Goal: Complete application form

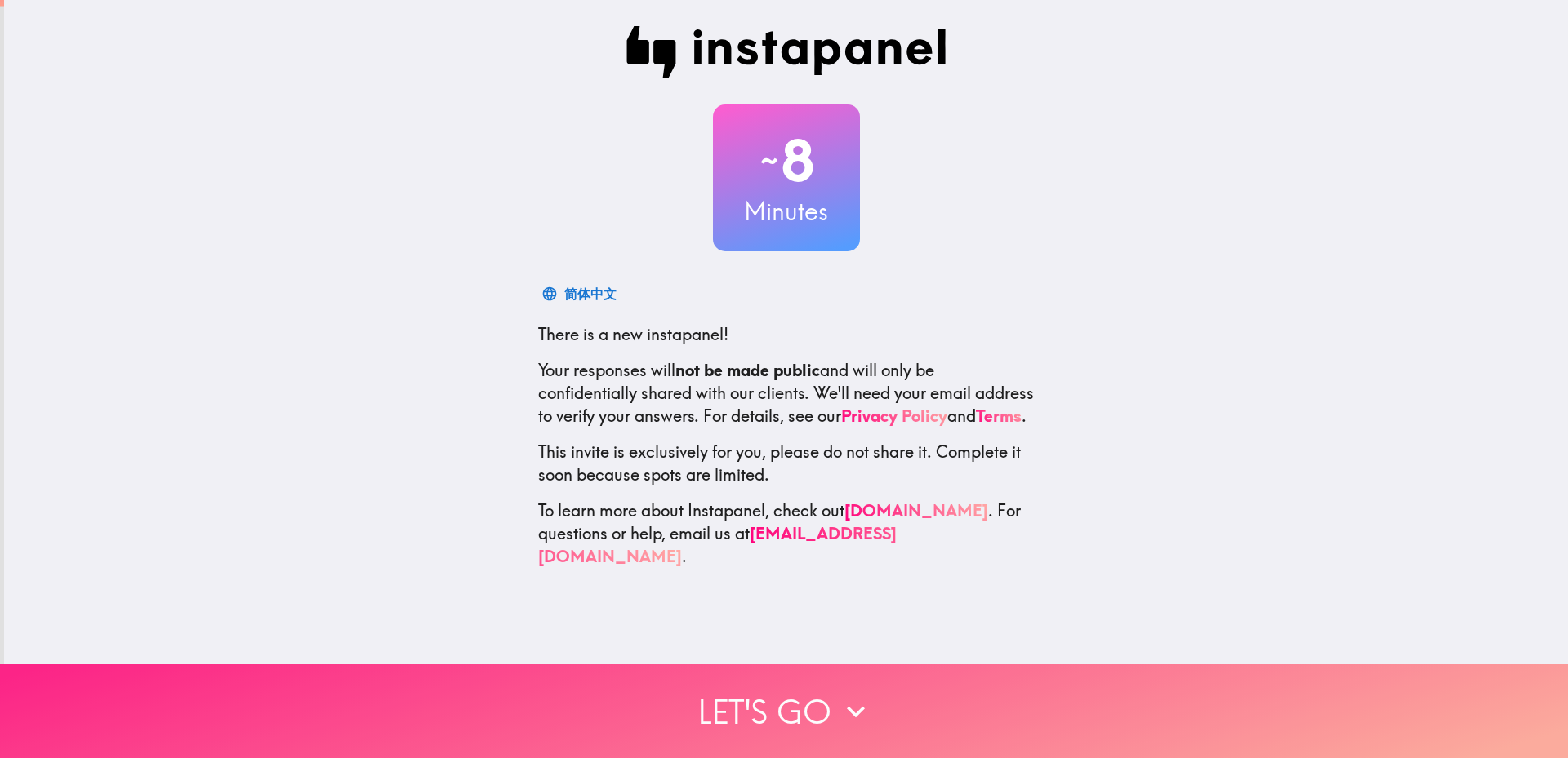
click at [754, 689] on button "Let's go" at bounding box center [784, 711] width 1568 height 94
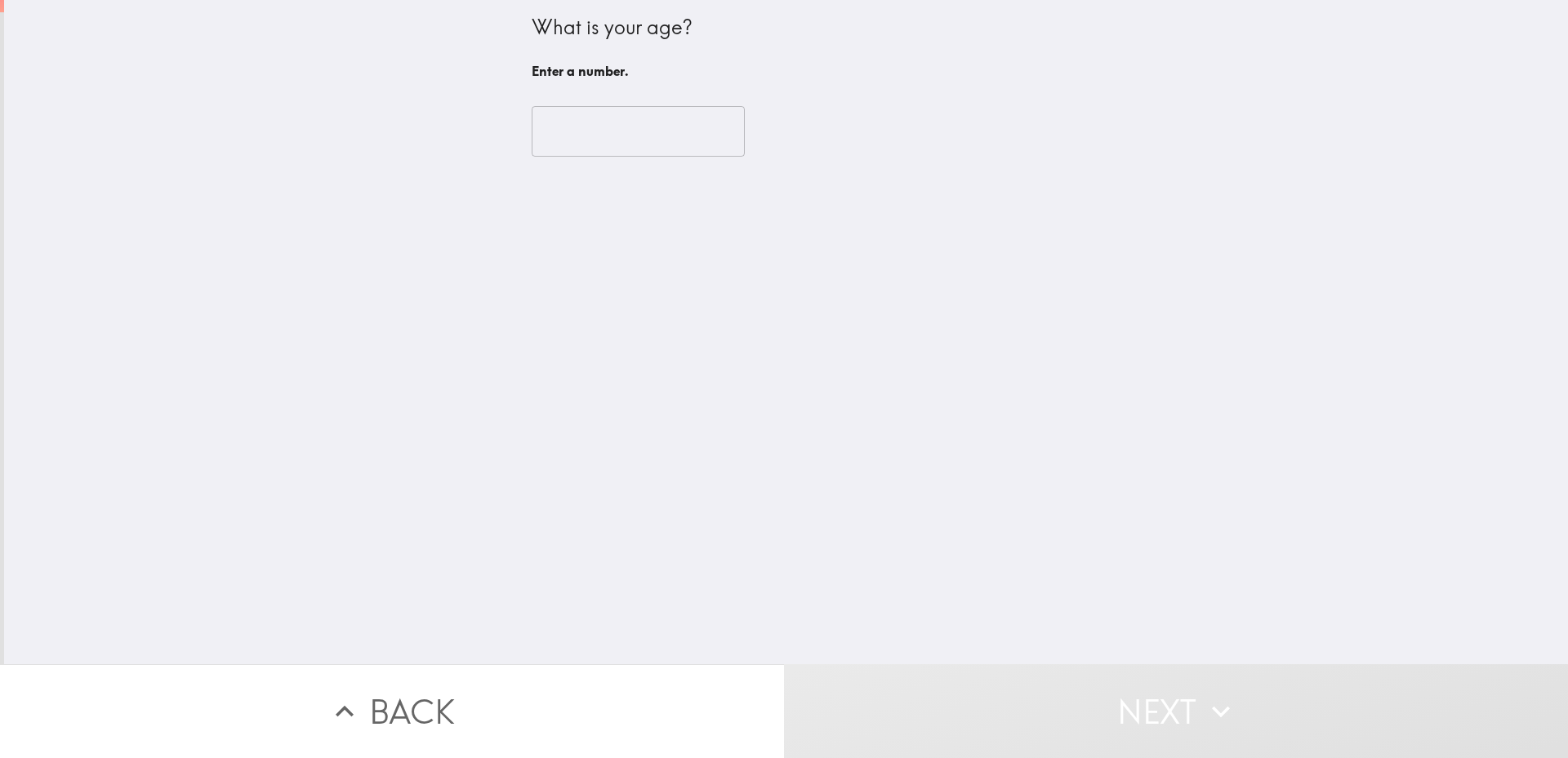
click at [543, 128] on input "number" at bounding box center [638, 131] width 213 height 51
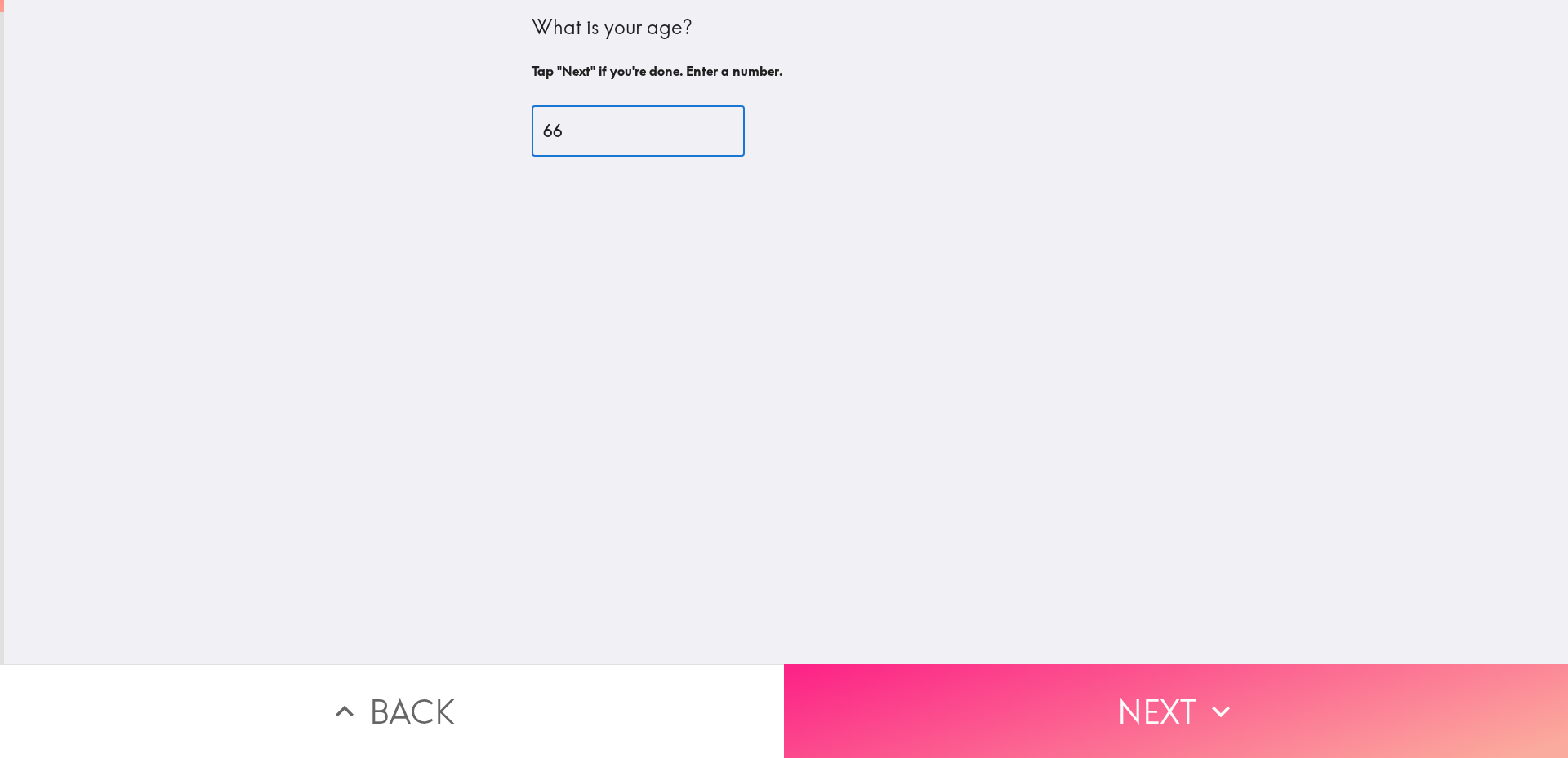
type input "66"
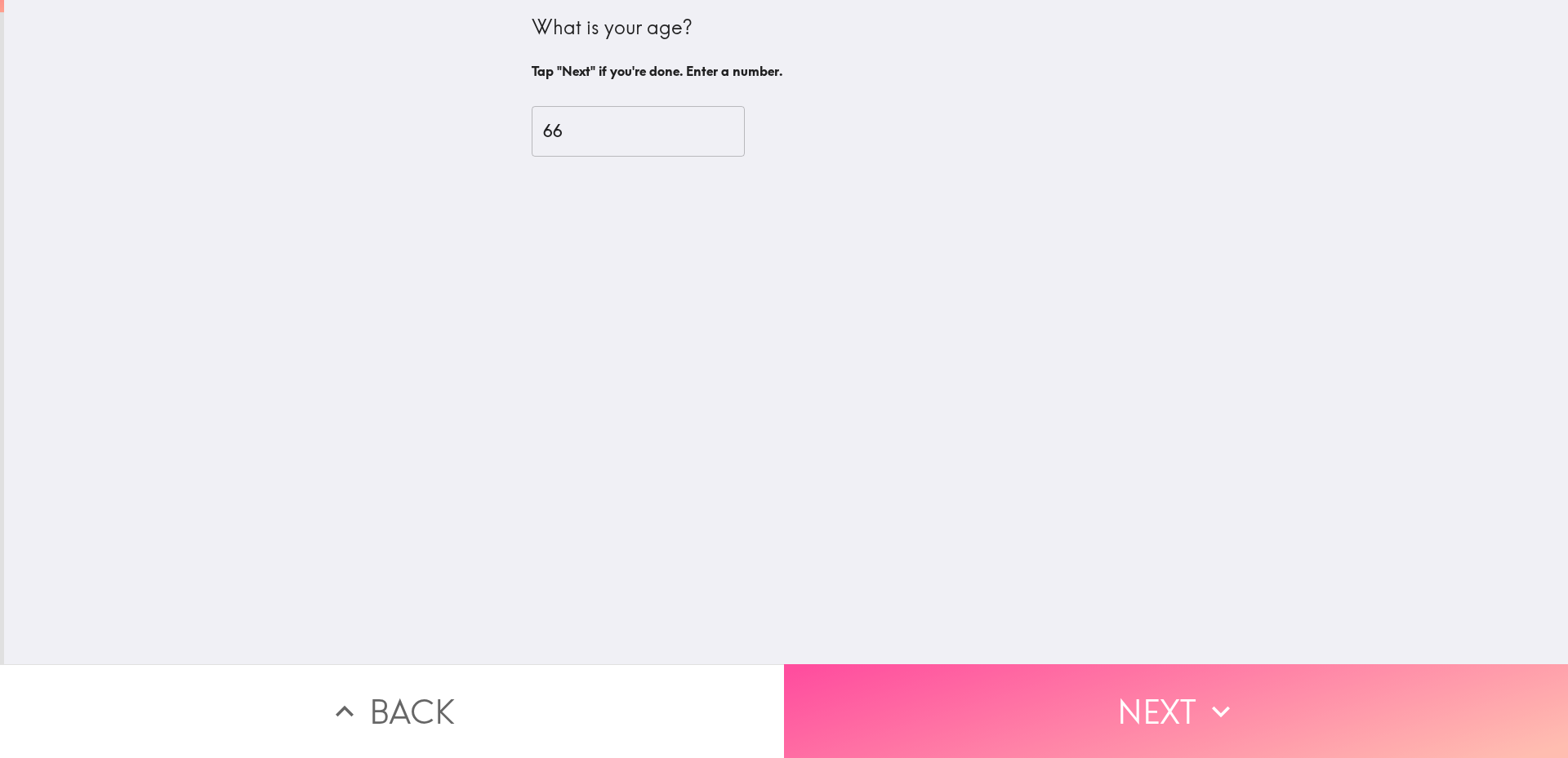
click at [991, 692] on button "Next" at bounding box center [1176, 711] width 784 height 94
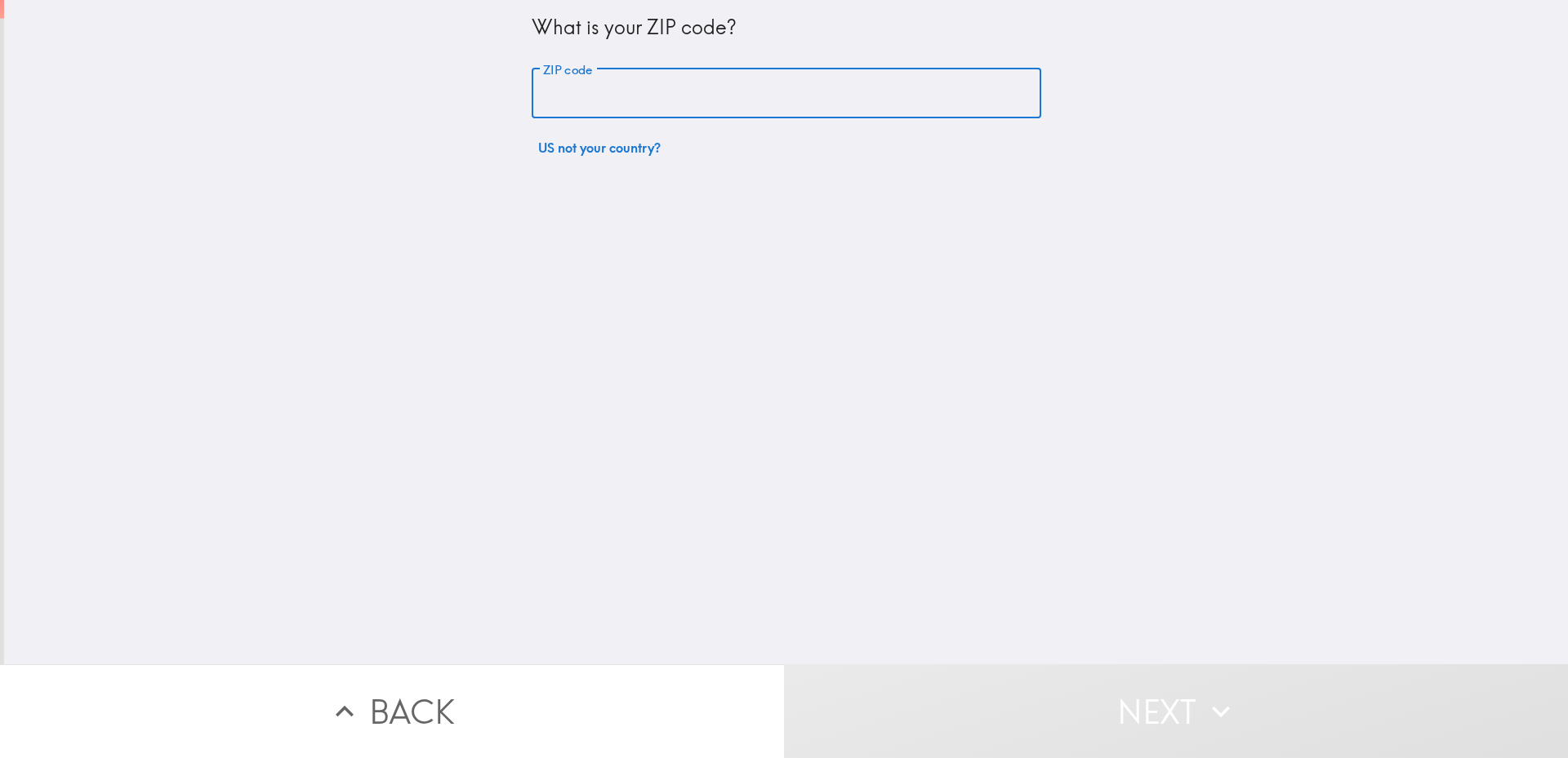
click at [552, 87] on input "ZIP code" at bounding box center [786, 94] width 509 height 51
type input "53916"
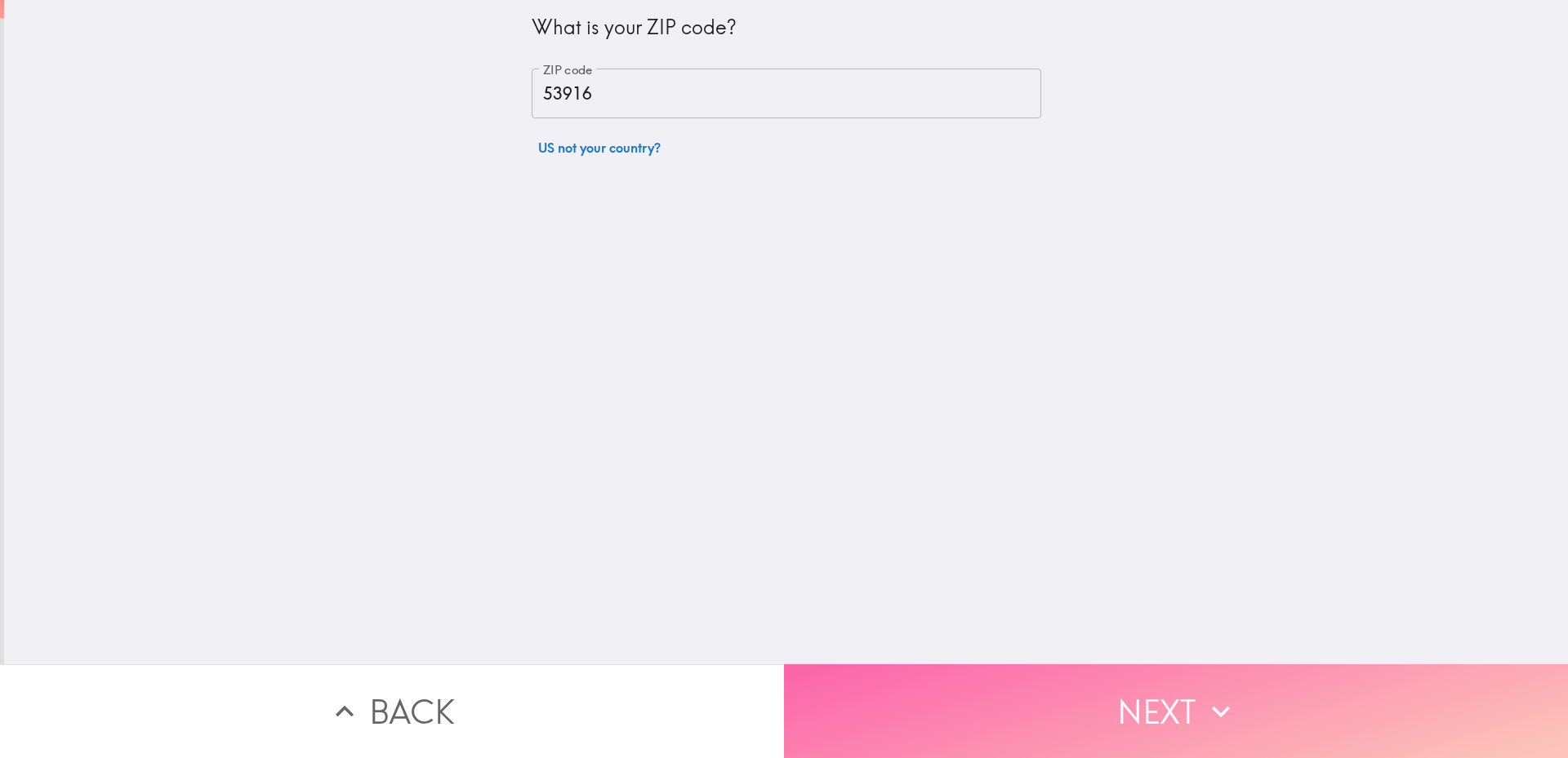
click at [1054, 697] on button "Next" at bounding box center [1176, 711] width 784 height 94
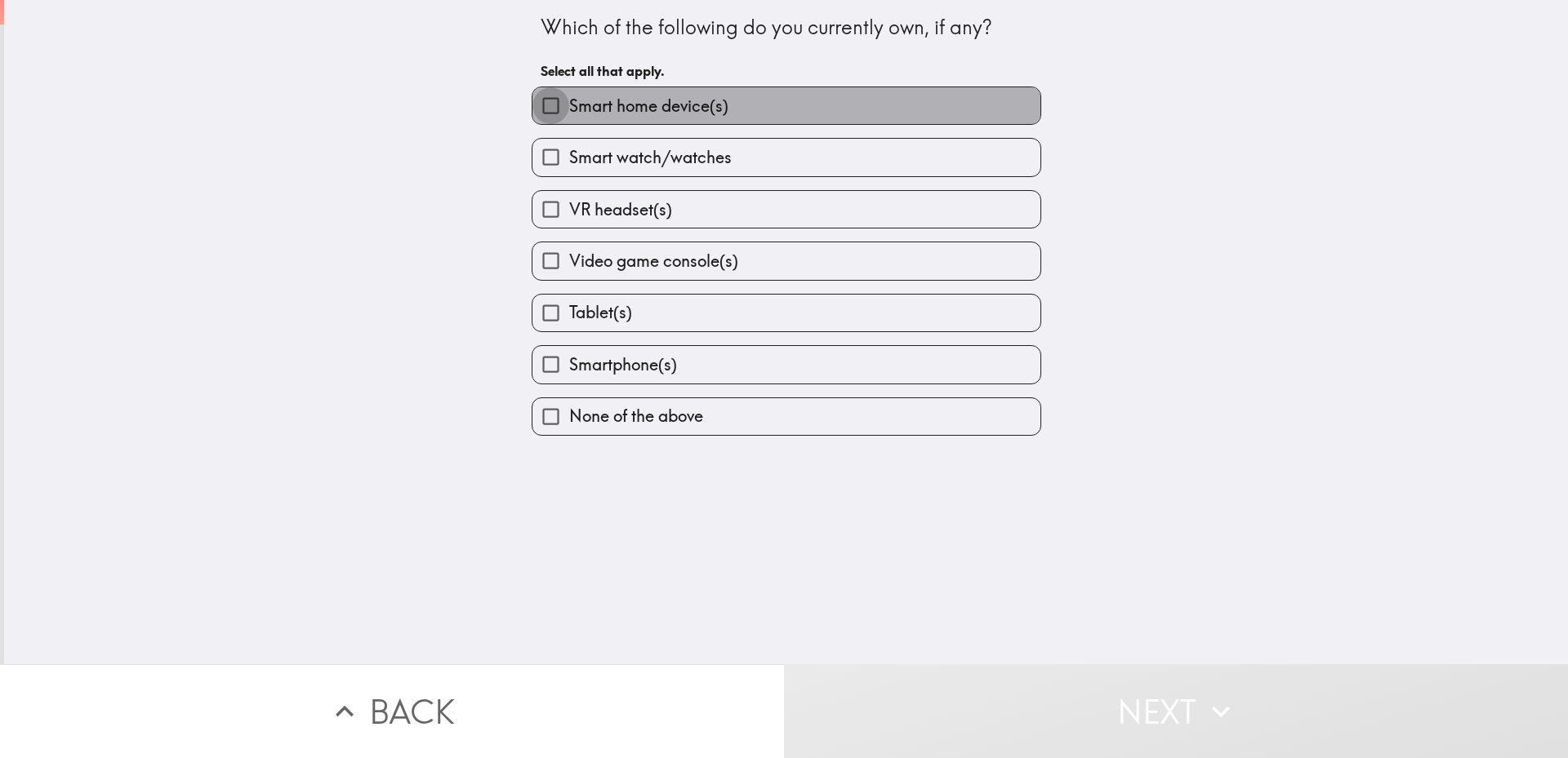
click at [544, 110] on input "Smart home device(s)" at bounding box center [551, 105] width 37 height 36
checkbox input "true"
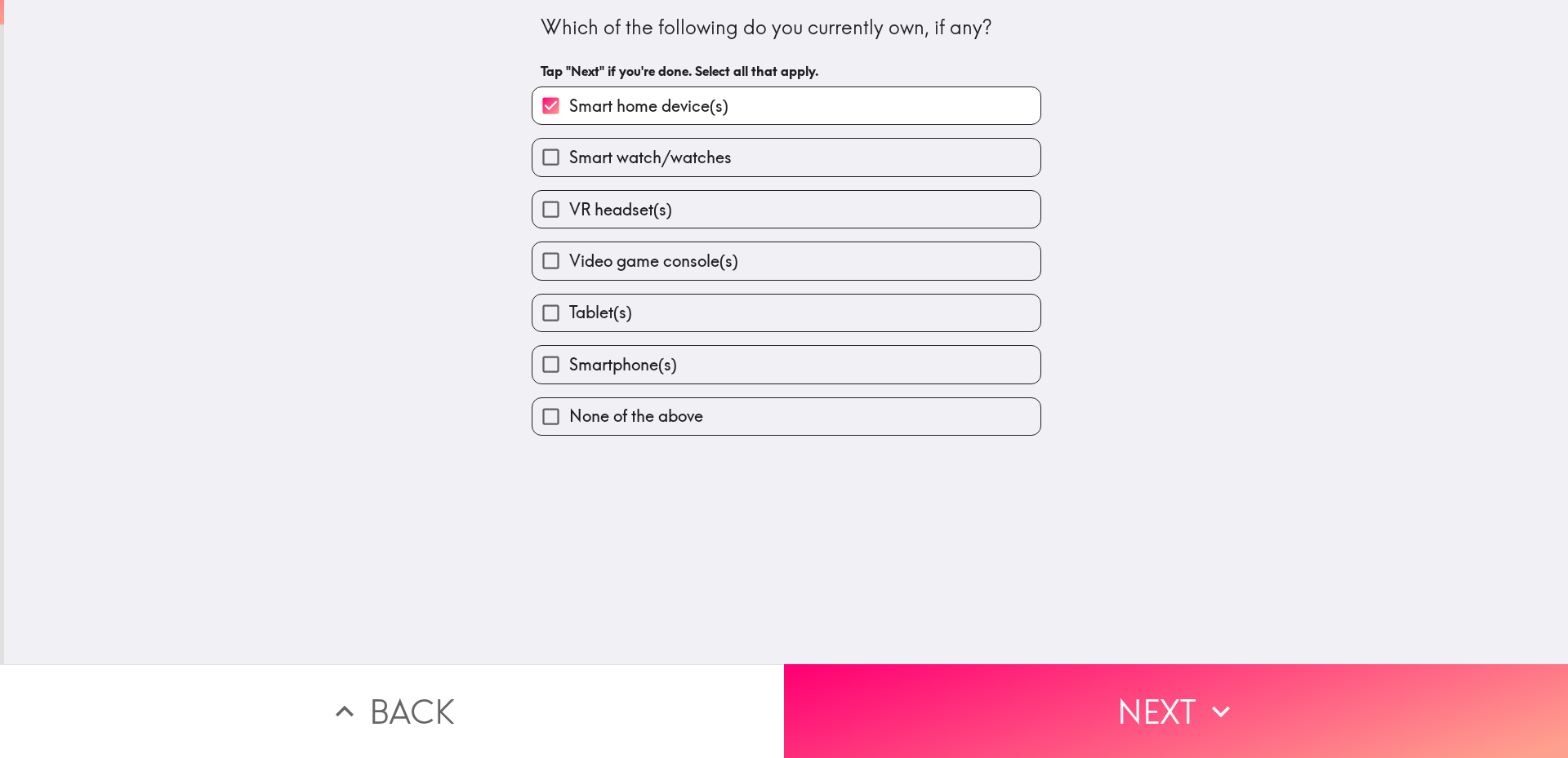
click at [537, 317] on input "Tablet(s)" at bounding box center [551, 313] width 37 height 36
checkbox input "true"
click at [543, 359] on input "Smartphone(s)" at bounding box center [551, 364] width 37 height 36
checkbox input "true"
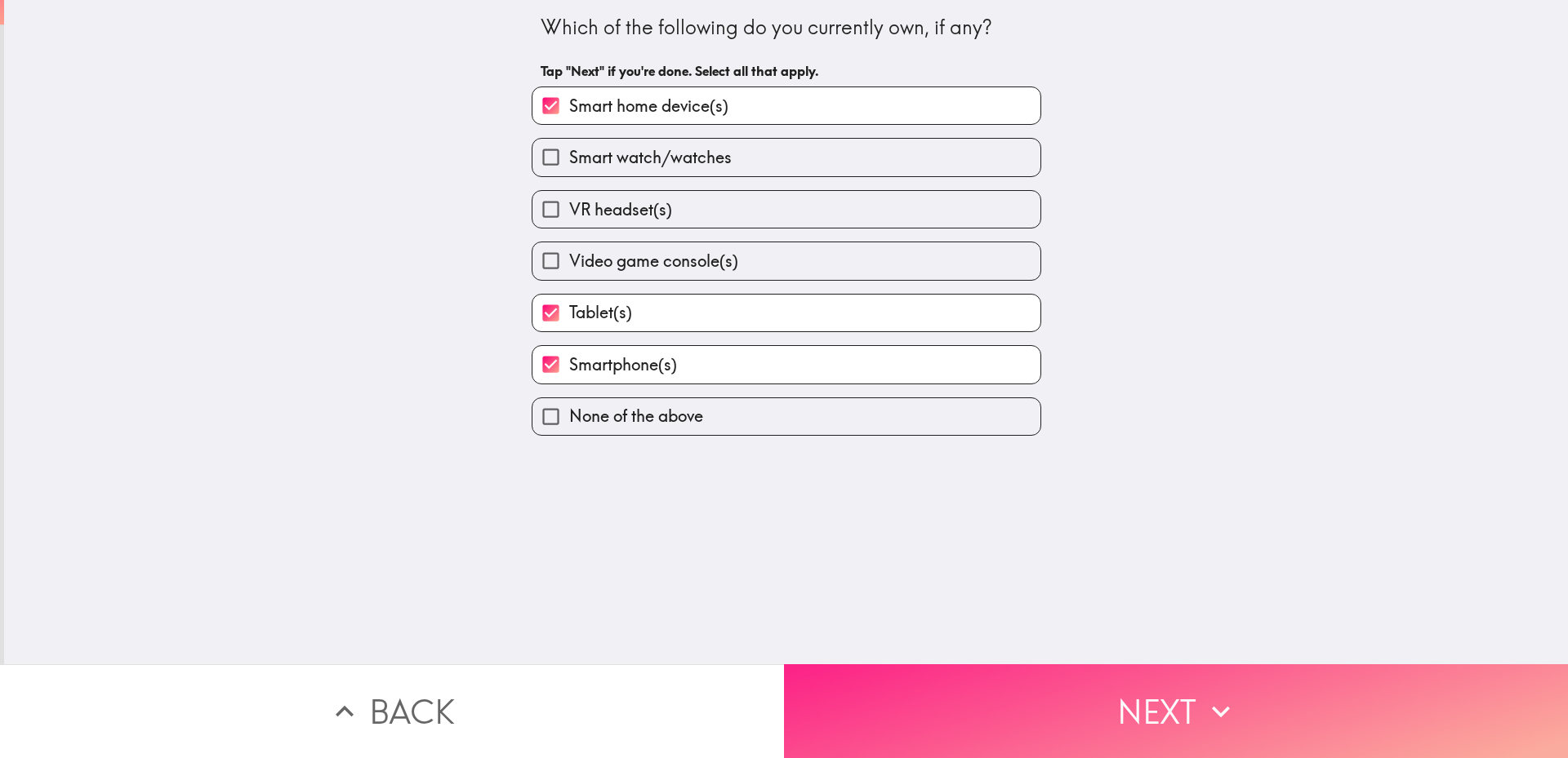
click at [1083, 705] on button "Next" at bounding box center [1176, 711] width 784 height 94
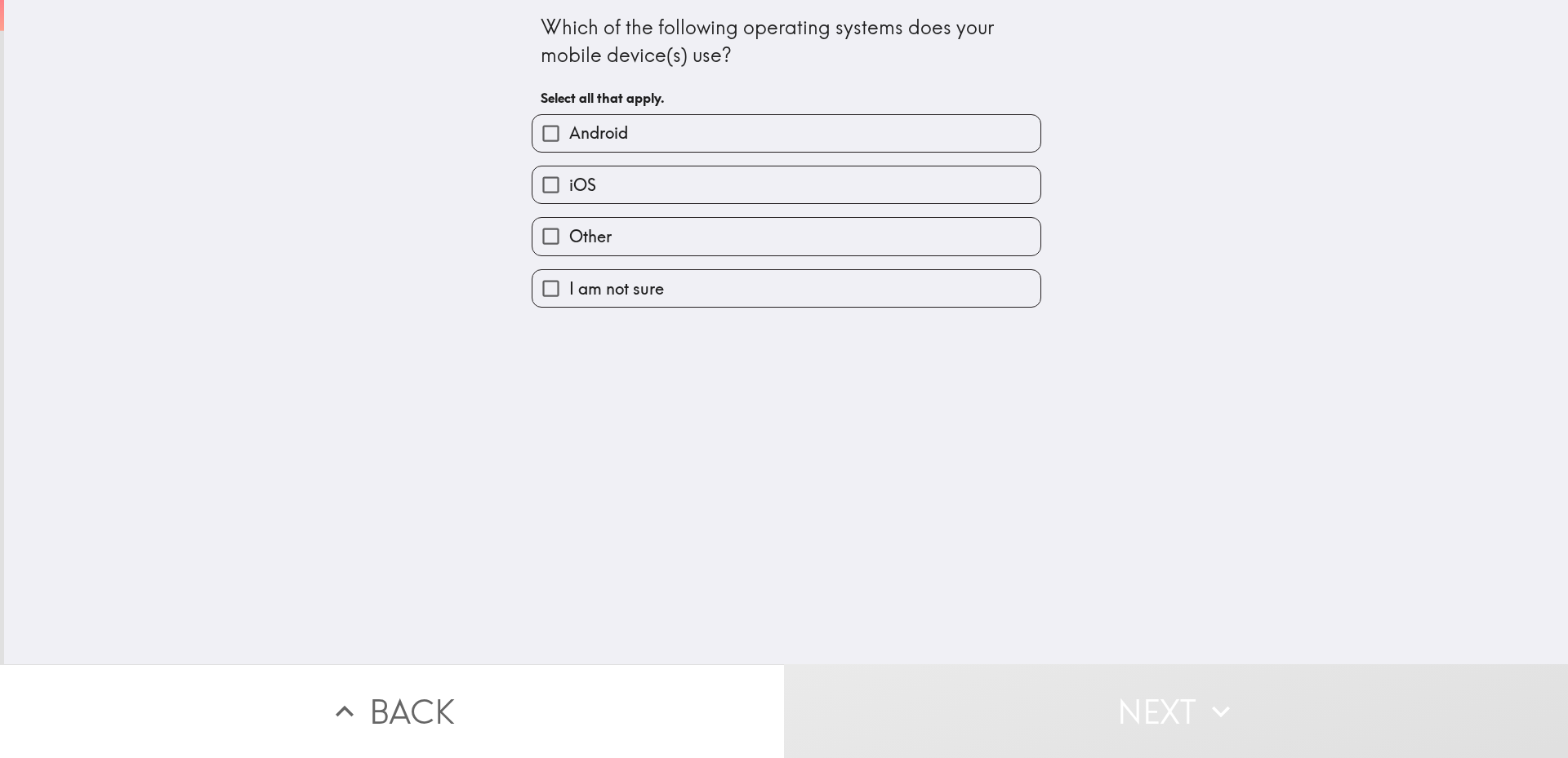
click at [592, 138] on span "Android" at bounding box center [598, 134] width 59 height 23
click at [569, 138] on input "Android" at bounding box center [551, 134] width 37 height 36
checkbox input "true"
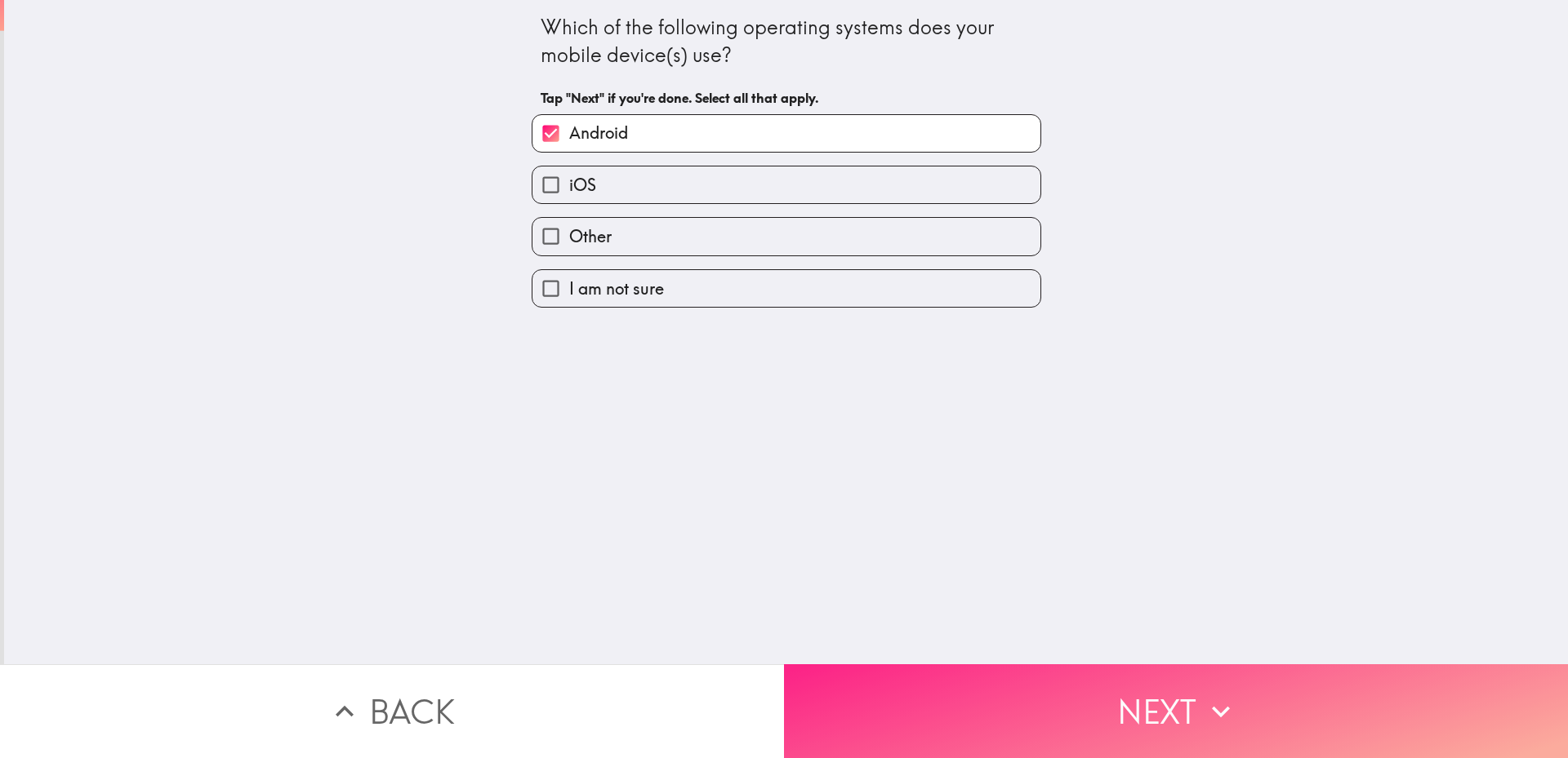
click at [1016, 673] on button "Next" at bounding box center [1176, 711] width 784 height 94
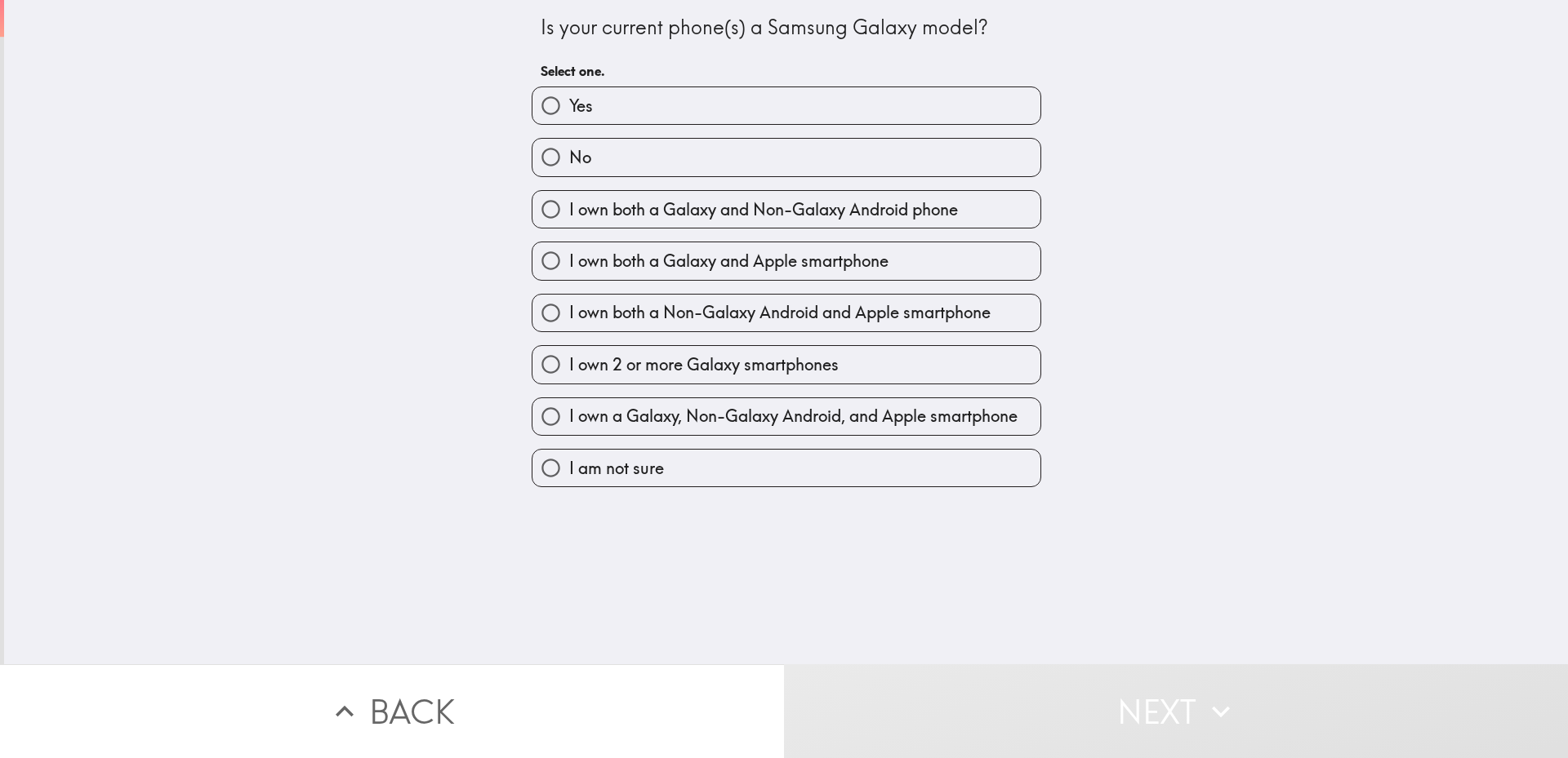
click at [605, 110] on label "Yes" at bounding box center [786, 105] width 508 height 36
click at [569, 110] on input "Yes" at bounding box center [551, 105] width 37 height 36
radio input "true"
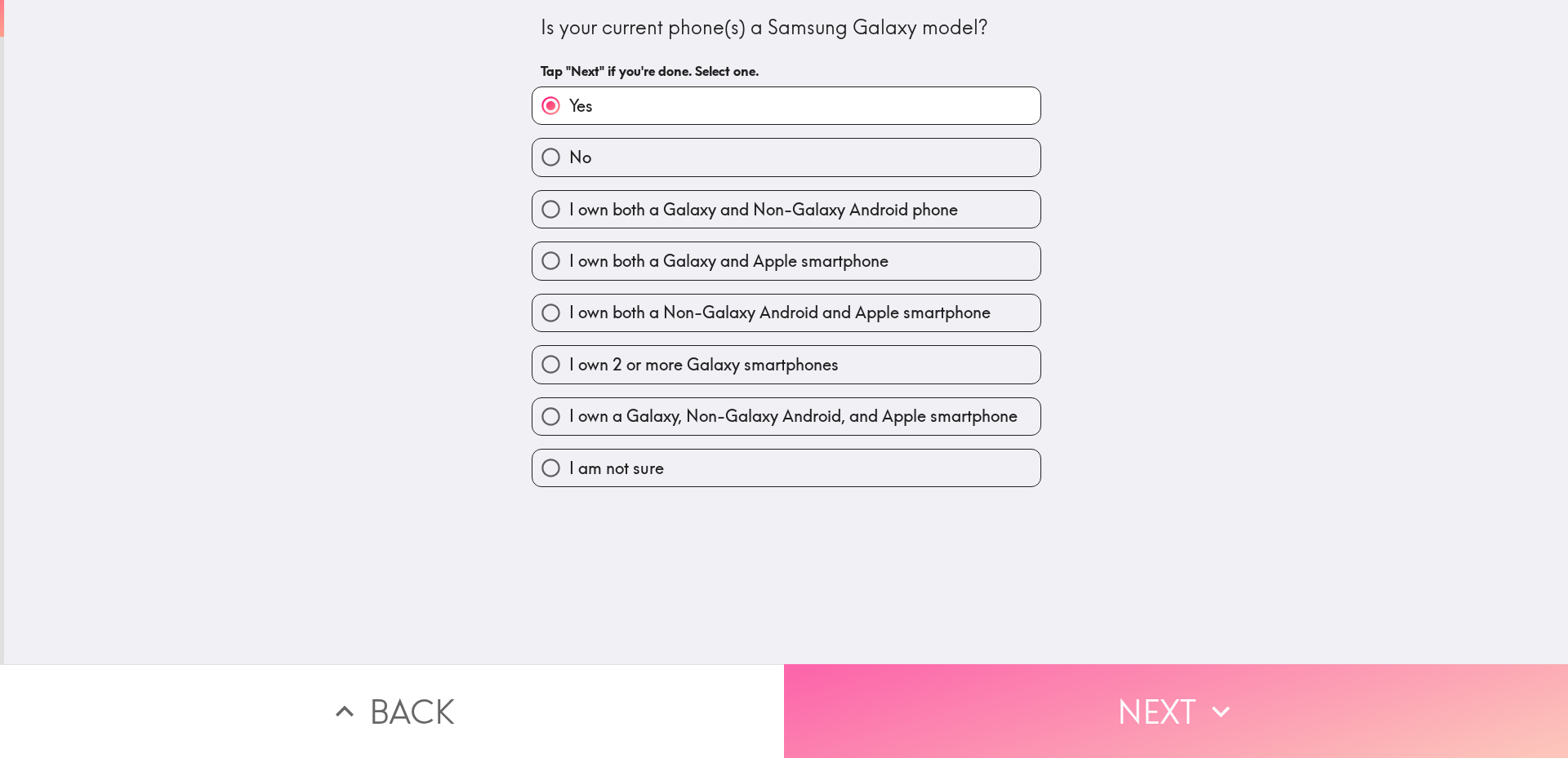
click at [969, 683] on button "Next" at bounding box center [1176, 711] width 784 height 94
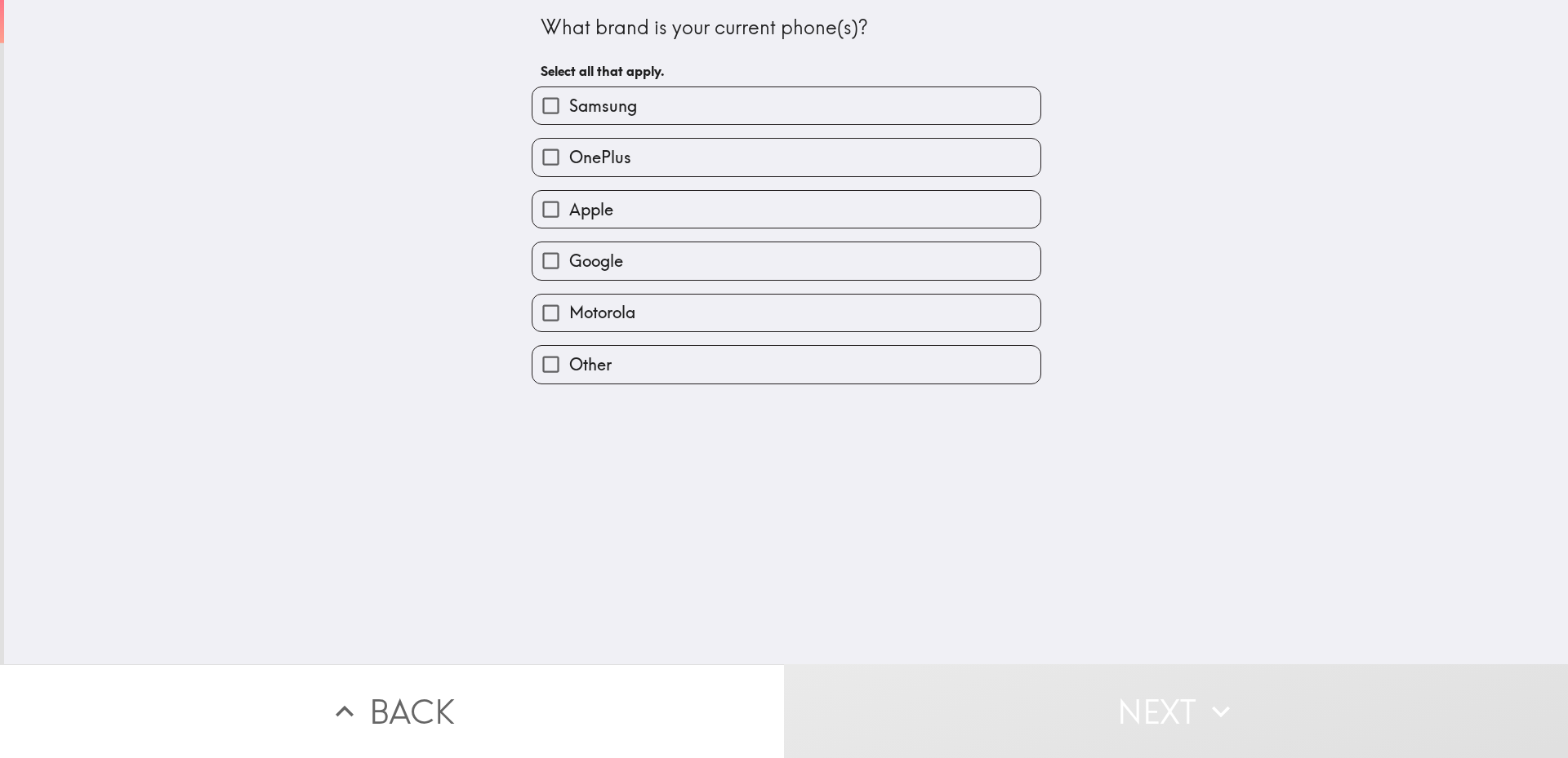
click at [569, 105] on span "Samsung" at bounding box center [603, 106] width 68 height 23
click at [560, 105] on input "Samsung" at bounding box center [551, 105] width 37 height 36
checkbox input "true"
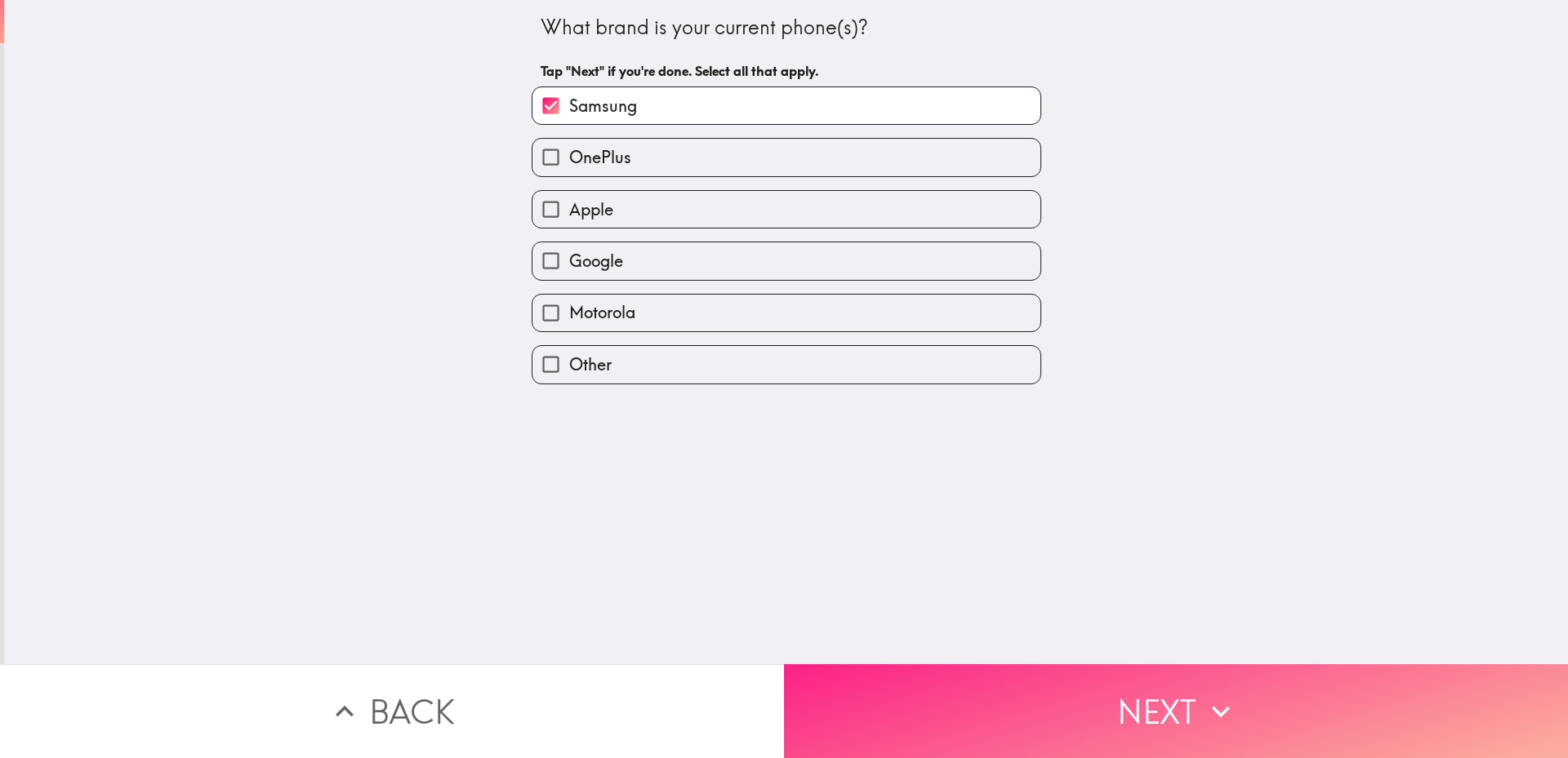
click at [910, 707] on button "Next" at bounding box center [1176, 711] width 784 height 94
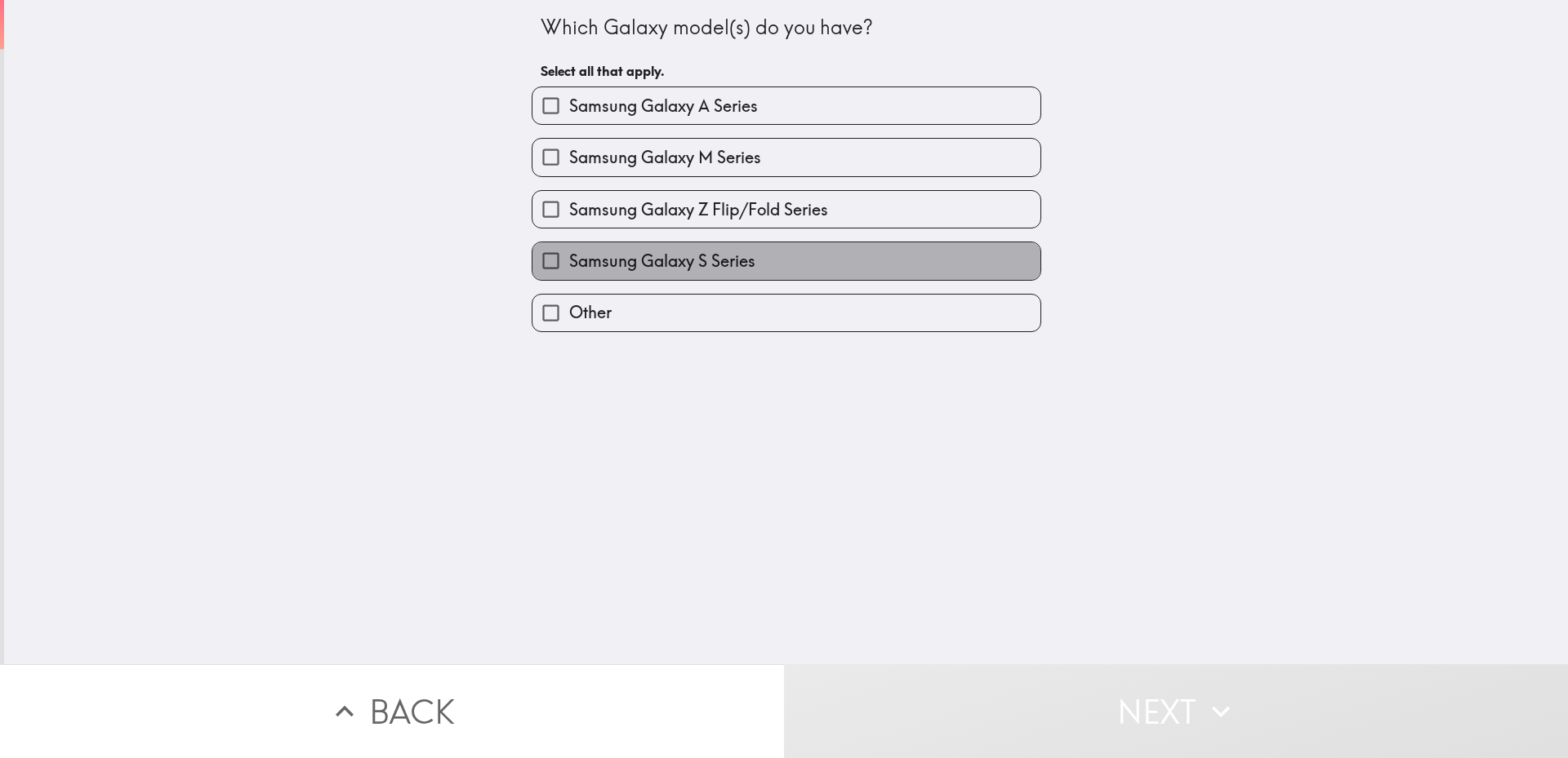
click at [631, 266] on span "Samsung Galaxy S Series" at bounding box center [662, 261] width 186 height 23
click at [569, 266] on input "Samsung Galaxy S Series" at bounding box center [551, 260] width 37 height 36
checkbox input "true"
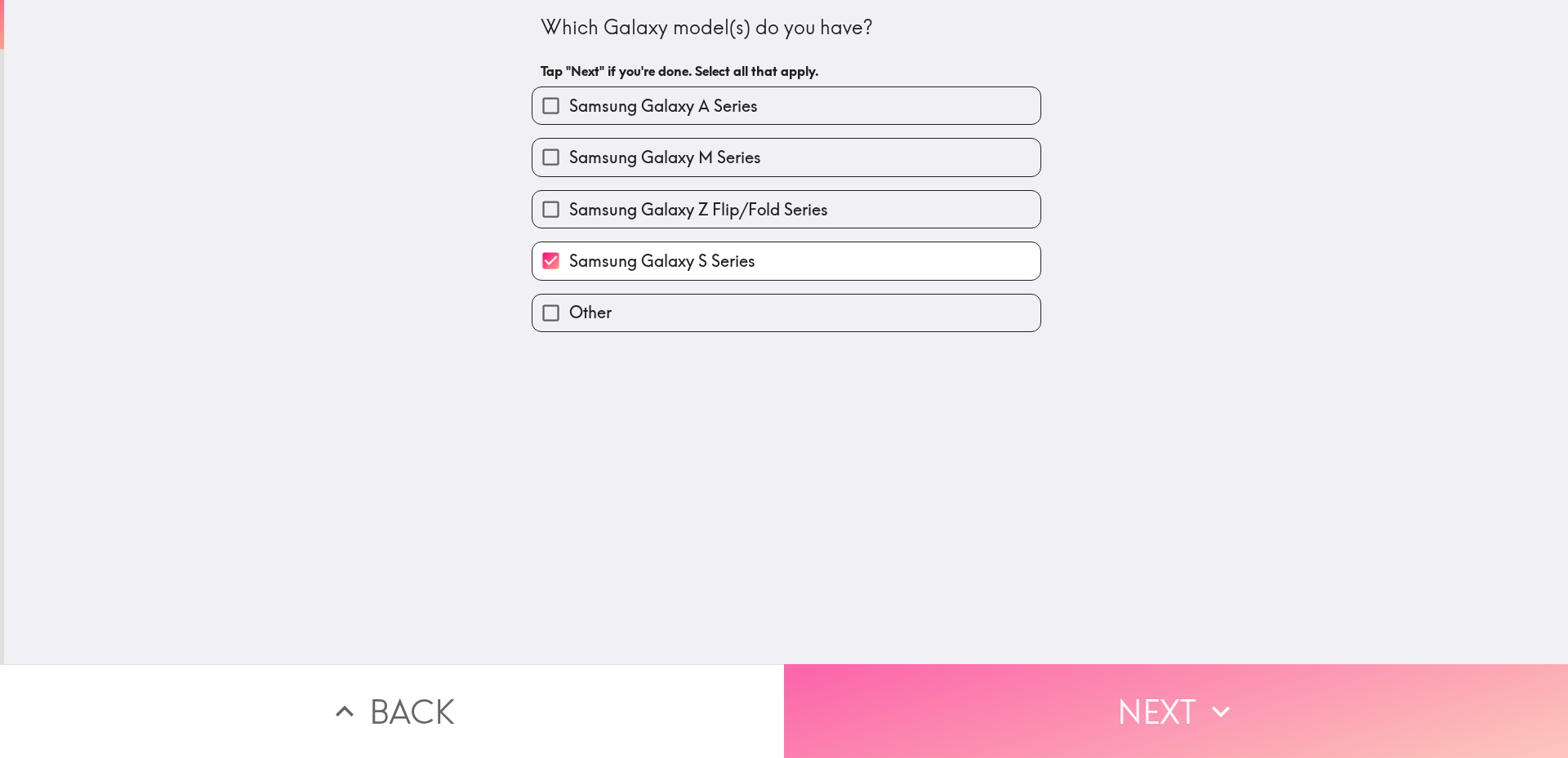
click at [1049, 702] on button "Next" at bounding box center [1176, 711] width 784 height 94
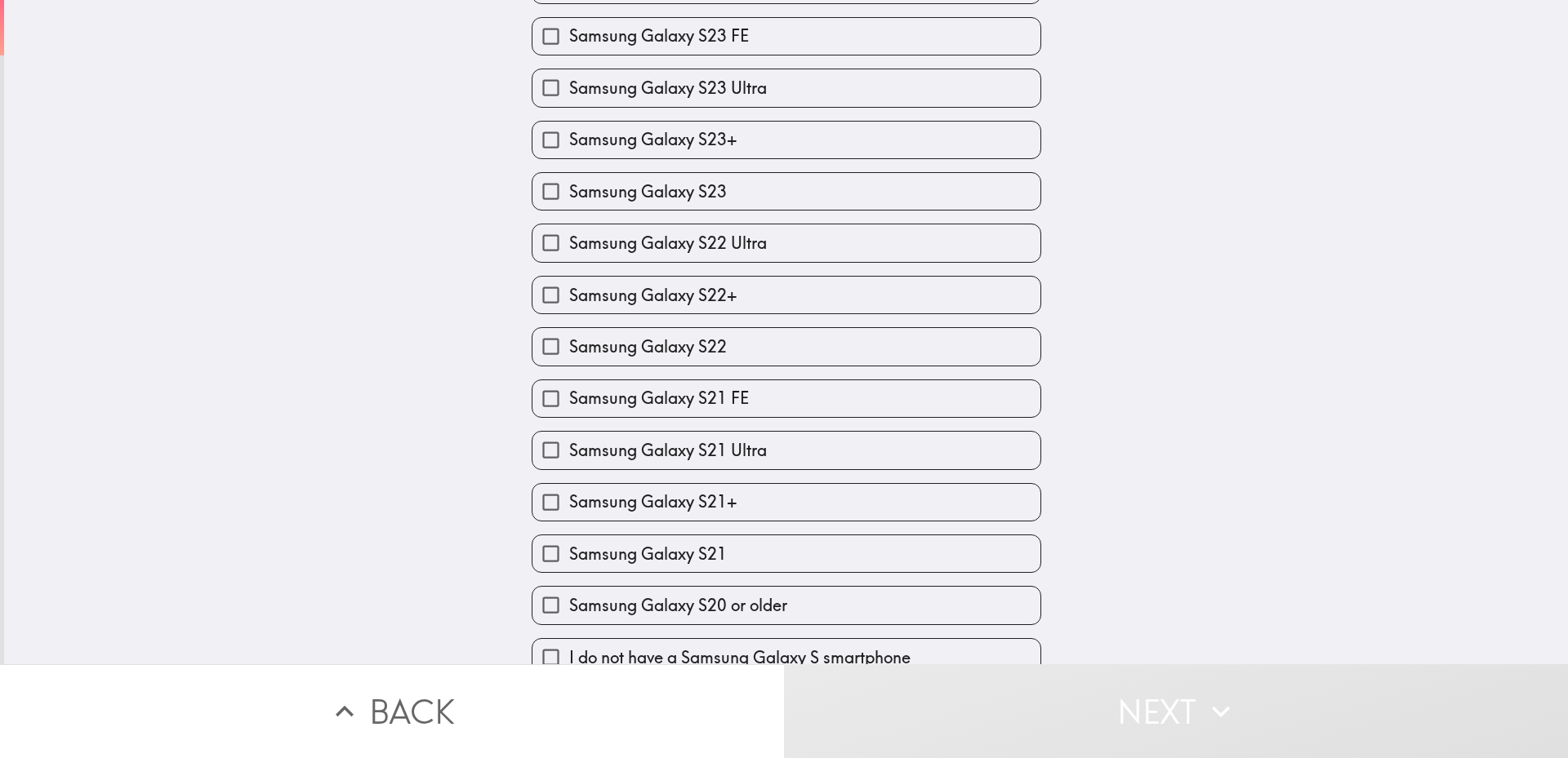
scroll to position [560, 0]
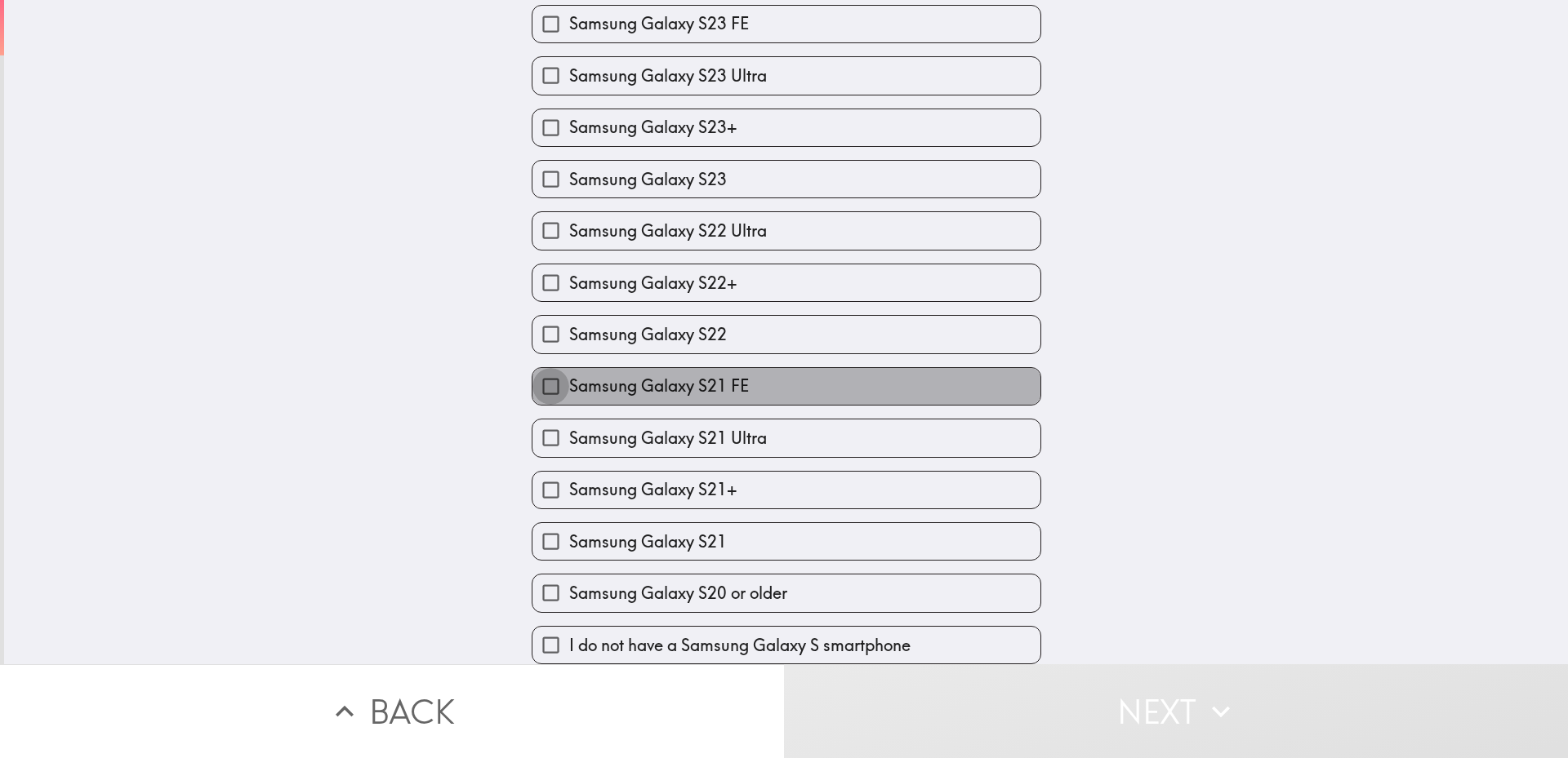
click at [553, 372] on input "Samsung Galaxy S21 FE" at bounding box center [551, 386] width 37 height 36
checkbox input "true"
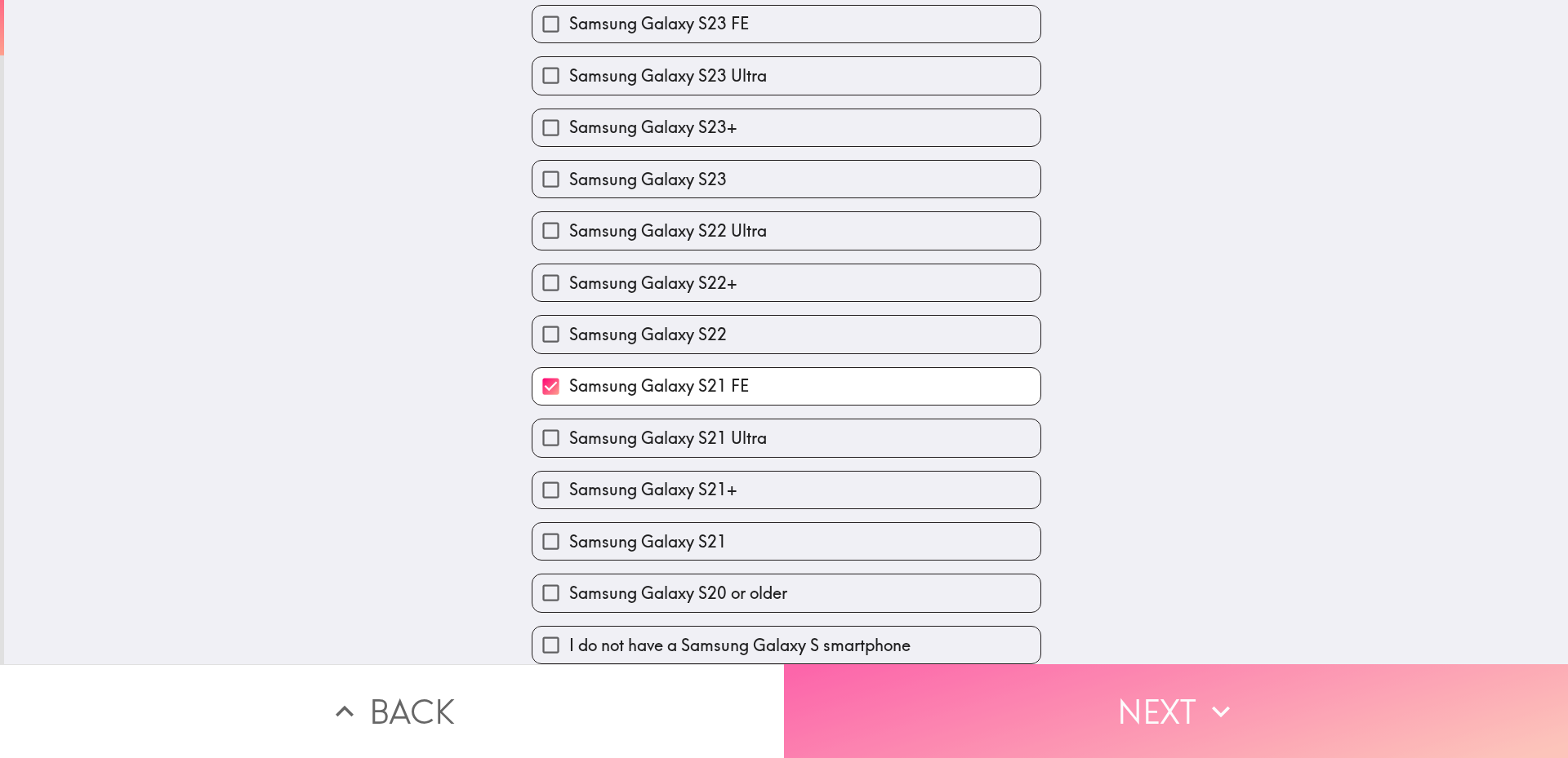
click at [1172, 687] on button "Next" at bounding box center [1176, 711] width 784 height 94
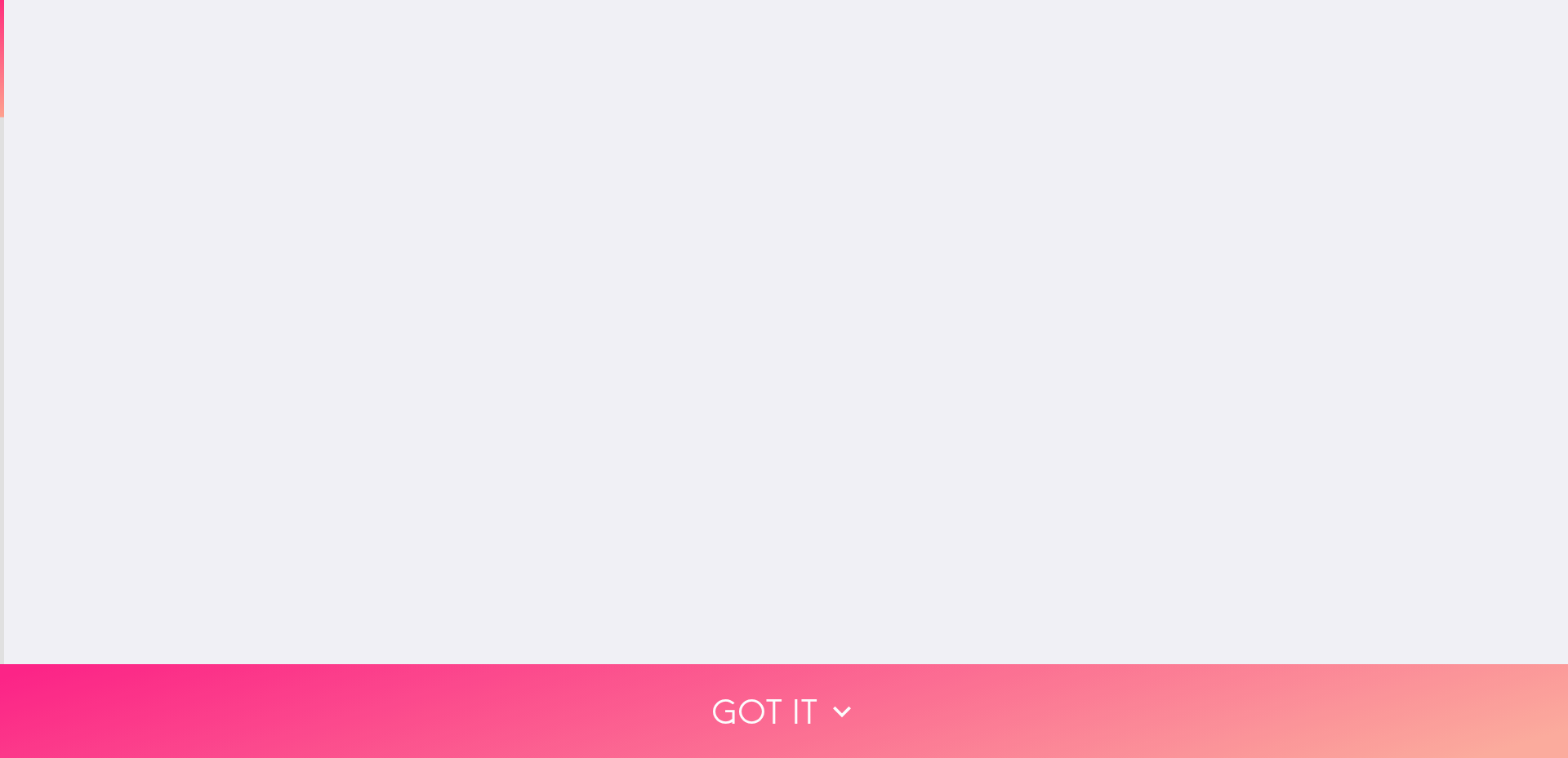
scroll to position [0, 0]
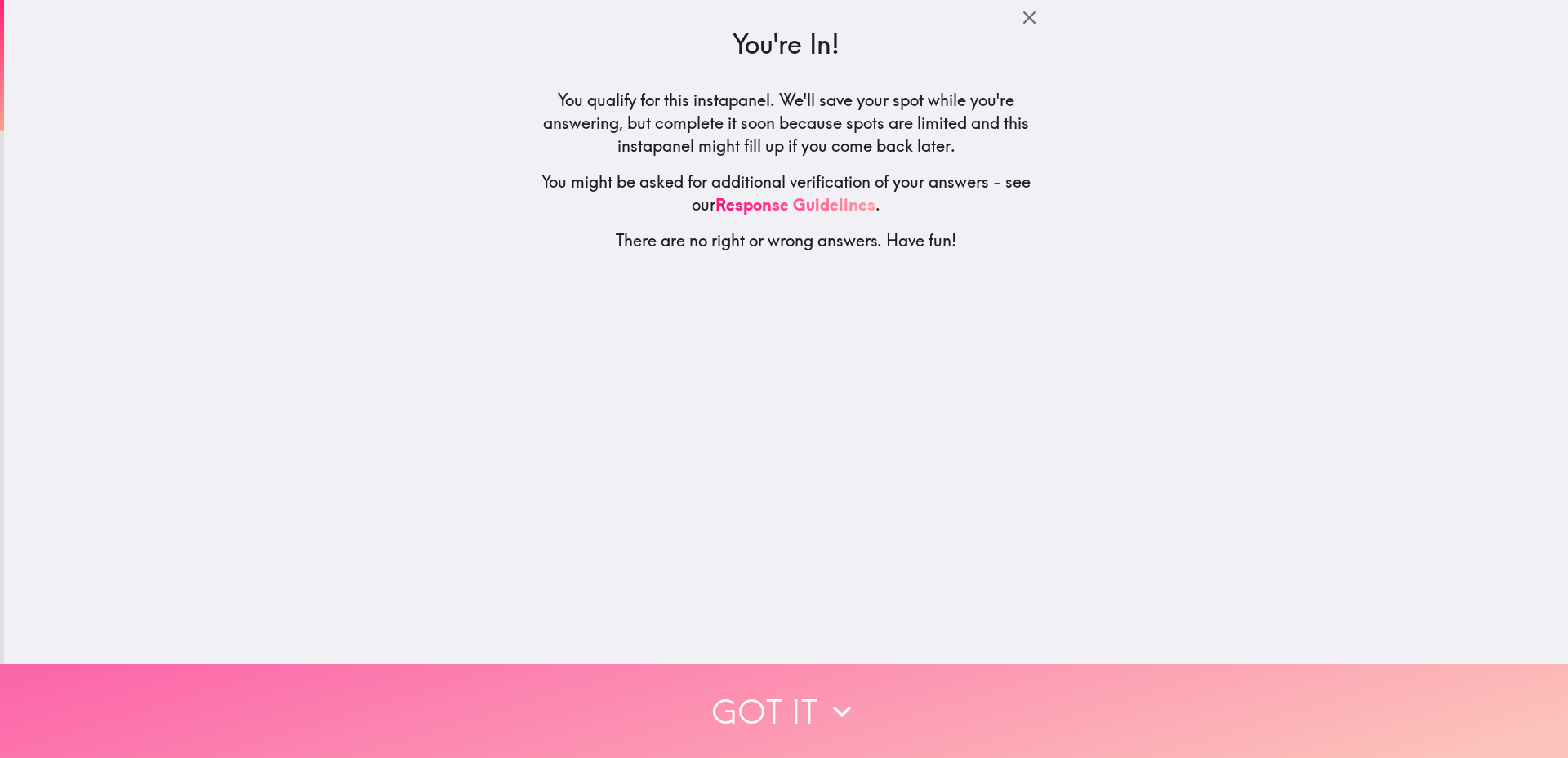
click at [848, 694] on icon "button" at bounding box center [841, 712] width 36 height 36
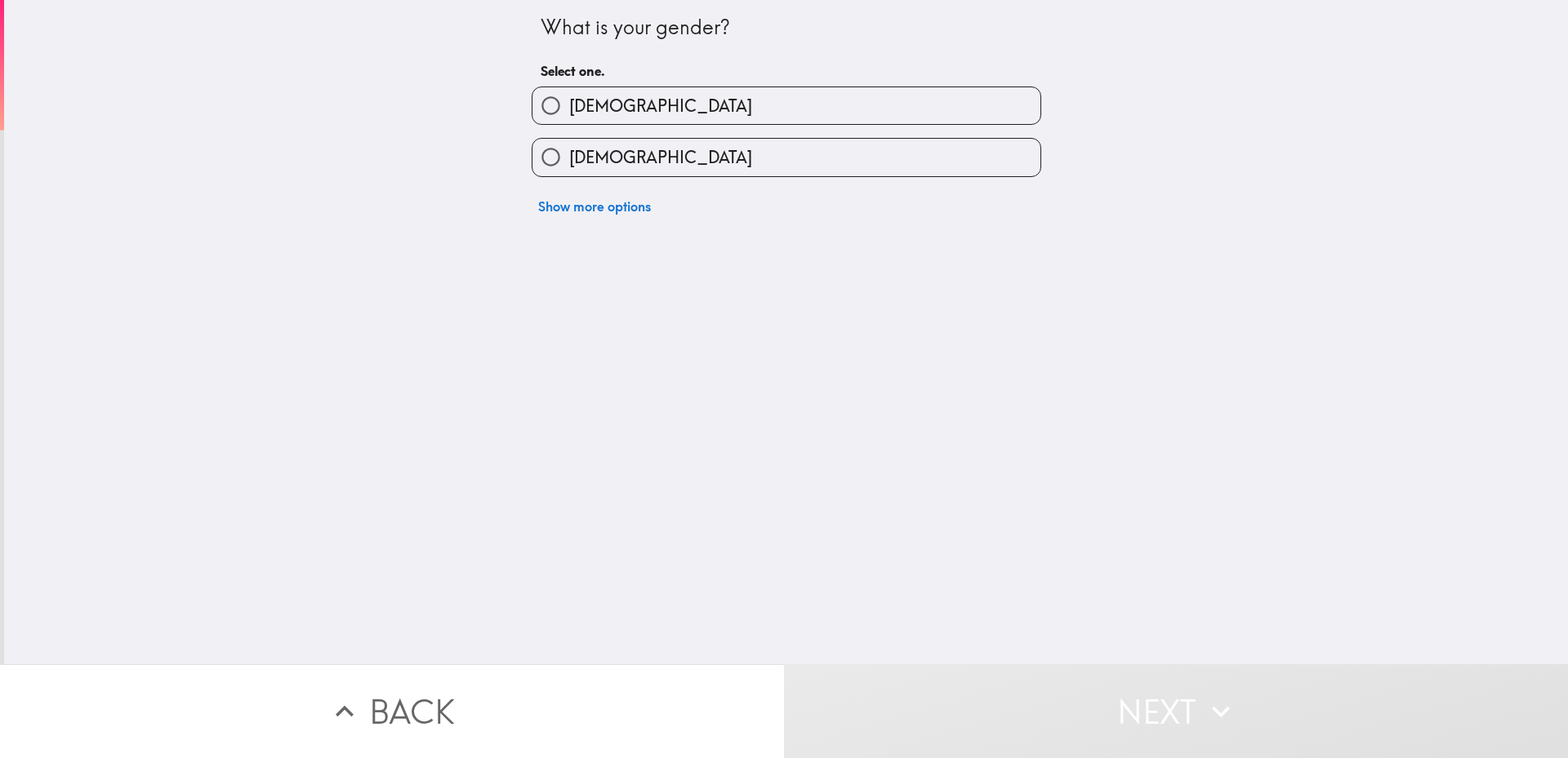
click at [585, 168] on span "[DEMOGRAPHIC_DATA]" at bounding box center [660, 158] width 183 height 23
click at [569, 168] on input "[DEMOGRAPHIC_DATA]" at bounding box center [551, 157] width 37 height 36
radio input "true"
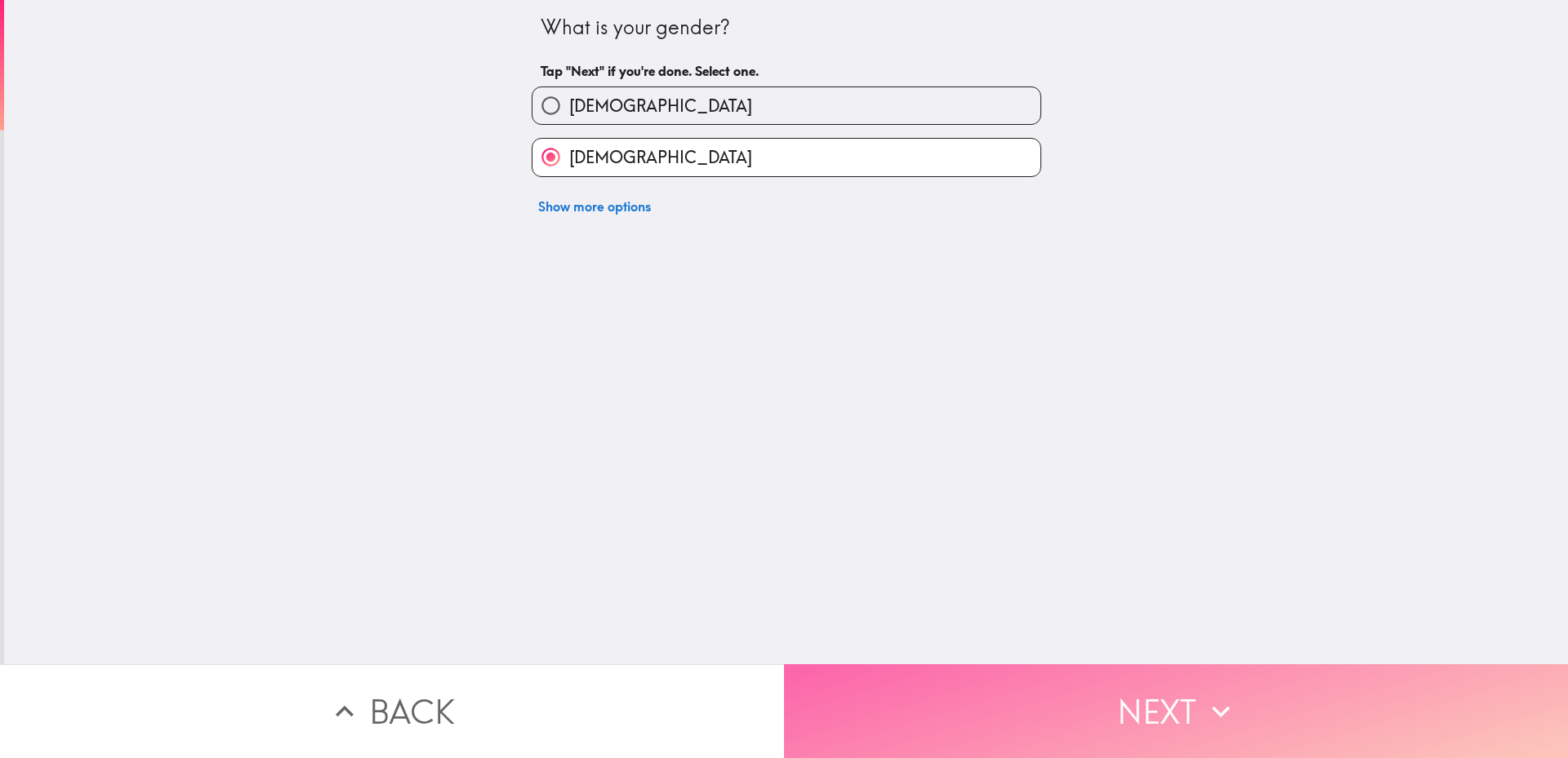
click at [996, 689] on button "Next" at bounding box center [1176, 711] width 784 height 94
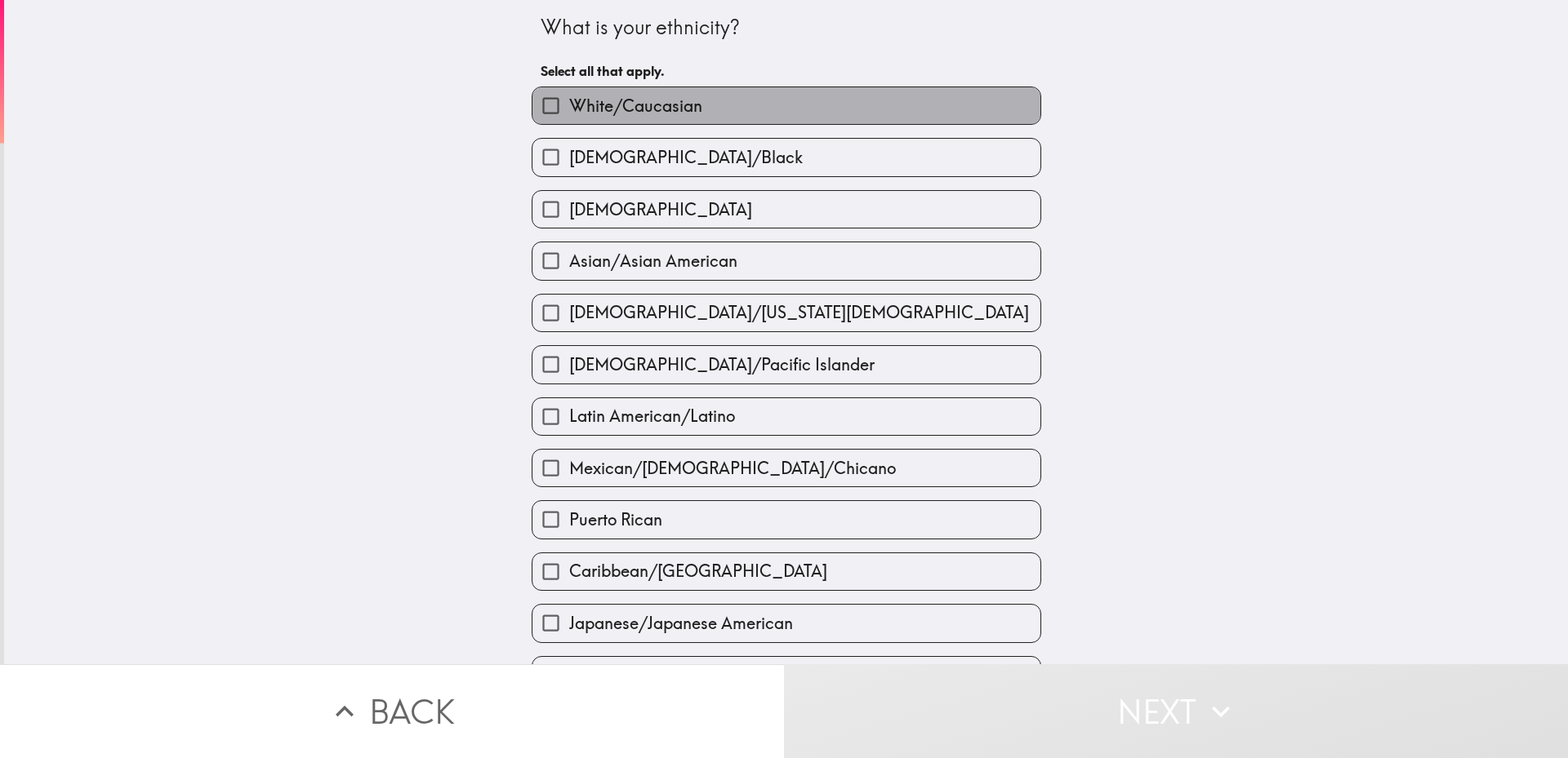
click at [772, 120] on label "White/Caucasian" at bounding box center [786, 105] width 508 height 36
click at [569, 120] on input "White/Caucasian" at bounding box center [551, 105] width 37 height 36
checkbox input "true"
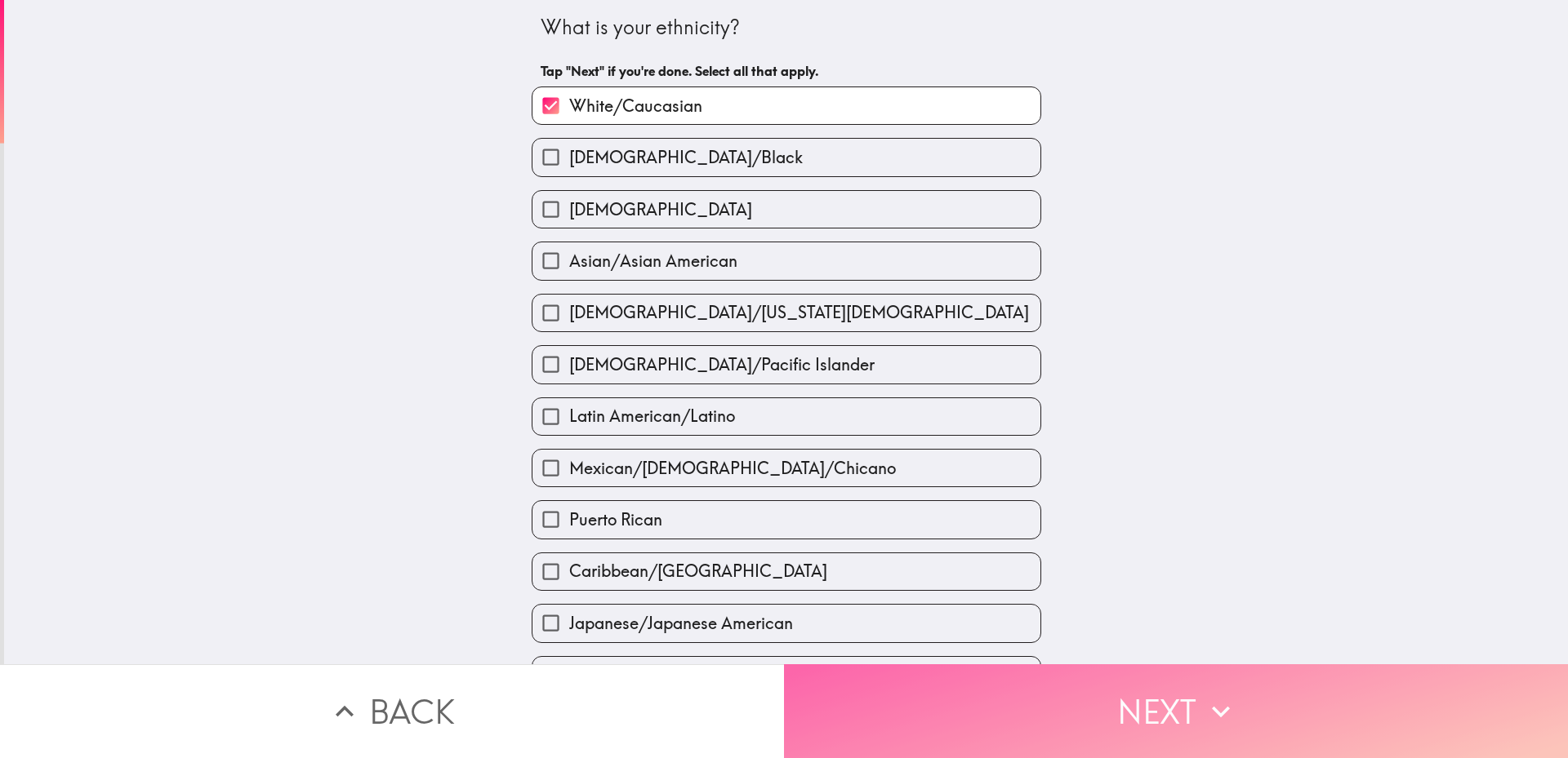
click at [977, 715] on button "Next" at bounding box center [1176, 711] width 784 height 94
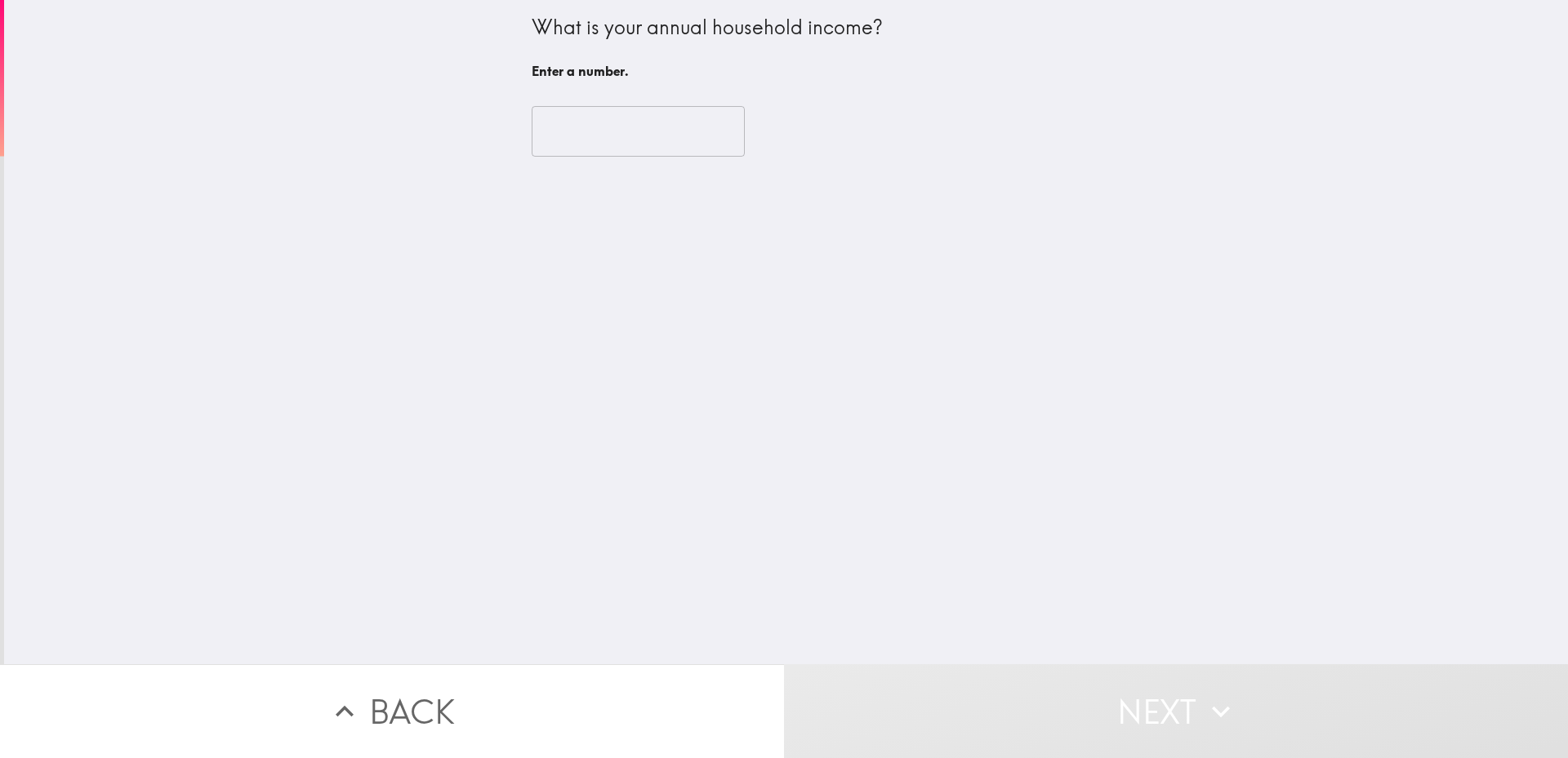
click at [563, 135] on input "number" at bounding box center [638, 131] width 213 height 51
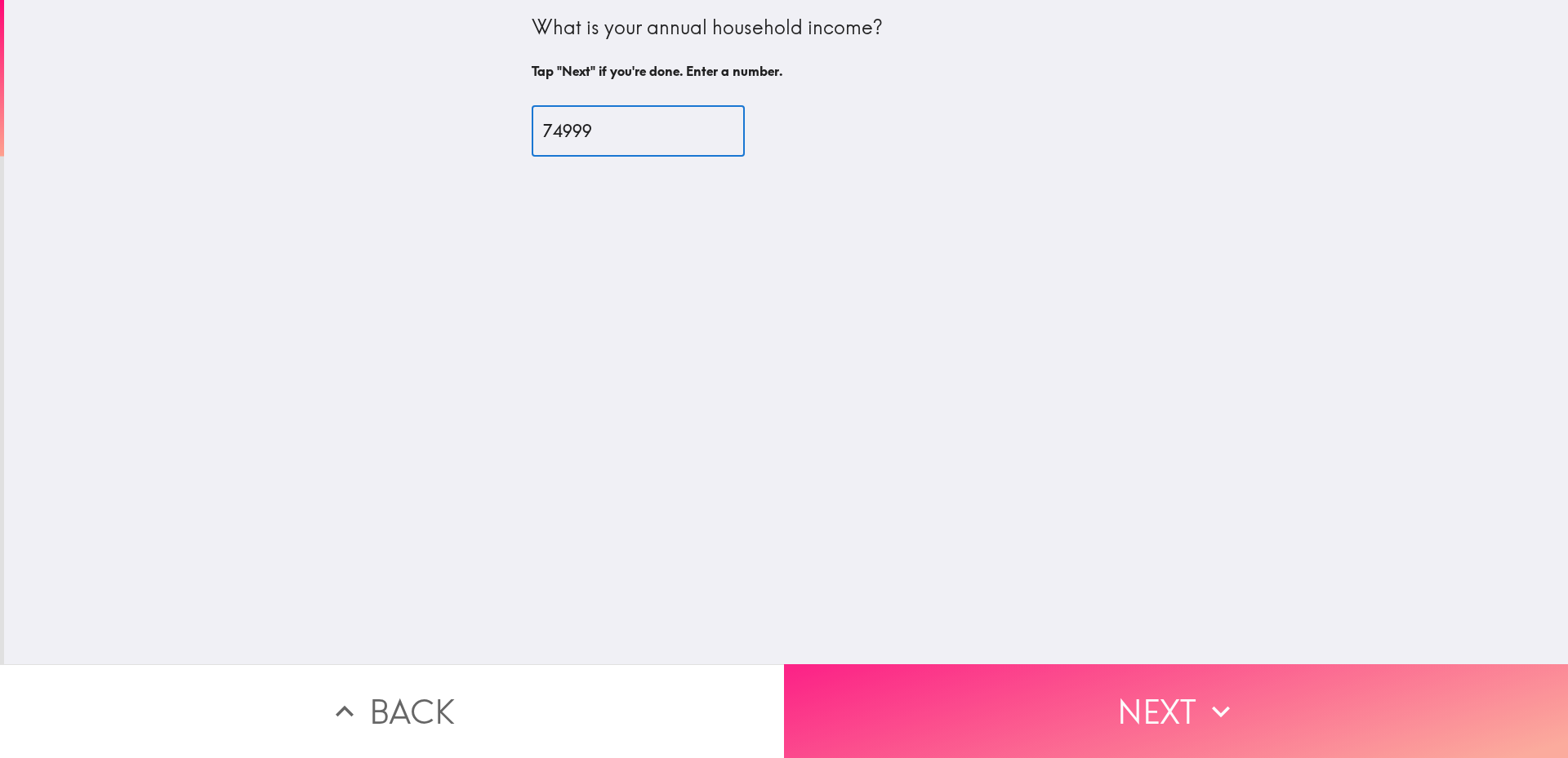
type input "74999"
click at [1194, 702] on button "Next" at bounding box center [1176, 711] width 784 height 94
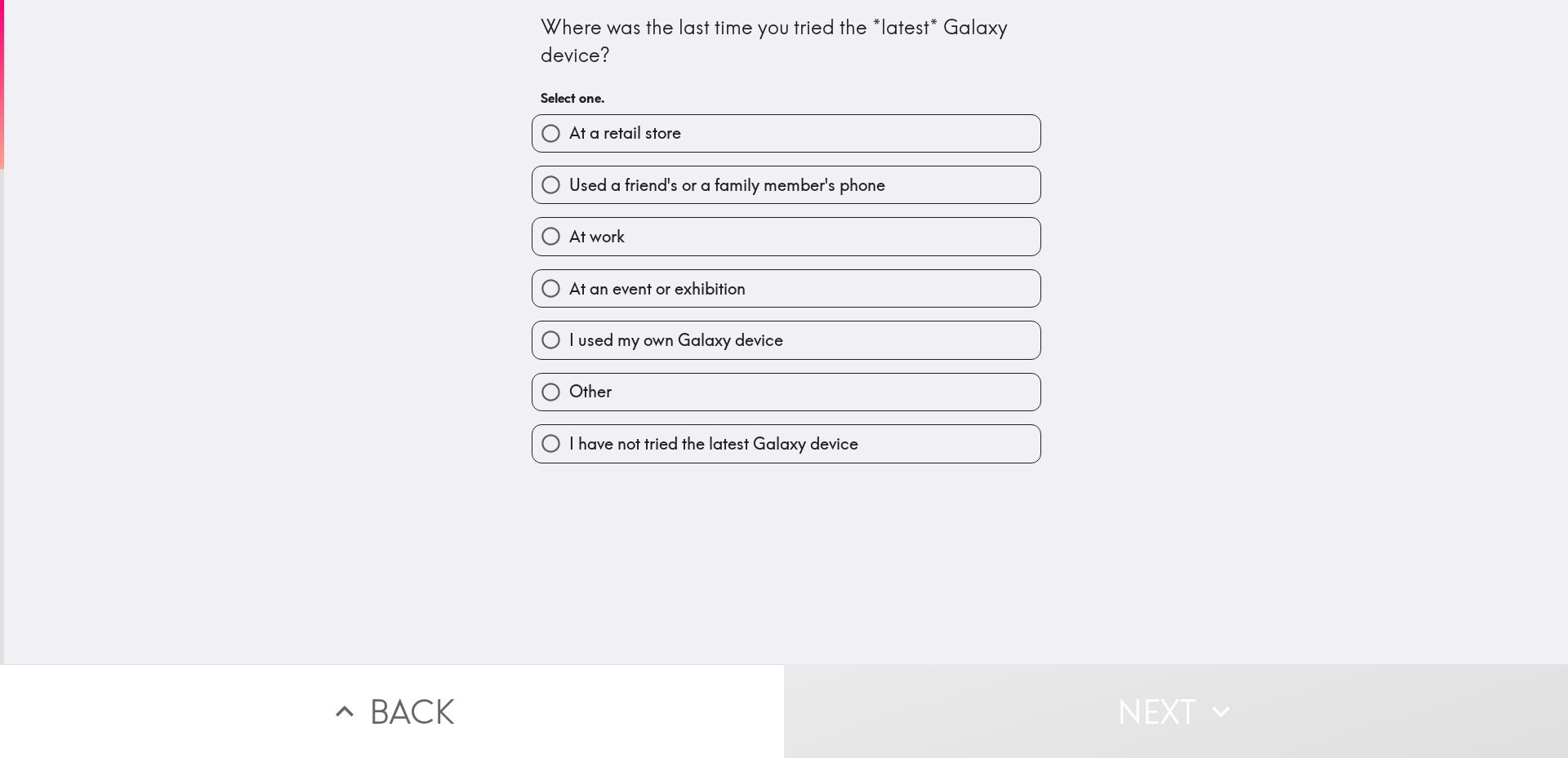
click at [543, 136] on input "At a retail store" at bounding box center [551, 134] width 37 height 36
radio input "true"
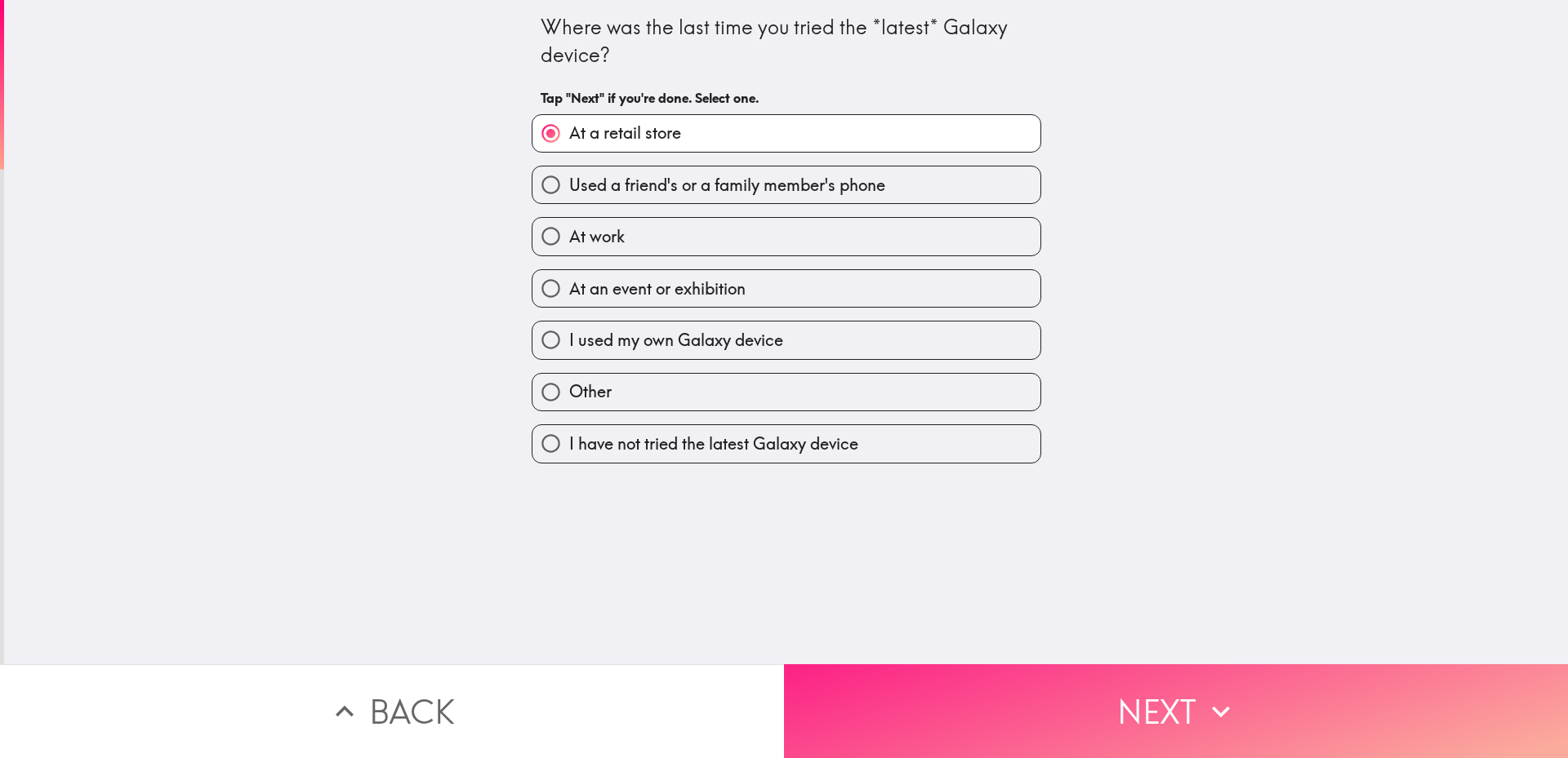
click at [1127, 697] on button "Next" at bounding box center [1176, 711] width 784 height 94
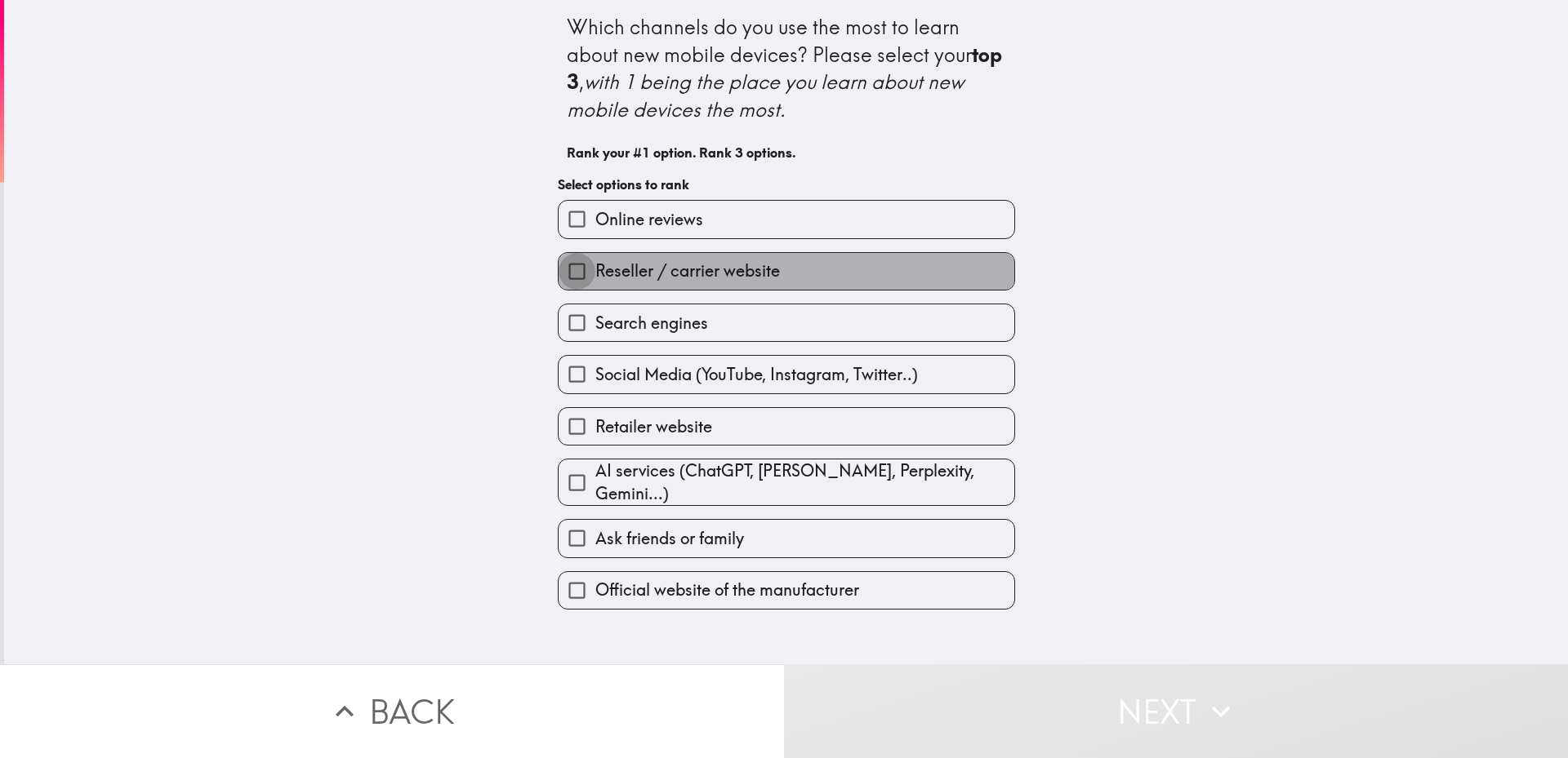
click at [562, 279] on input "Reseller / carrier website" at bounding box center [577, 271] width 37 height 36
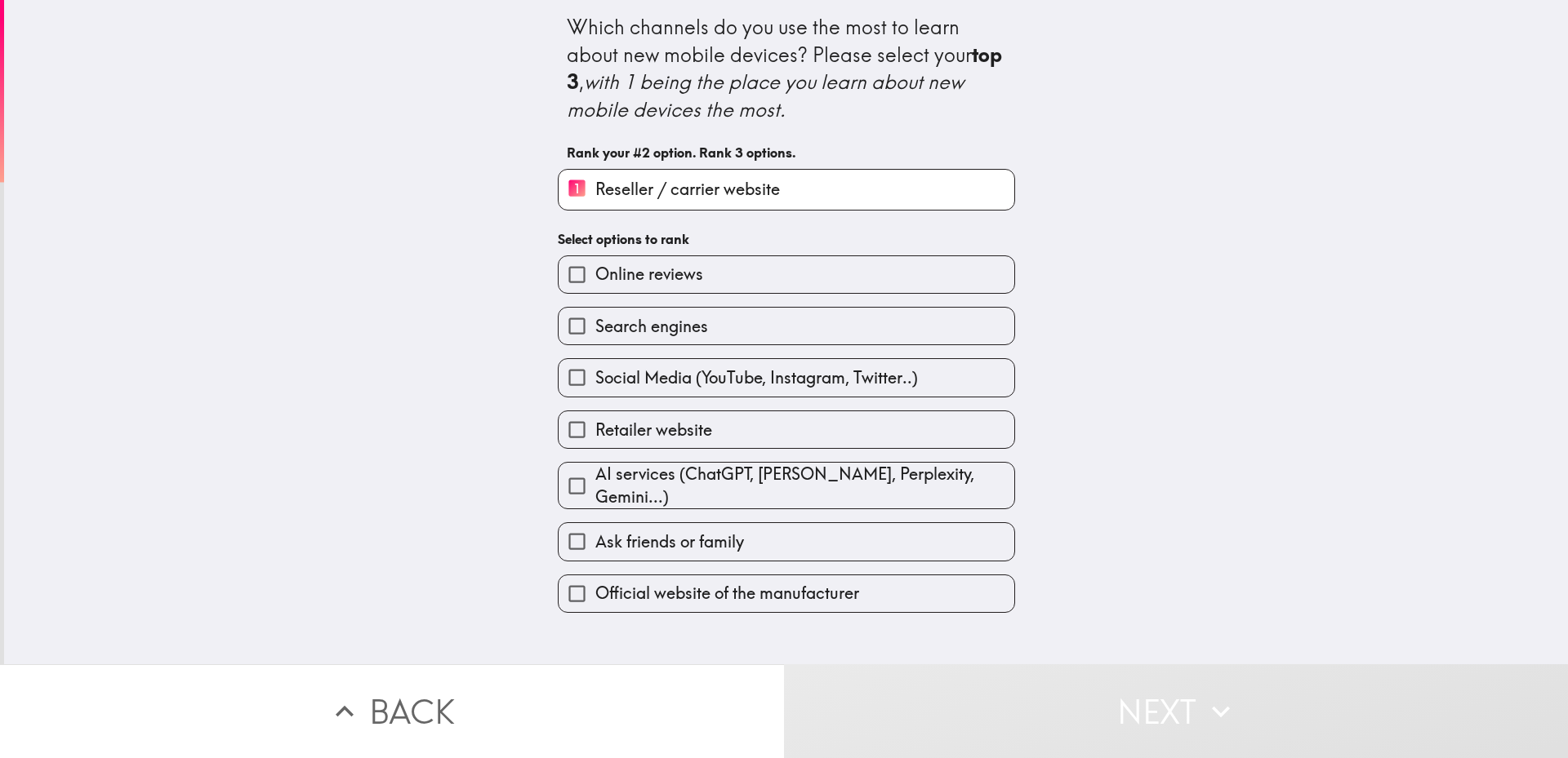
click at [567, 327] on input "Search engines" at bounding box center [577, 326] width 37 height 36
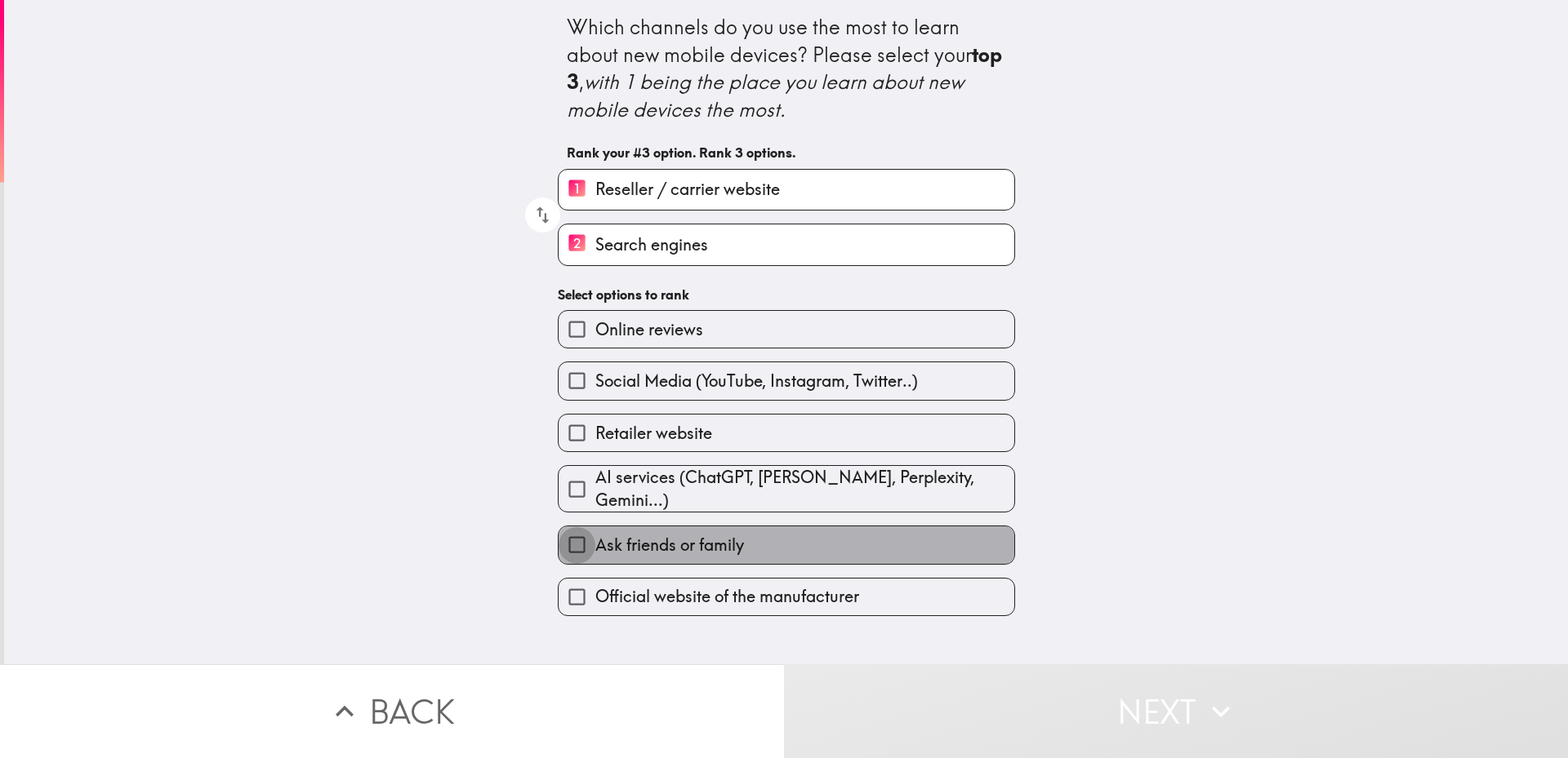
click at [564, 539] on input "Ask friends or family" at bounding box center [577, 545] width 37 height 36
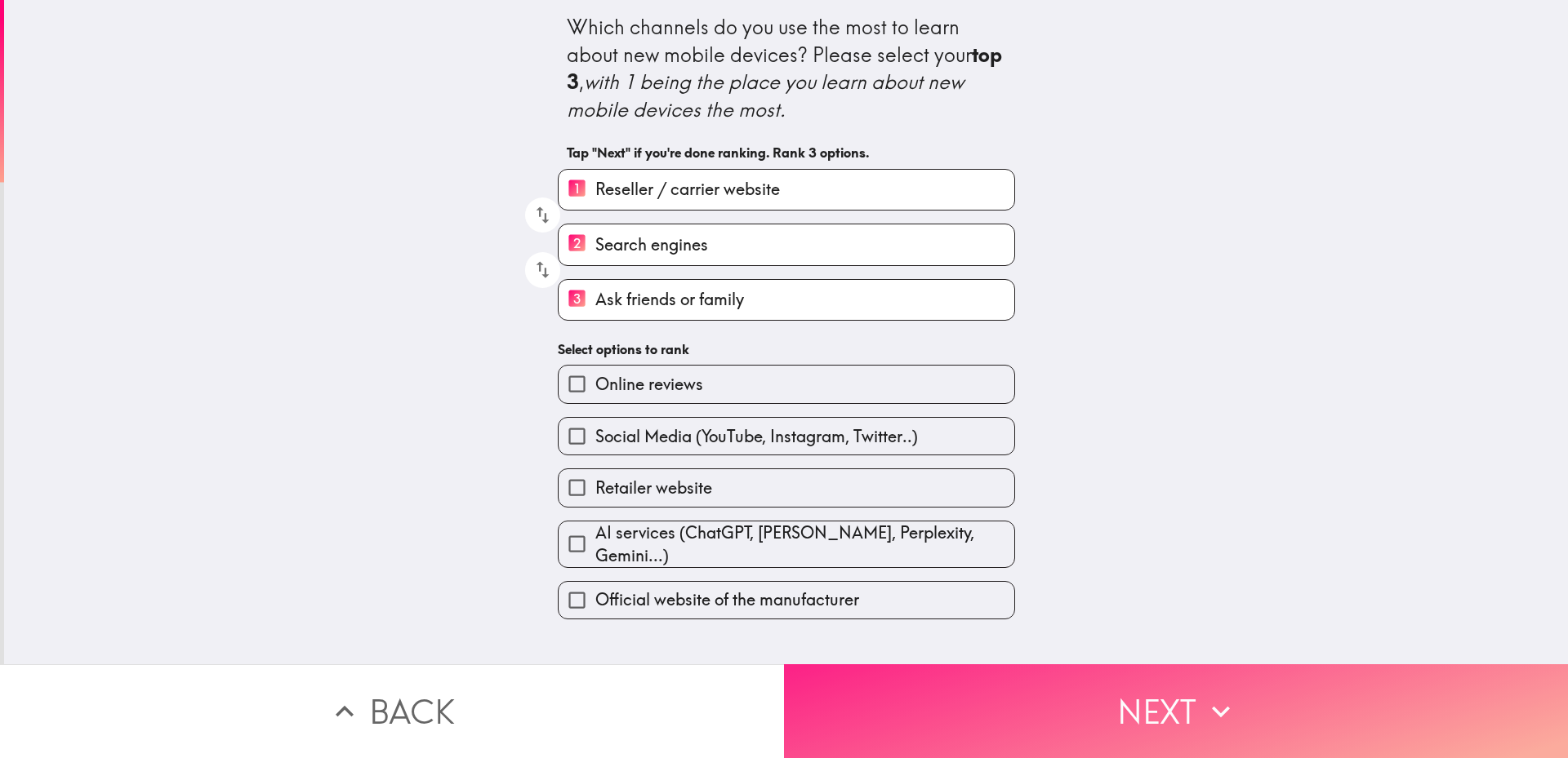
click at [1018, 700] on button "Next" at bounding box center [1176, 711] width 784 height 94
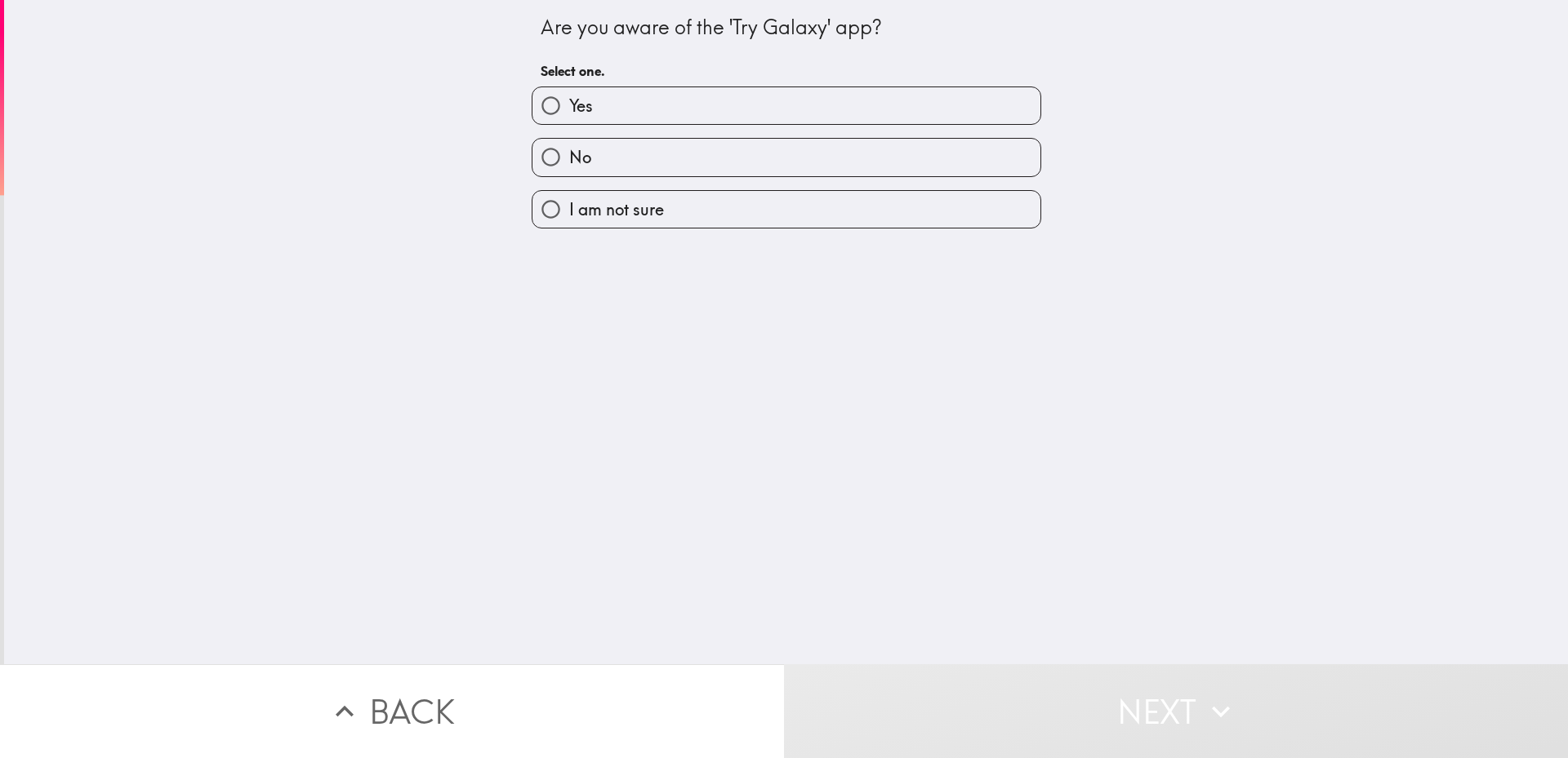
click at [626, 109] on label "Yes" at bounding box center [786, 105] width 508 height 36
click at [569, 109] on input "Yes" at bounding box center [551, 105] width 37 height 36
radio input "true"
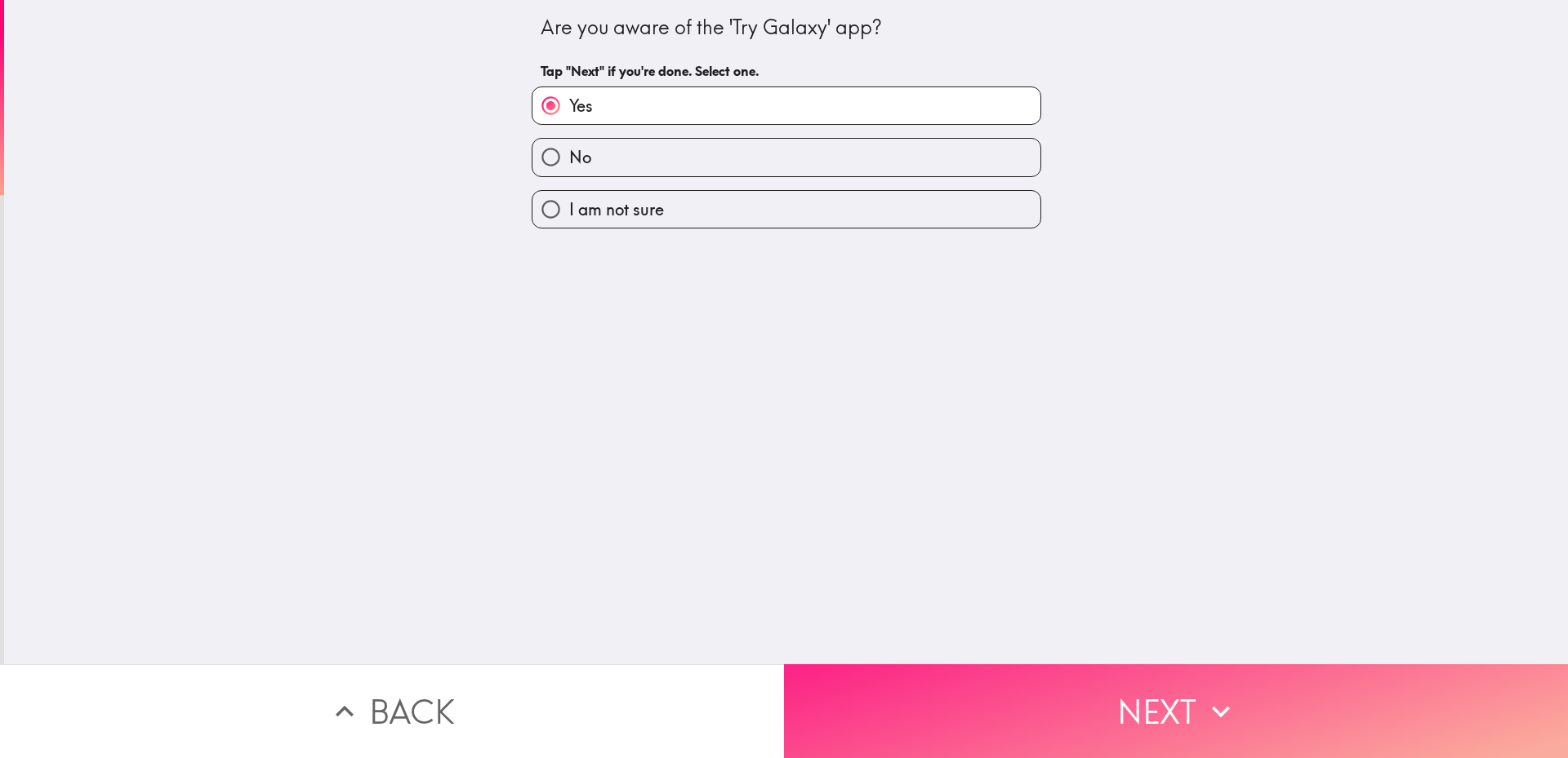
click at [1108, 679] on button "Next" at bounding box center [1176, 711] width 784 height 94
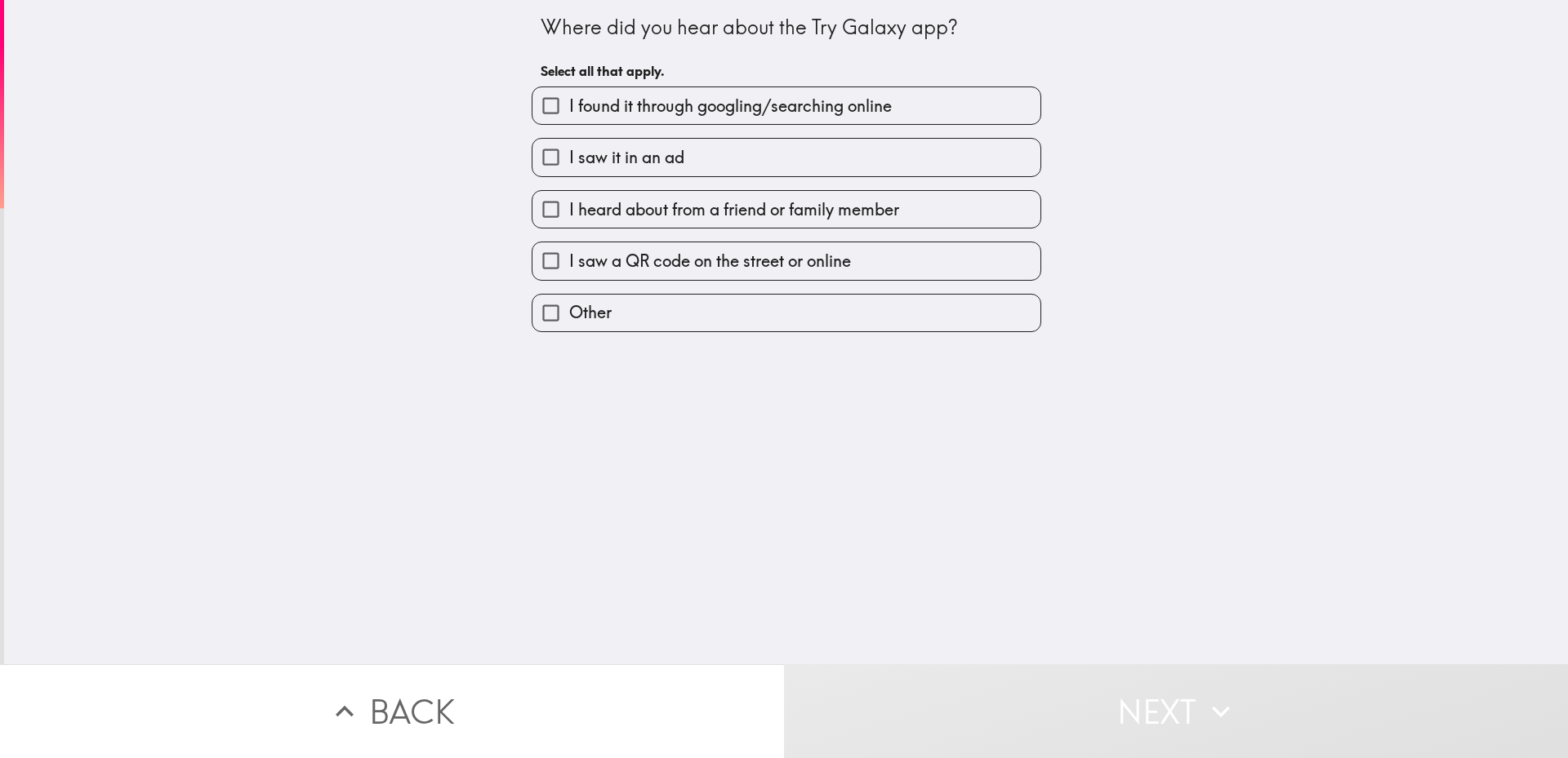
click at [553, 158] on input "I saw it in an ad" at bounding box center [551, 157] width 37 height 36
checkbox input "true"
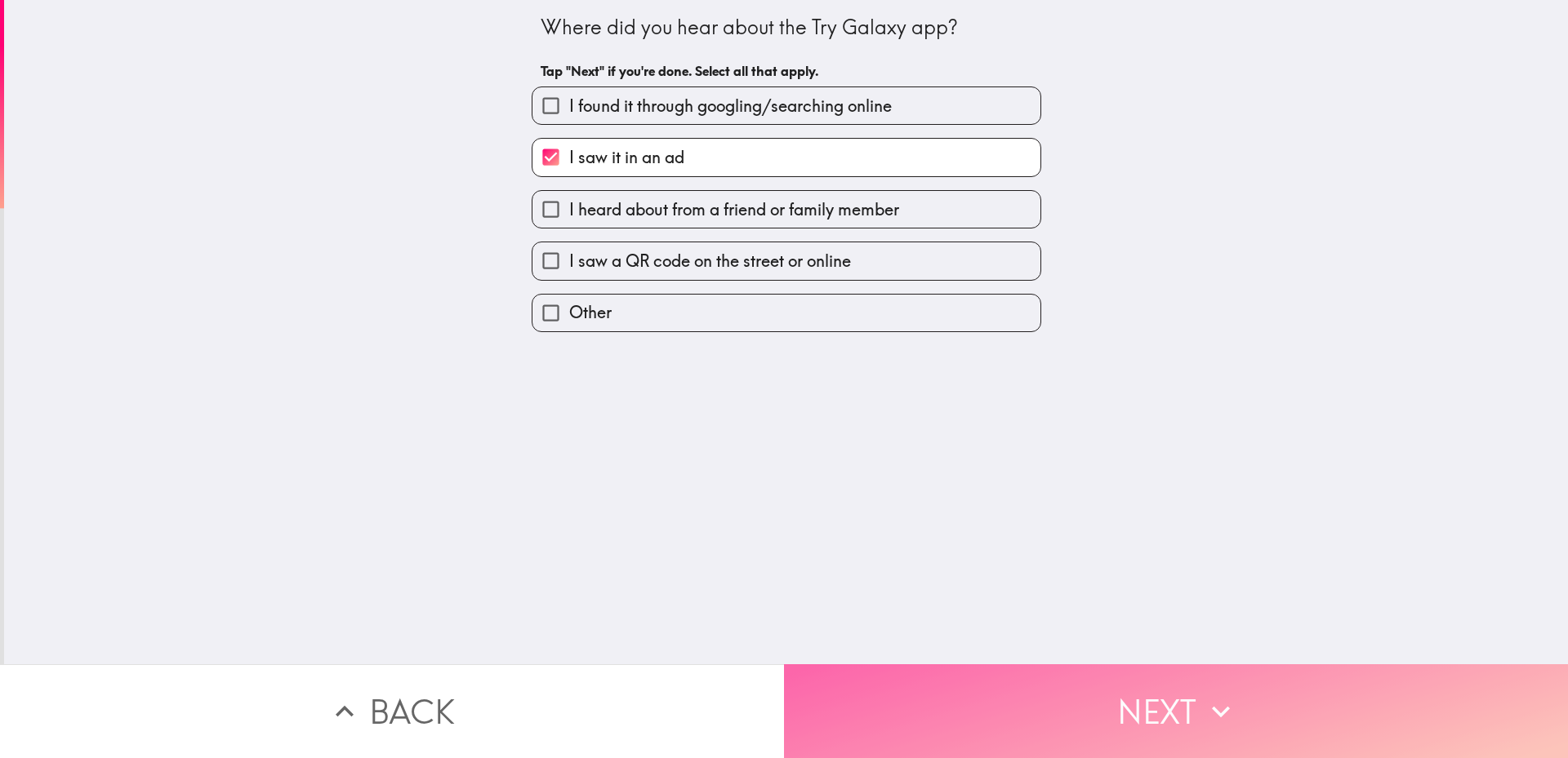
click at [978, 685] on button "Next" at bounding box center [1176, 711] width 784 height 94
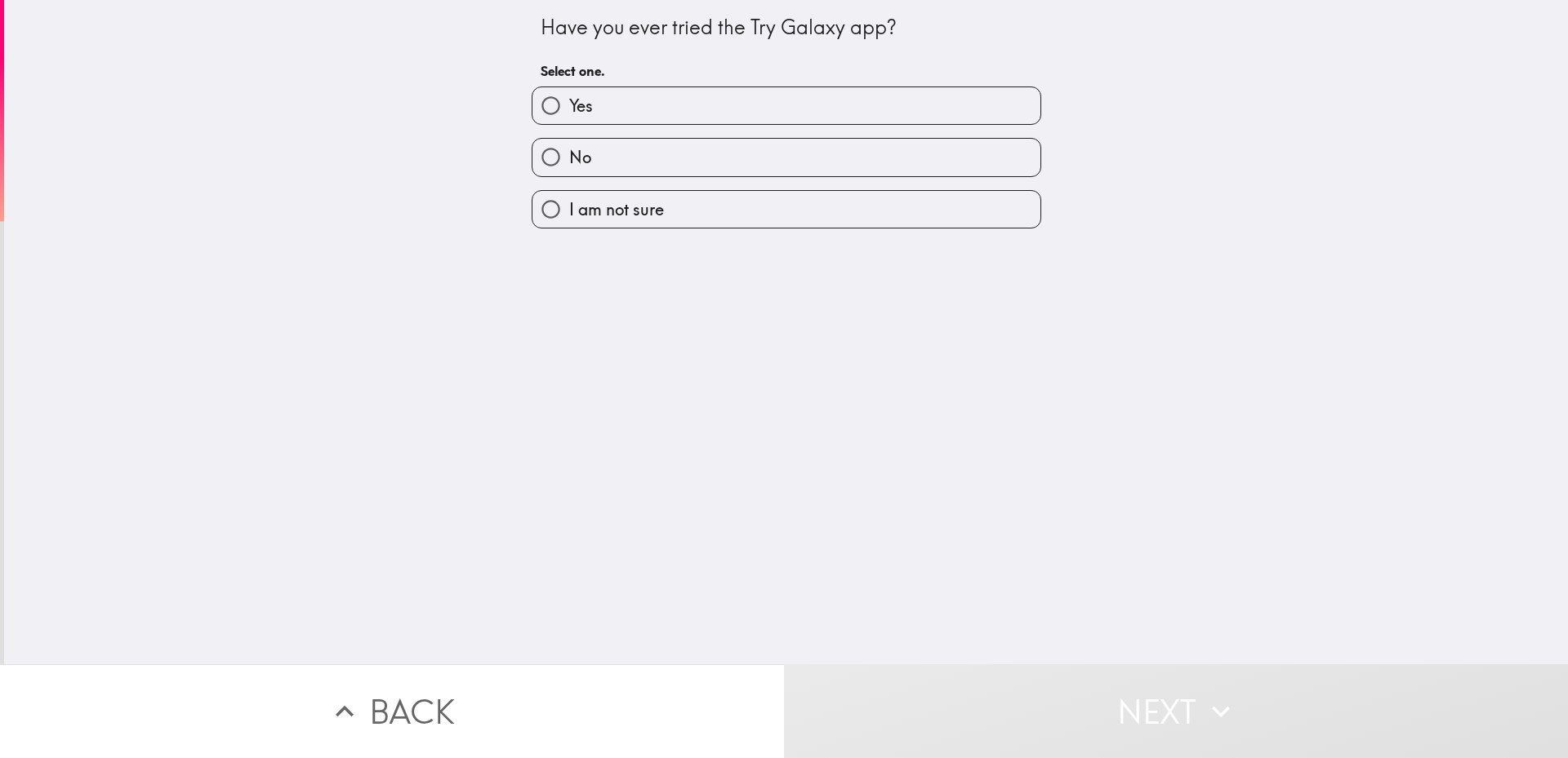
click at [575, 168] on span "No" at bounding box center [580, 158] width 22 height 23
click at [569, 168] on input "No" at bounding box center [551, 157] width 37 height 36
radio input "true"
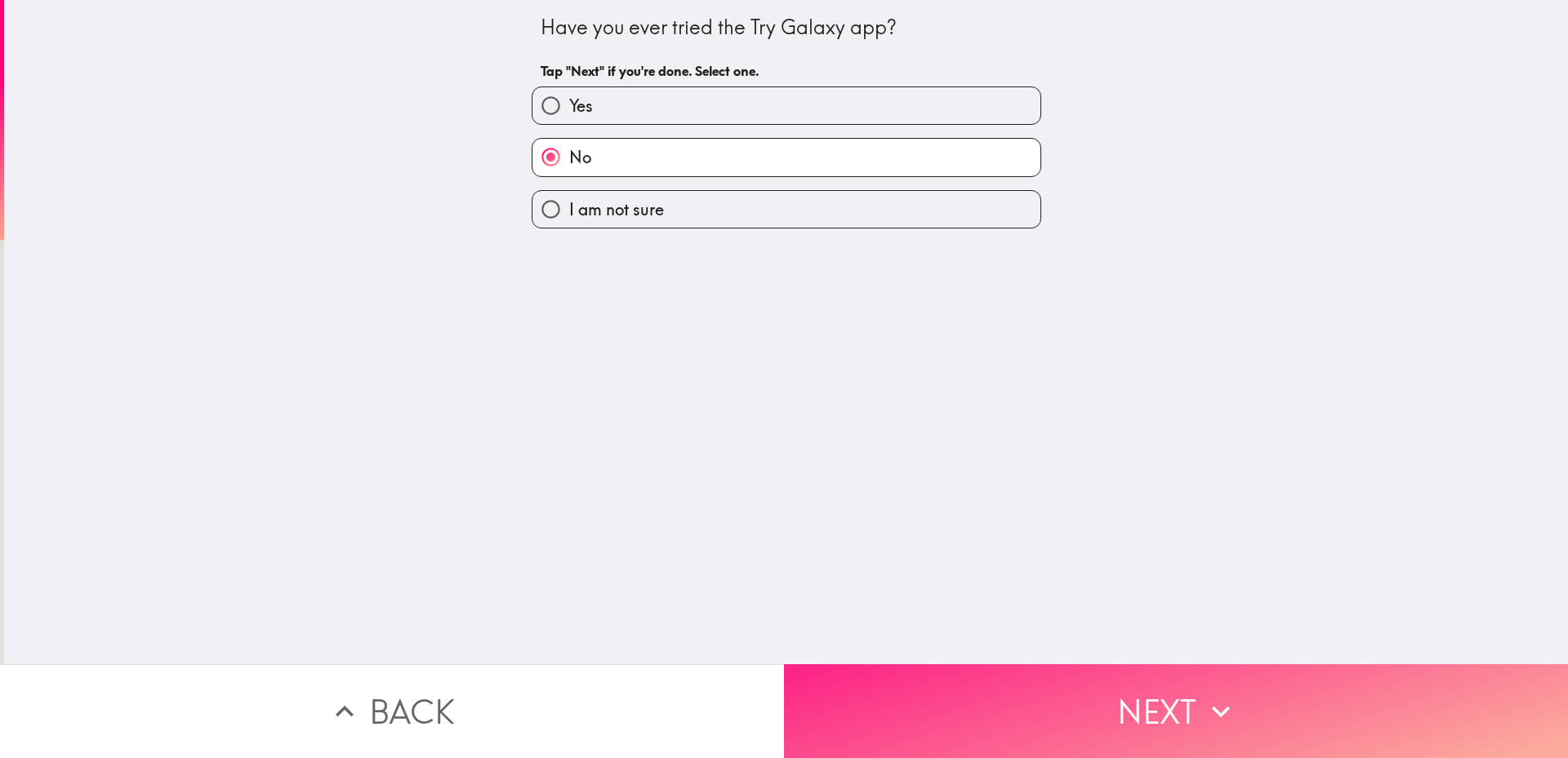
click at [1021, 708] on button "Next" at bounding box center [1176, 711] width 784 height 94
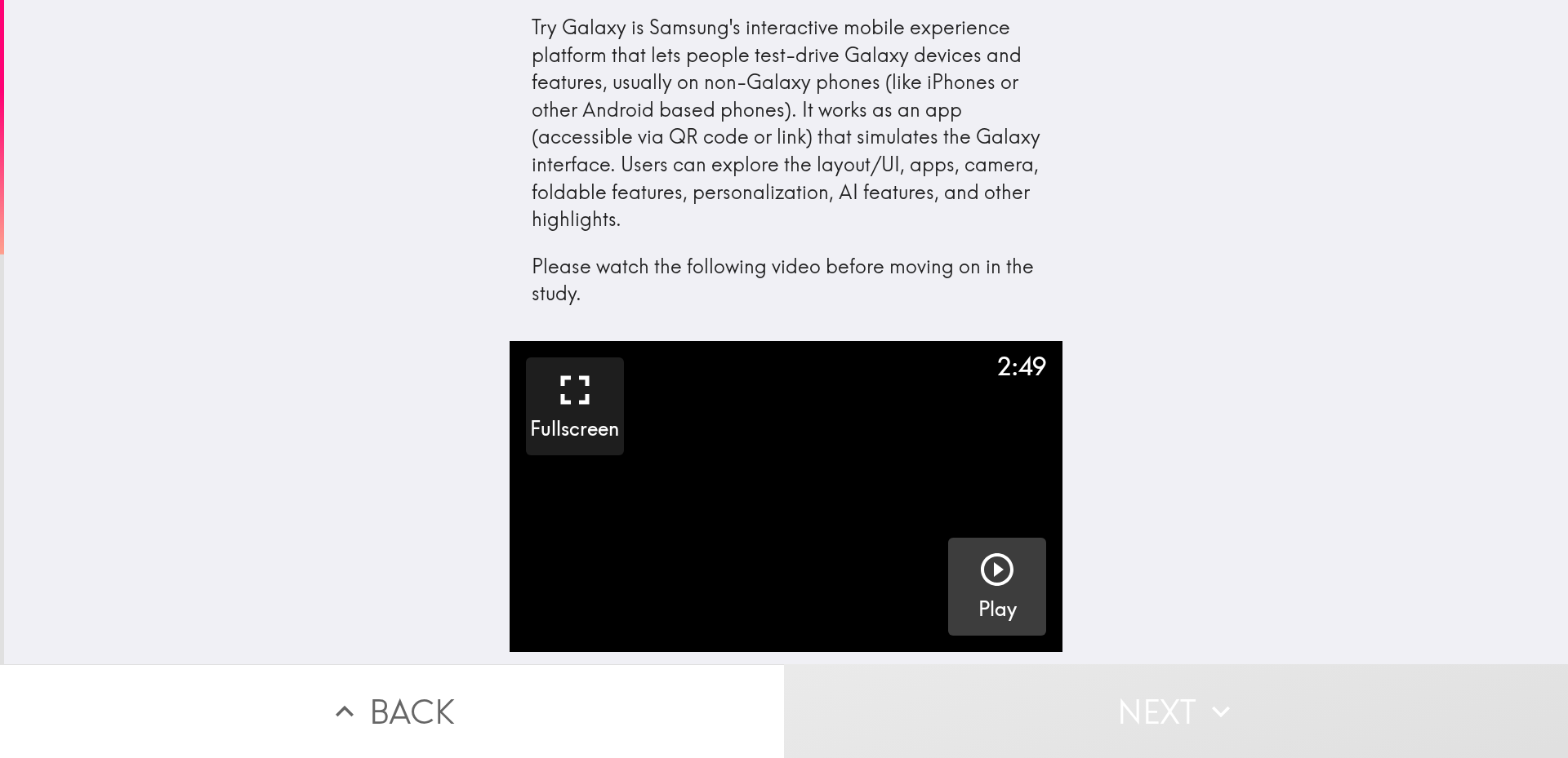
click at [981, 566] on icon "button" at bounding box center [996, 569] width 39 height 39
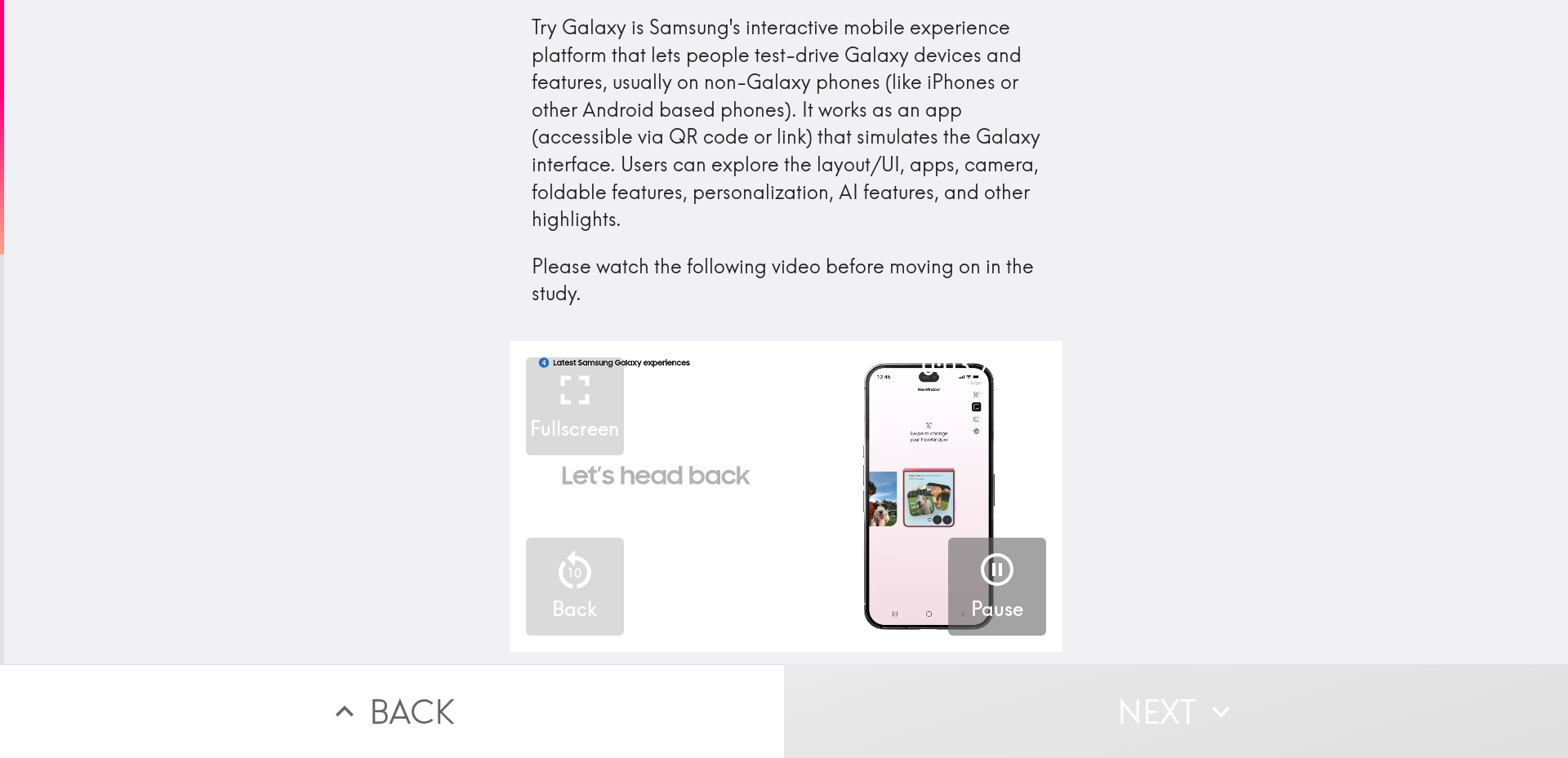
click at [981, 566] on icon "button" at bounding box center [996, 569] width 32 height 32
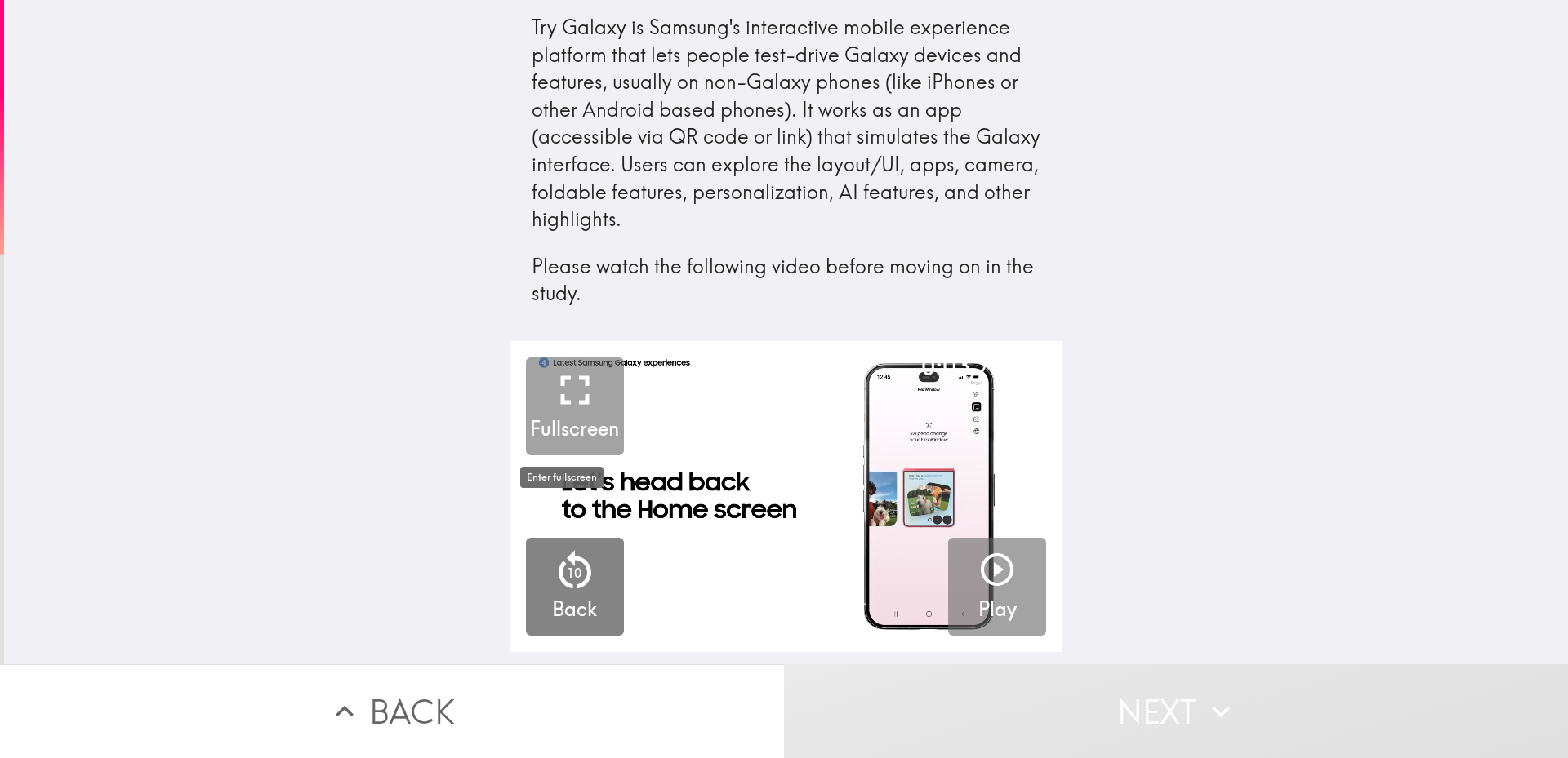
click at [554, 407] on icon "button" at bounding box center [574, 390] width 49 height 49
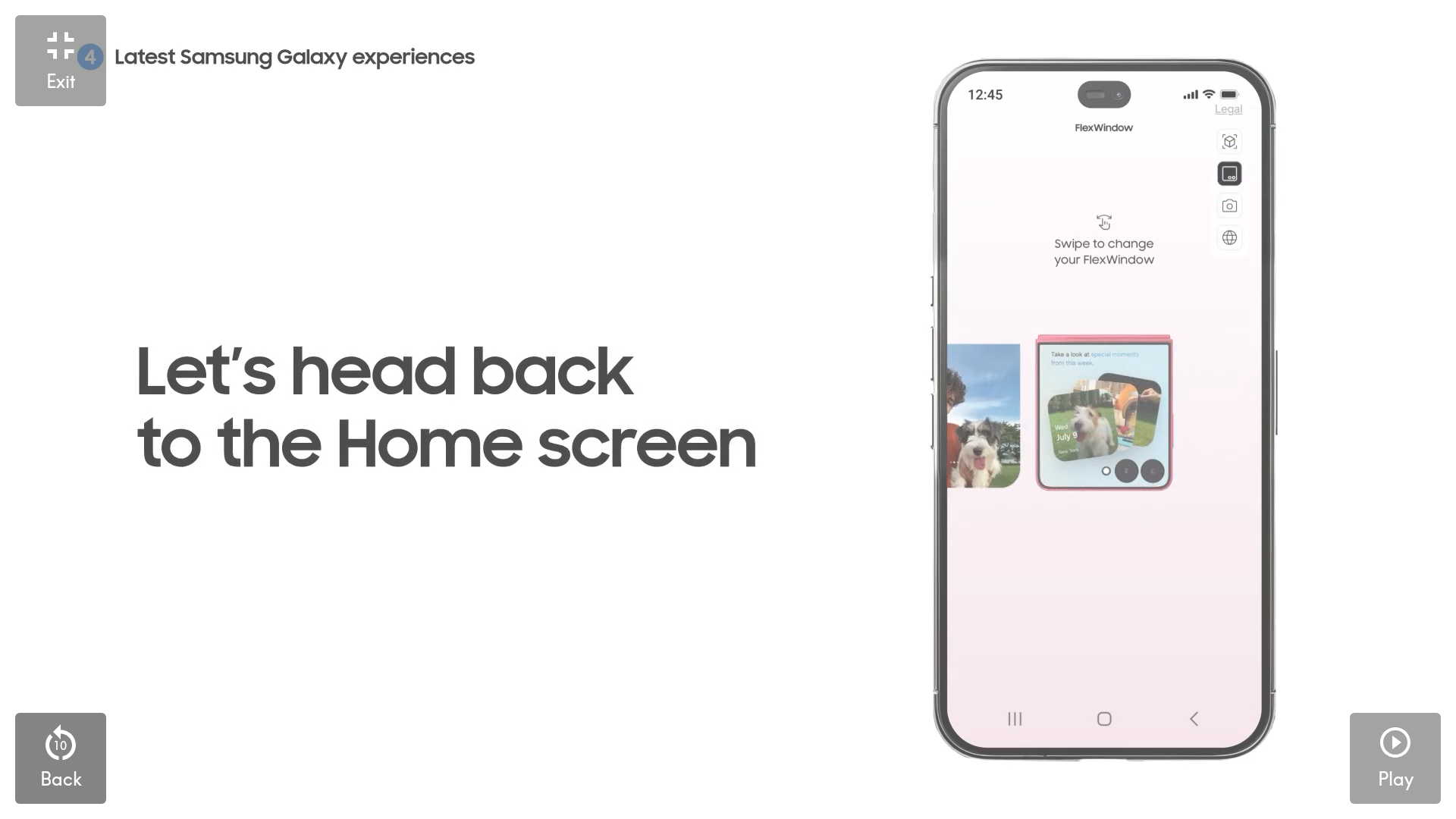
drag, startPoint x: 1025, startPoint y: 428, endPoint x: 1045, endPoint y: 516, distance: 90.2
click at [1045, 519] on video "button" at bounding box center [728, 409] width 1456 height 819
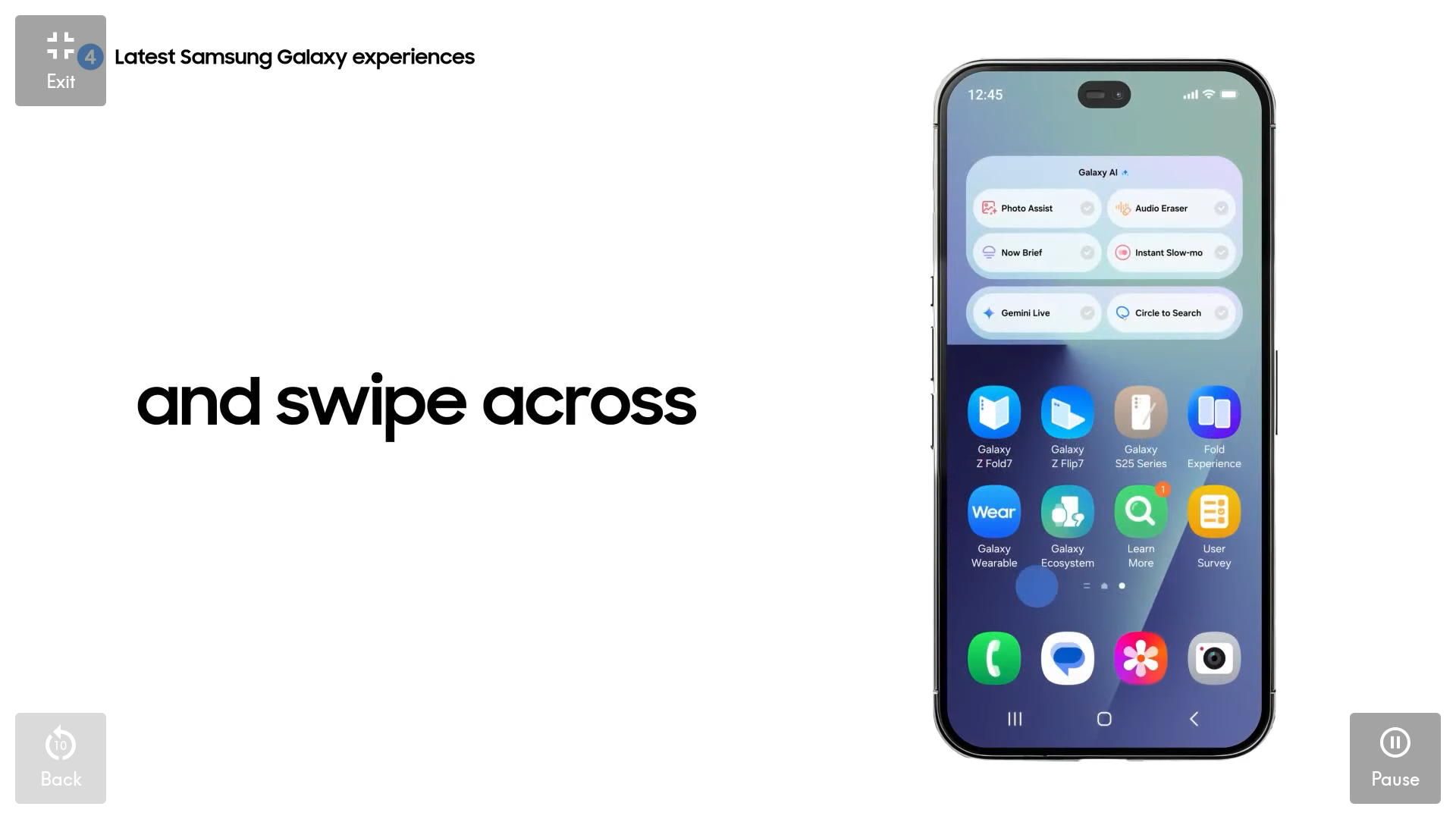
click at [1380, 703] on icon "button" at bounding box center [1394, 742] width 36 height 36
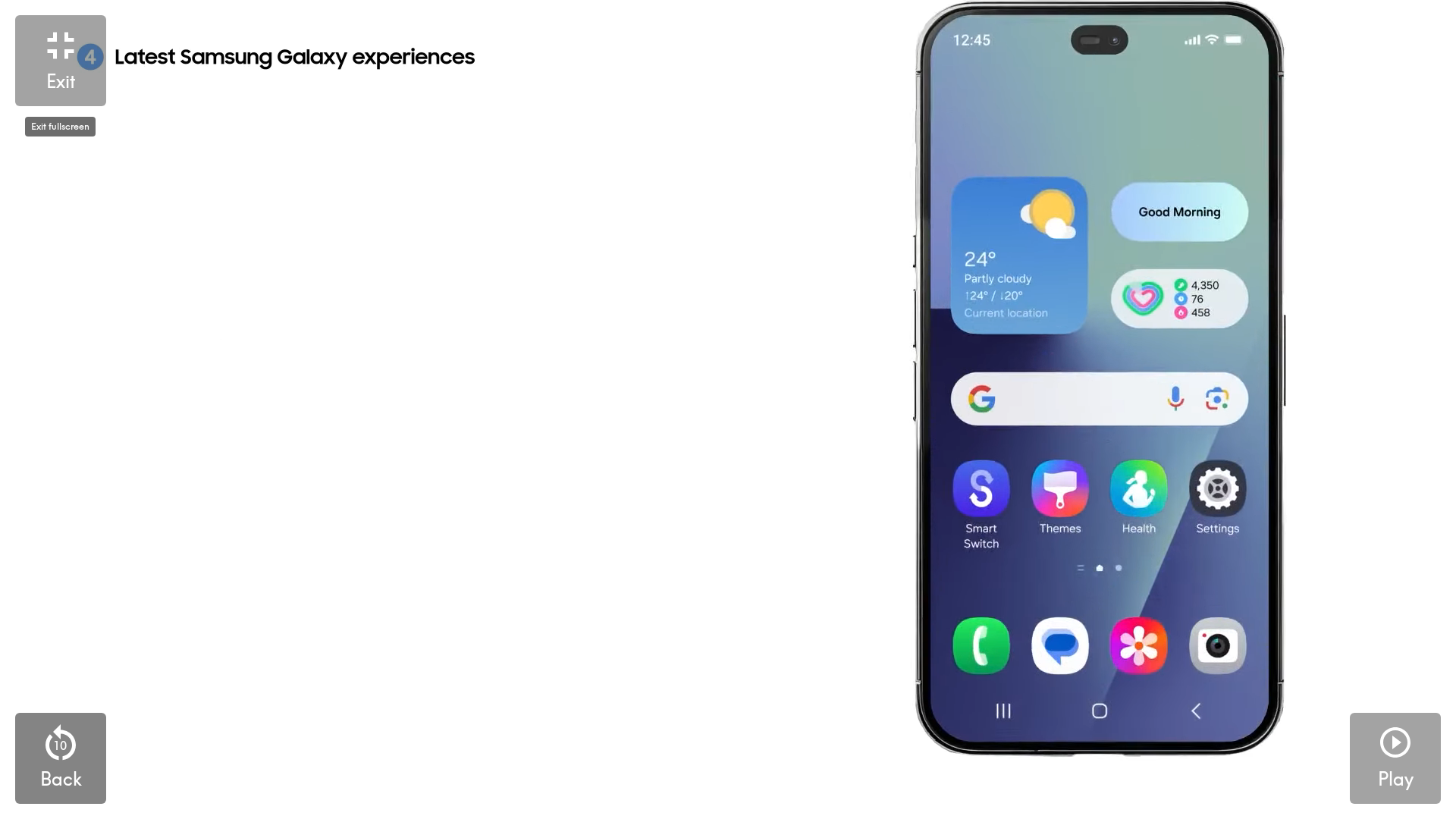
click at [52, 52] on icon "button" at bounding box center [61, 45] width 26 height 26
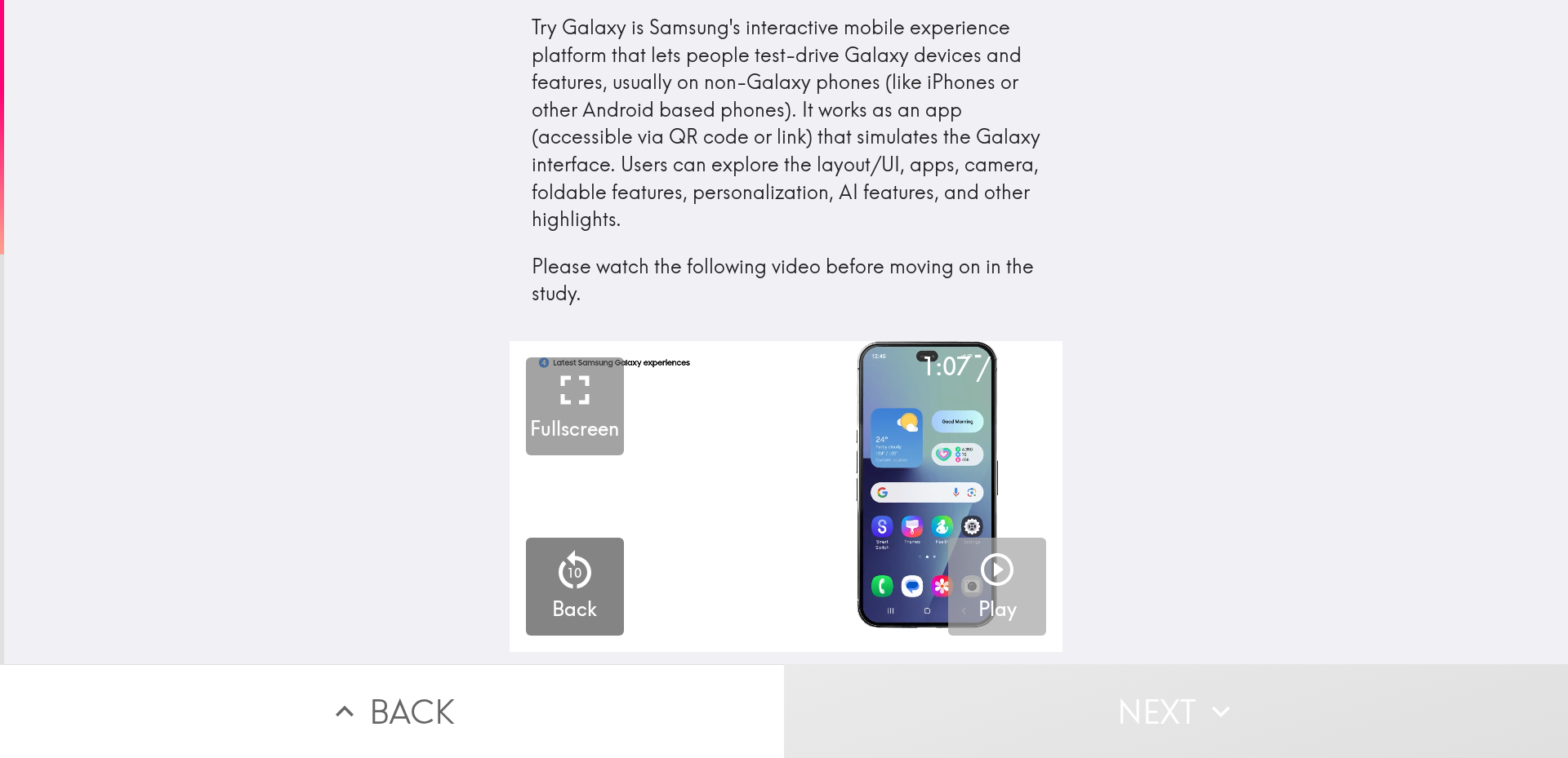
click at [990, 567] on icon "button" at bounding box center [996, 569] width 39 height 39
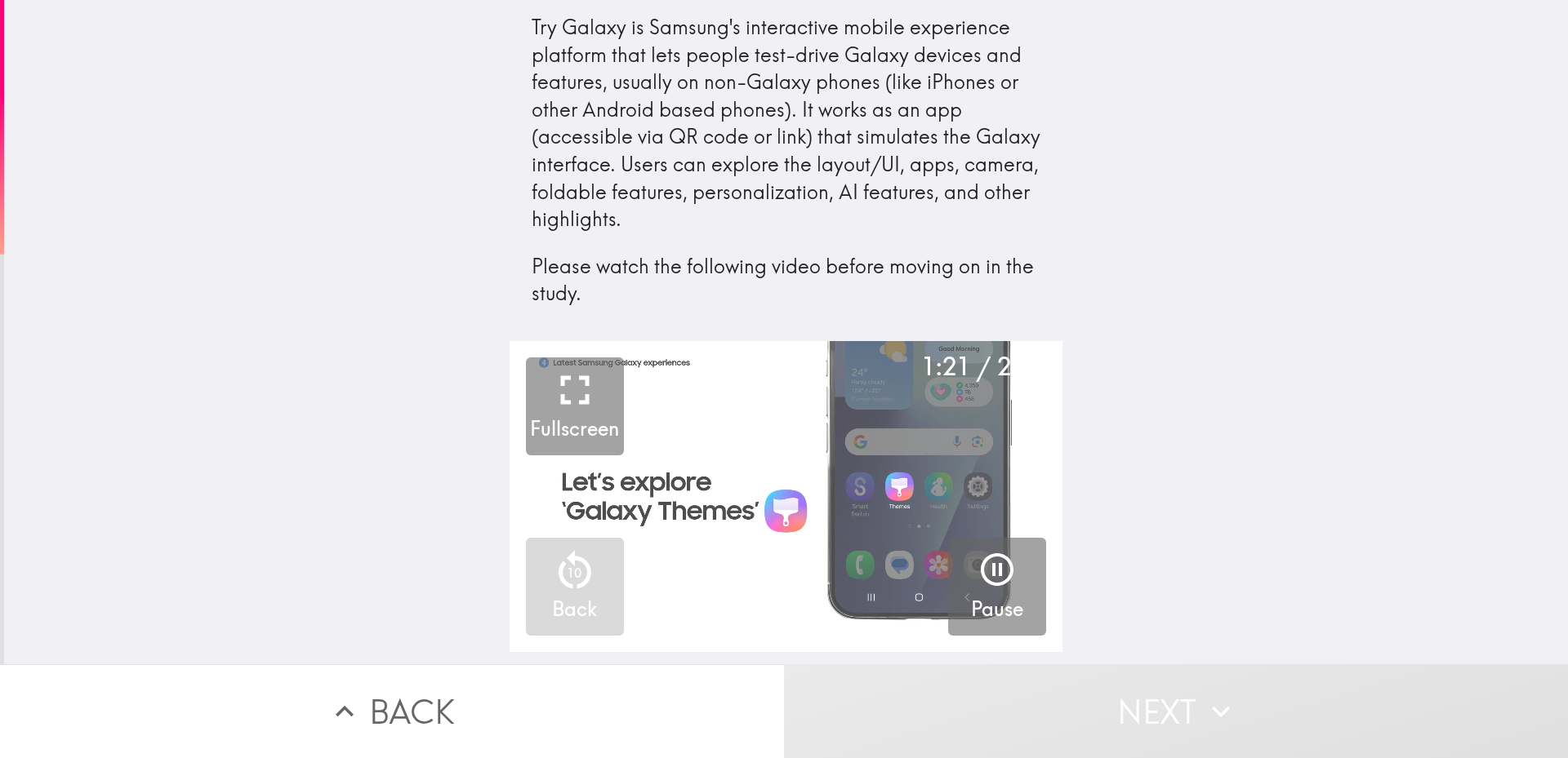
click at [665, 497] on video "button" at bounding box center [786, 496] width 553 height 311
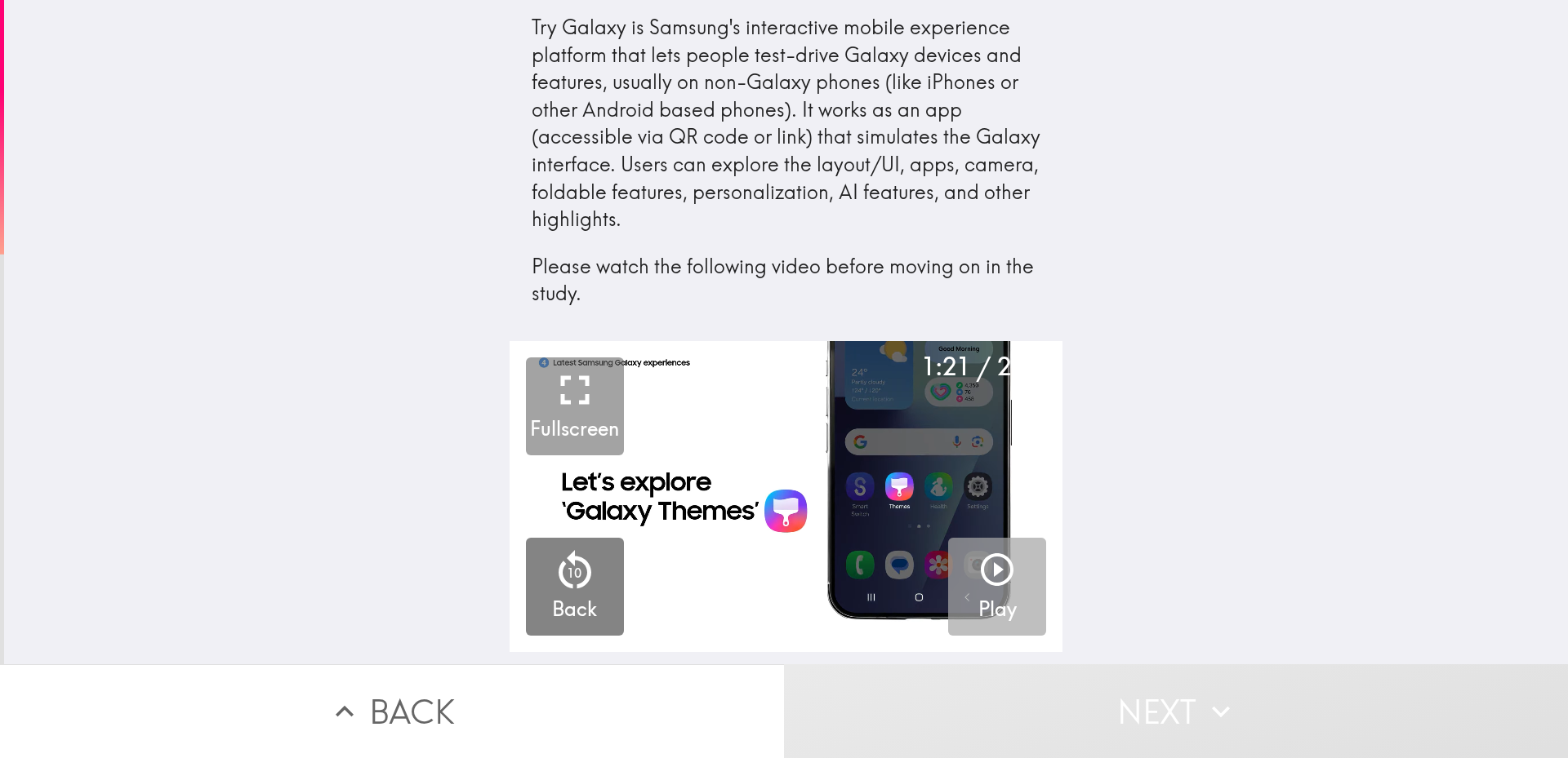
click at [983, 556] on icon "button" at bounding box center [996, 569] width 32 height 32
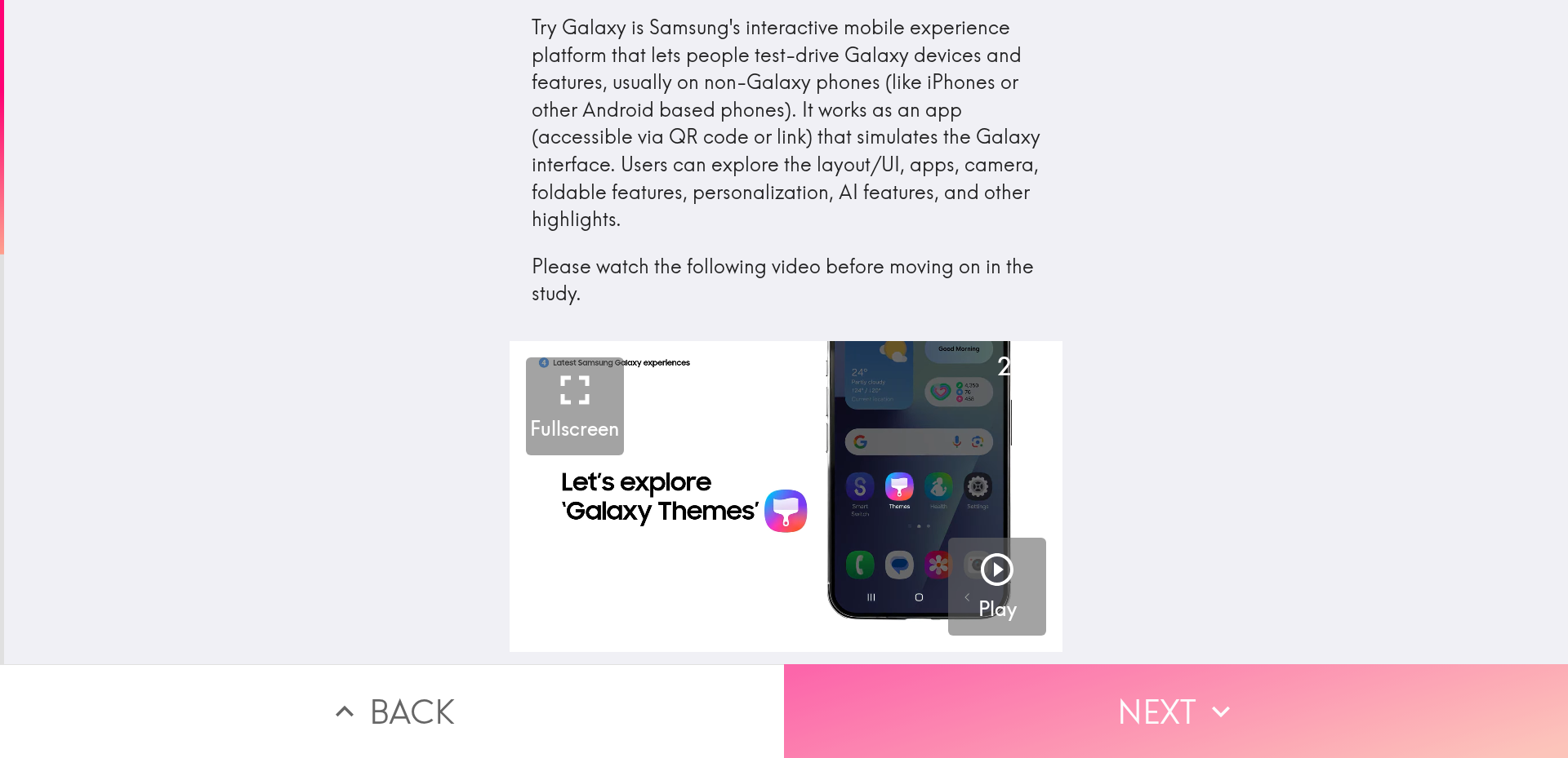
click at [1103, 721] on button "Next" at bounding box center [1176, 711] width 784 height 94
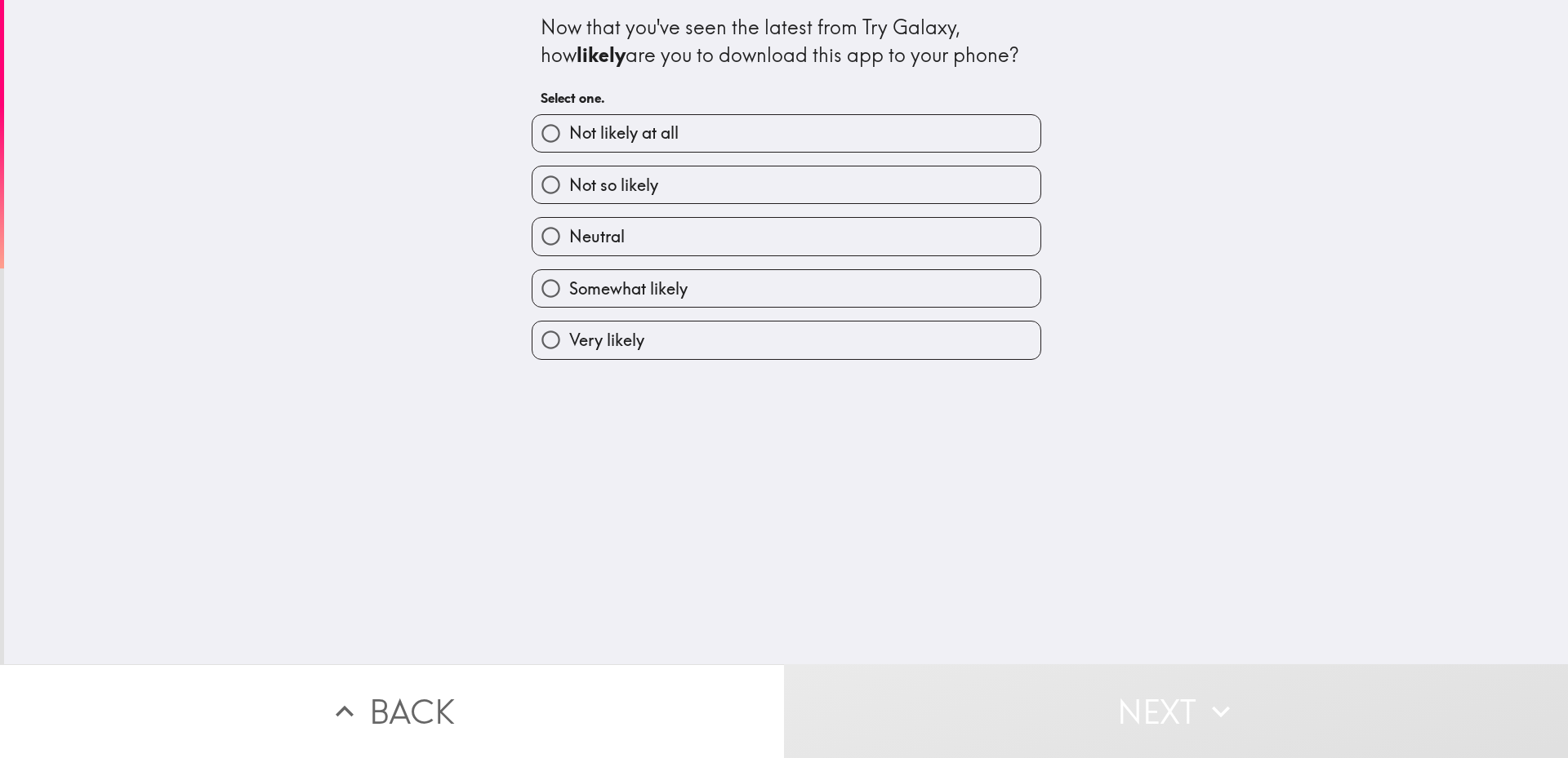
click at [689, 336] on label "Very likely" at bounding box center [786, 340] width 508 height 36
click at [569, 336] on input "Very likely" at bounding box center [551, 340] width 37 height 36
radio input "true"
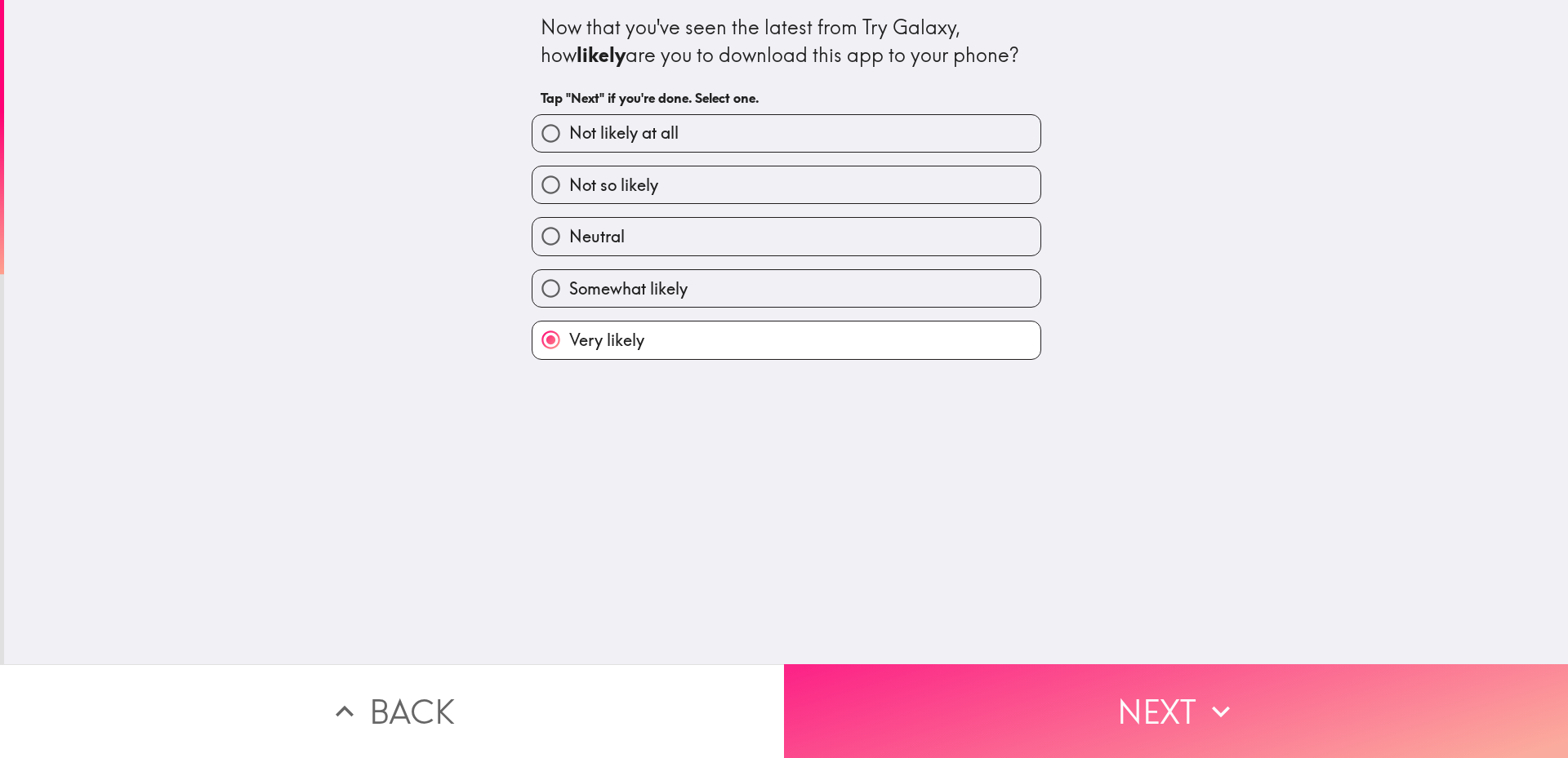
click at [1123, 702] on button "Next" at bounding box center [1176, 711] width 784 height 94
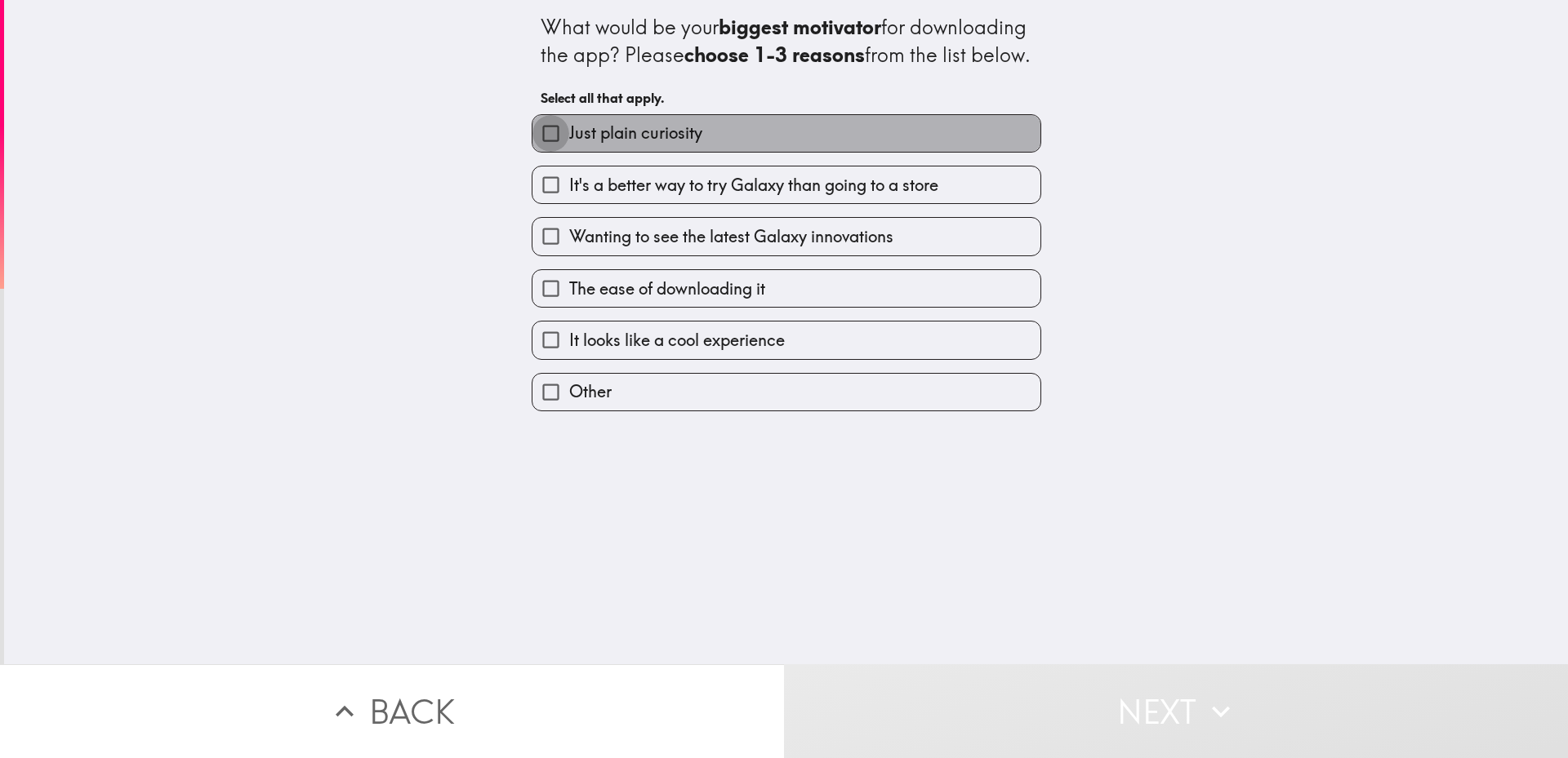
click at [535, 152] on input "Just plain curiosity" at bounding box center [551, 134] width 37 height 36
checkbox input "true"
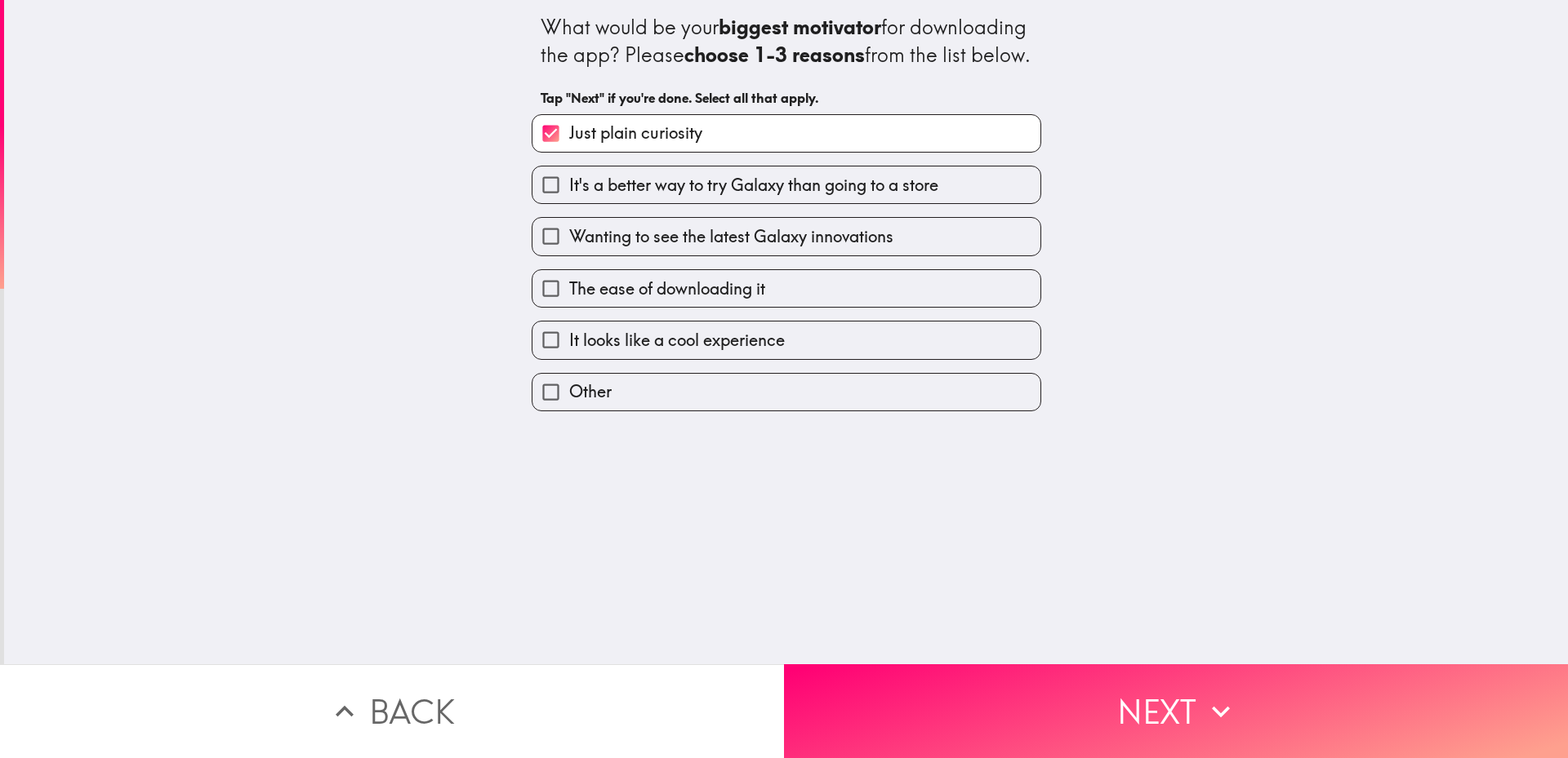
click at [553, 255] on input "Wanting to see the latest Galaxy innovations" at bounding box center [551, 236] width 37 height 36
checkbox input "true"
click at [538, 307] on input "The ease of downloading it" at bounding box center [551, 289] width 37 height 36
checkbox input "true"
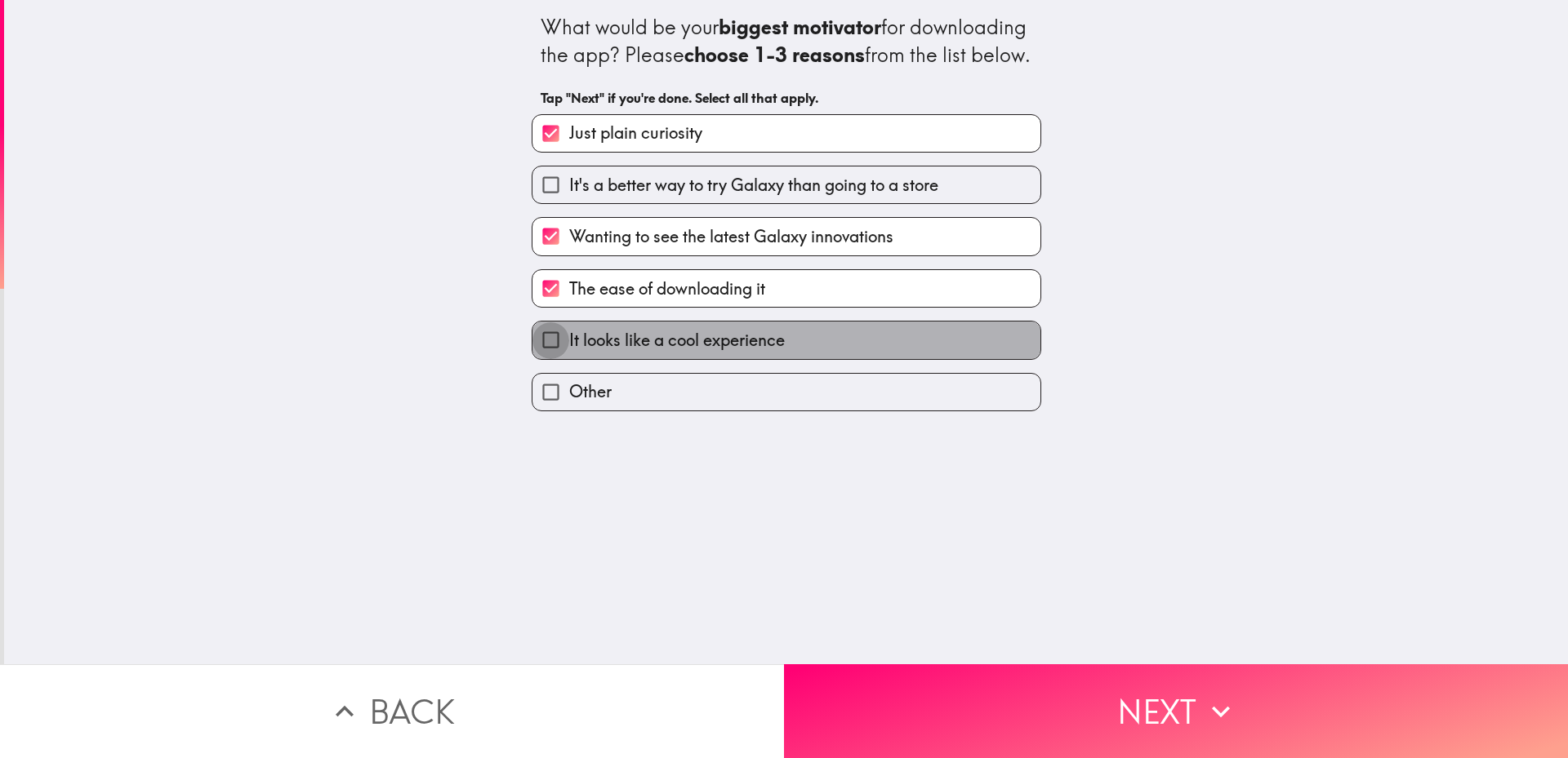
click at [538, 358] on input "It looks like a cool experience" at bounding box center [551, 340] width 37 height 36
checkbox input "true"
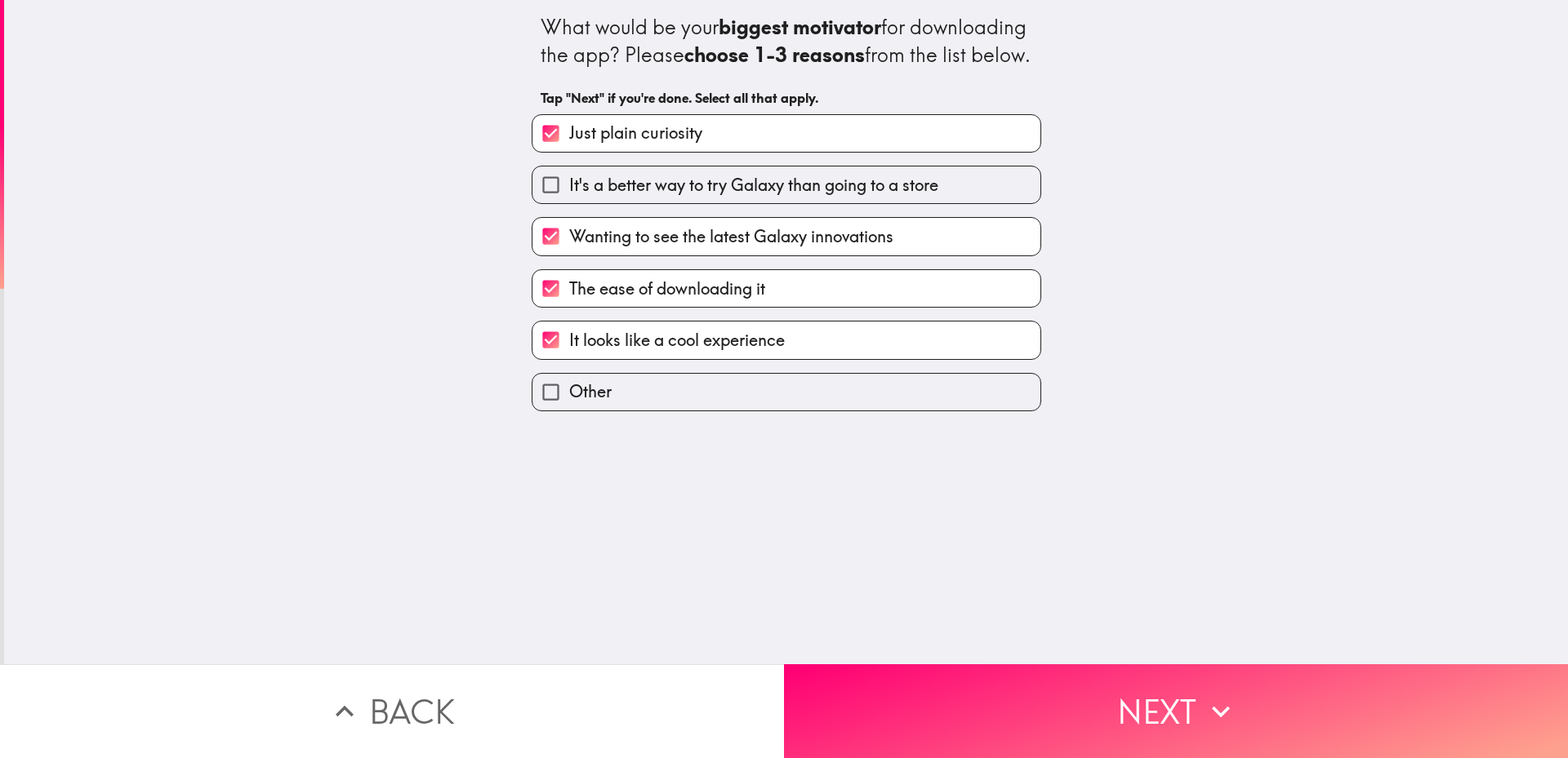
click at [547, 203] on input "It's a better way to try Galaxy than going to a store" at bounding box center [551, 185] width 37 height 36
checkbox input "true"
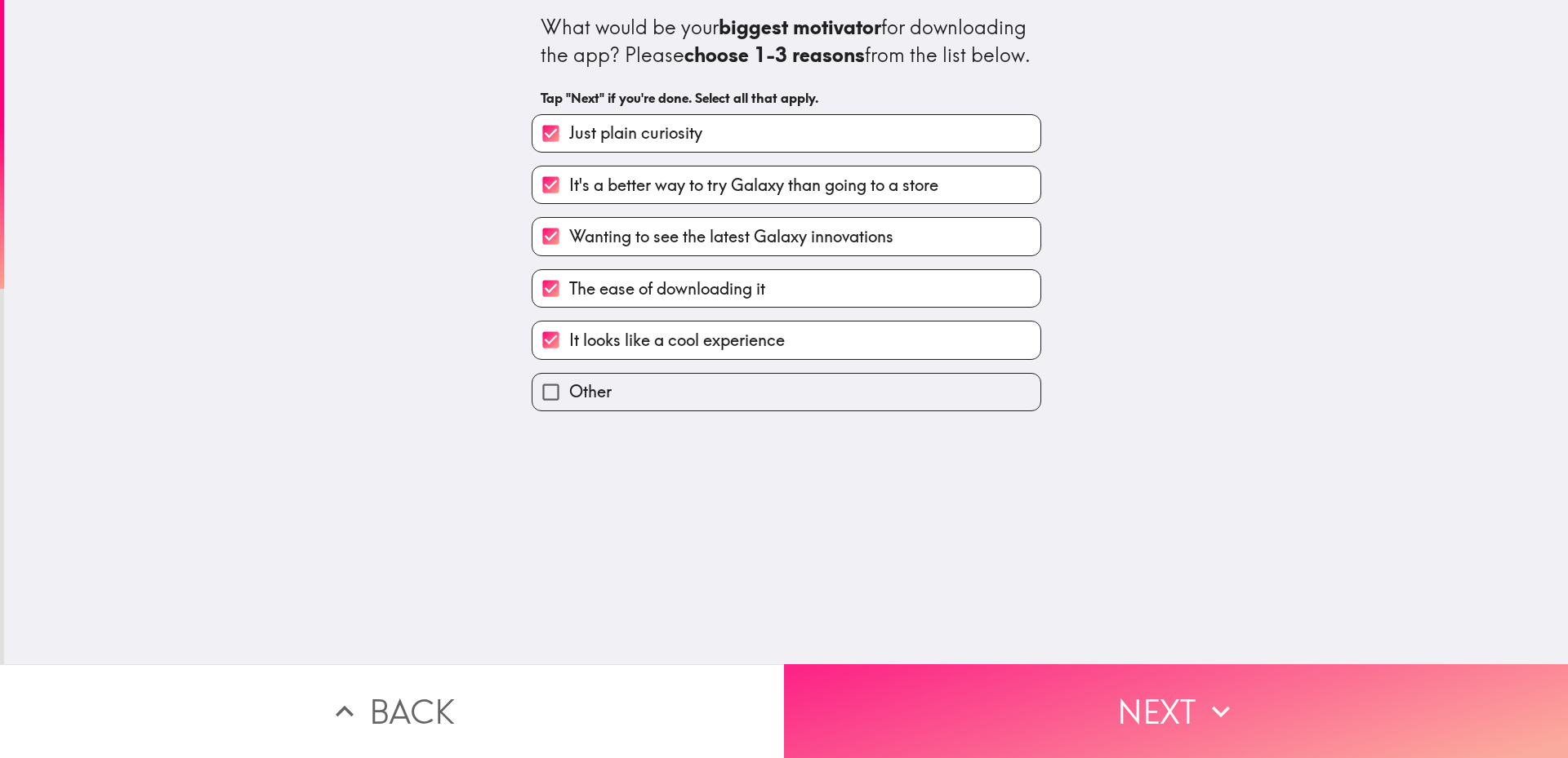
click at [1100, 700] on button "Next" at bounding box center [1176, 711] width 784 height 94
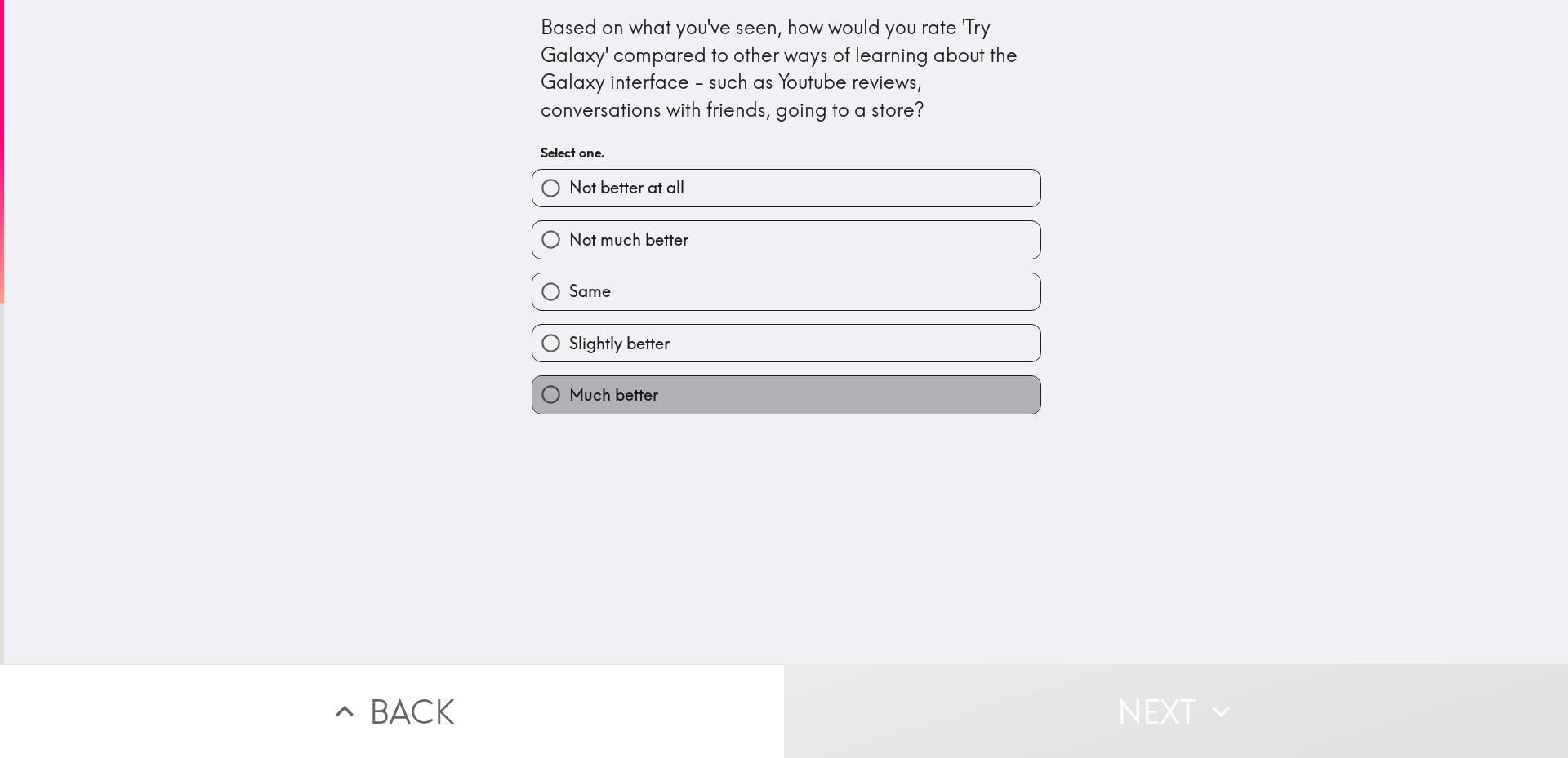
click at [571, 402] on span "Much better" at bounding box center [613, 396] width 89 height 23
click at [569, 402] on input "Much better" at bounding box center [551, 395] width 37 height 36
radio input "true"
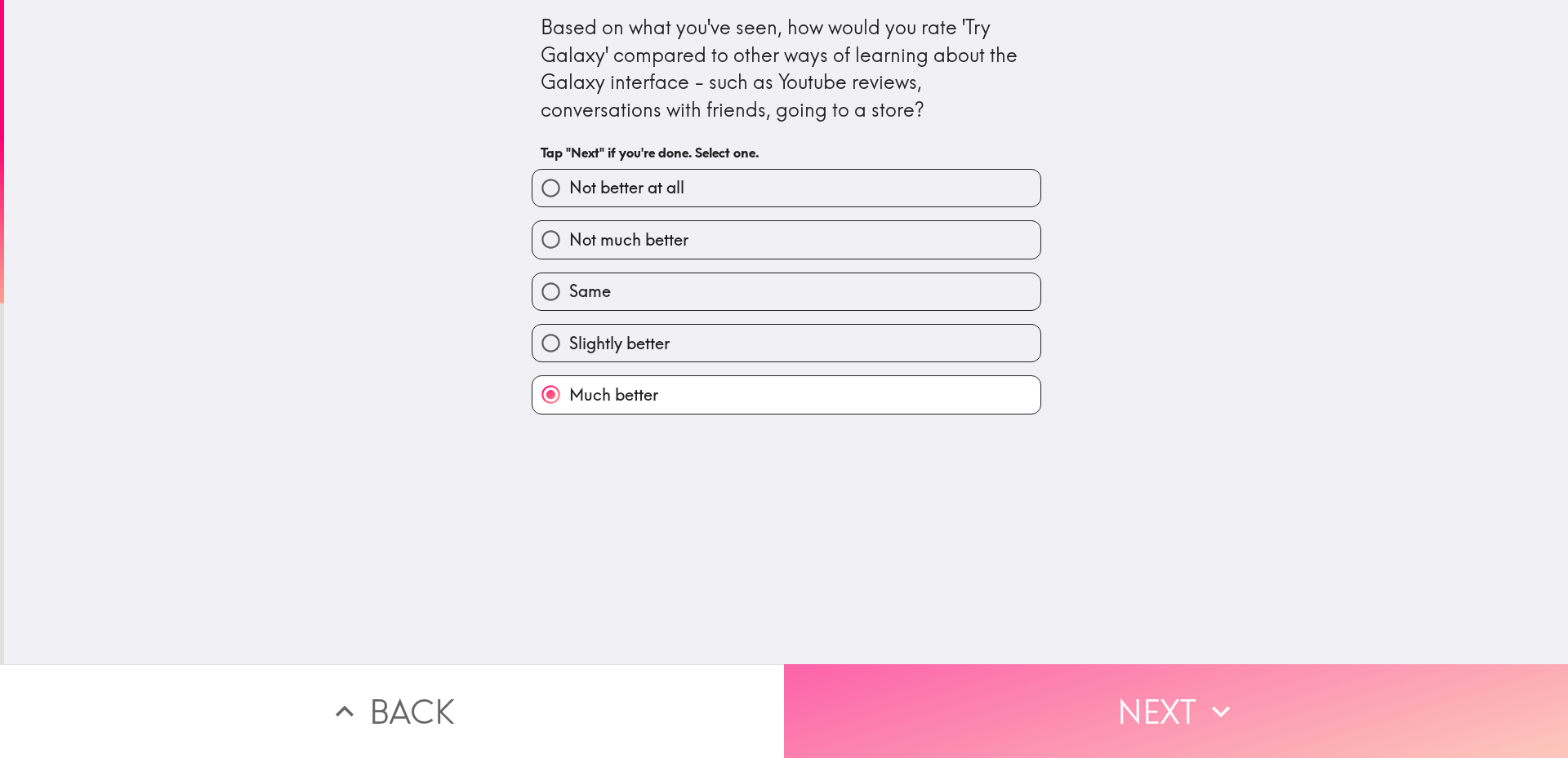
click at [1104, 694] on button "Next" at bounding box center [1176, 711] width 784 height 94
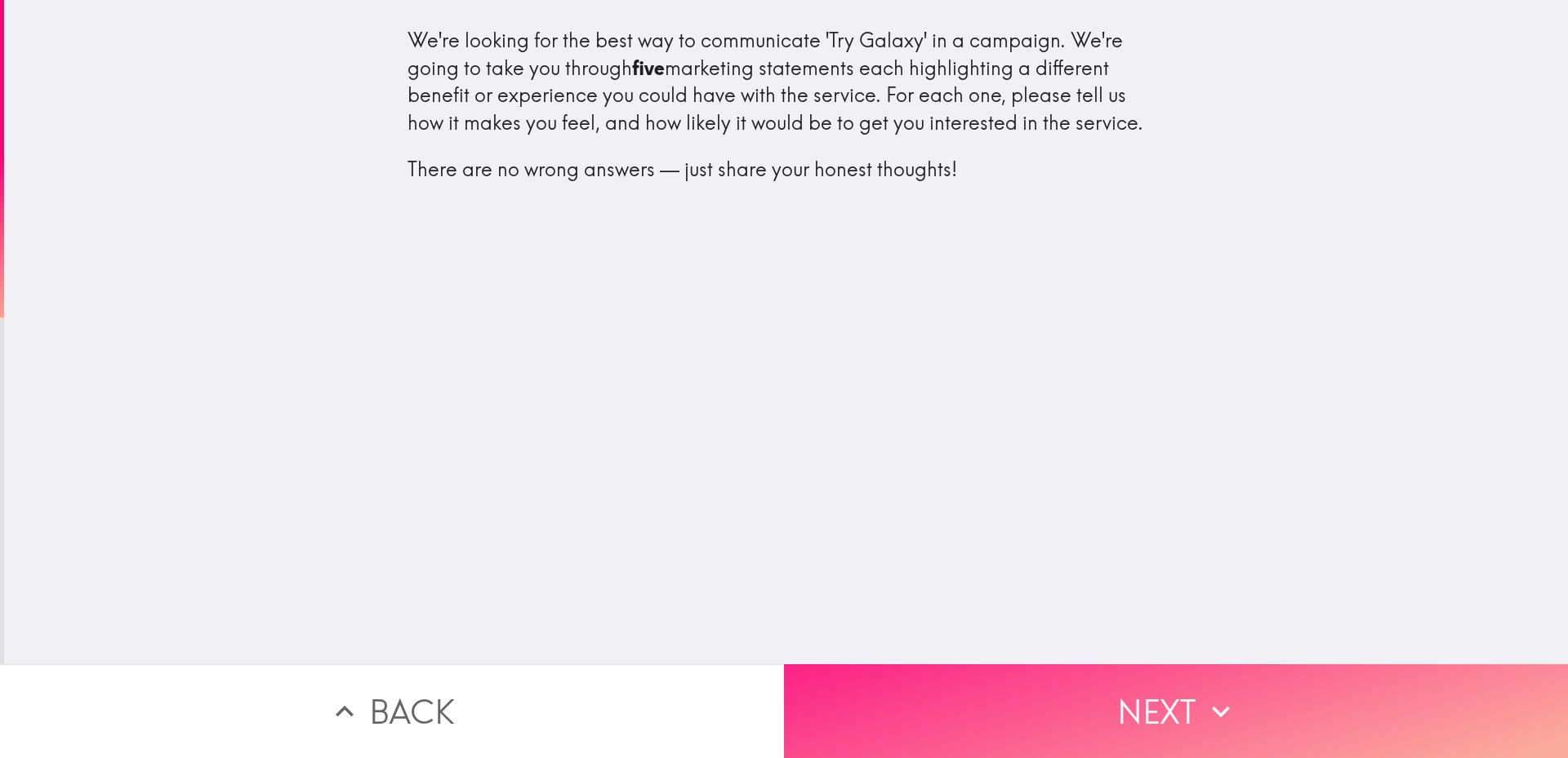
click at [1016, 694] on button "Next" at bounding box center [1176, 711] width 784 height 94
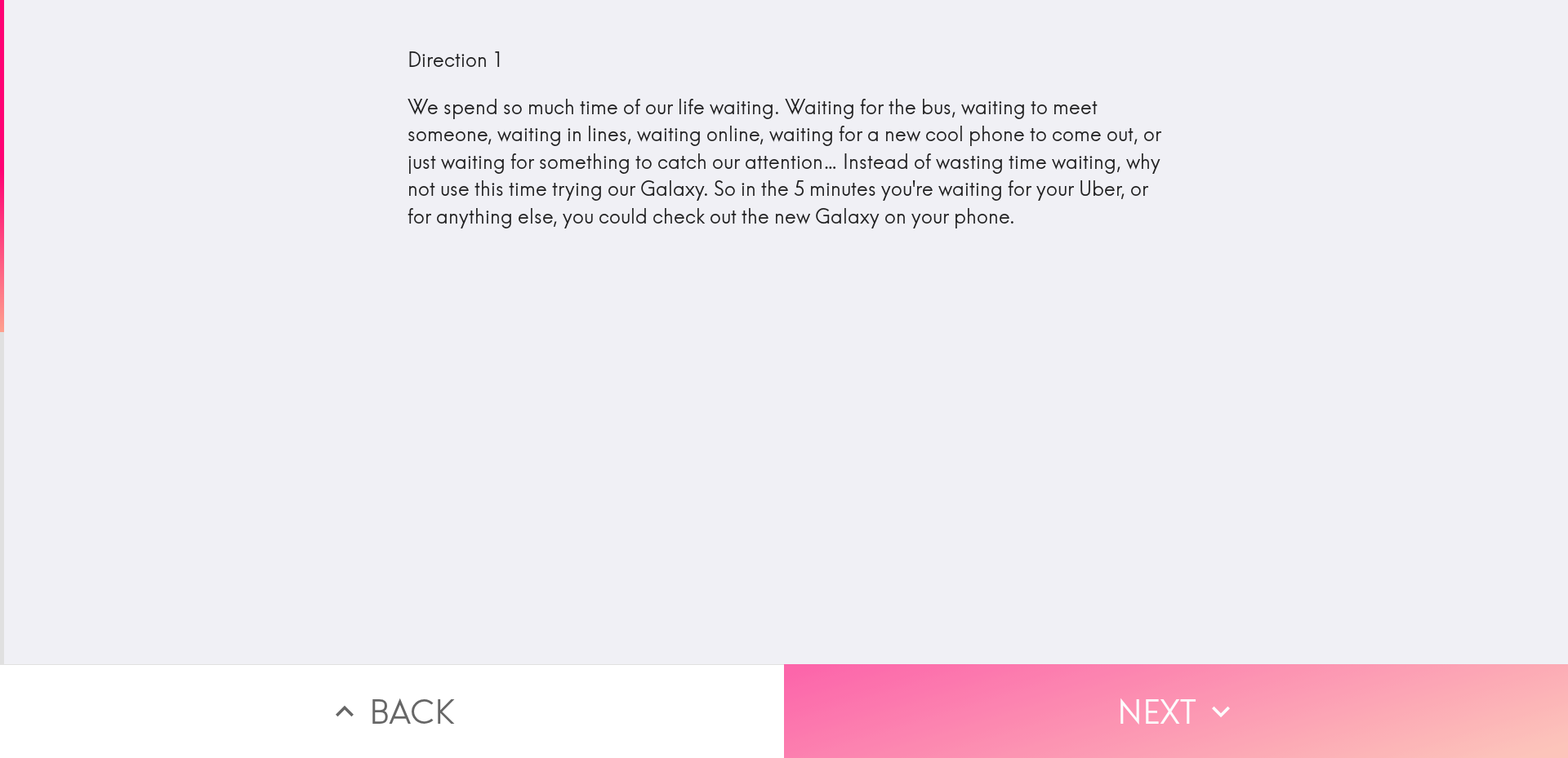
click at [1072, 690] on button "Next" at bounding box center [1176, 711] width 784 height 94
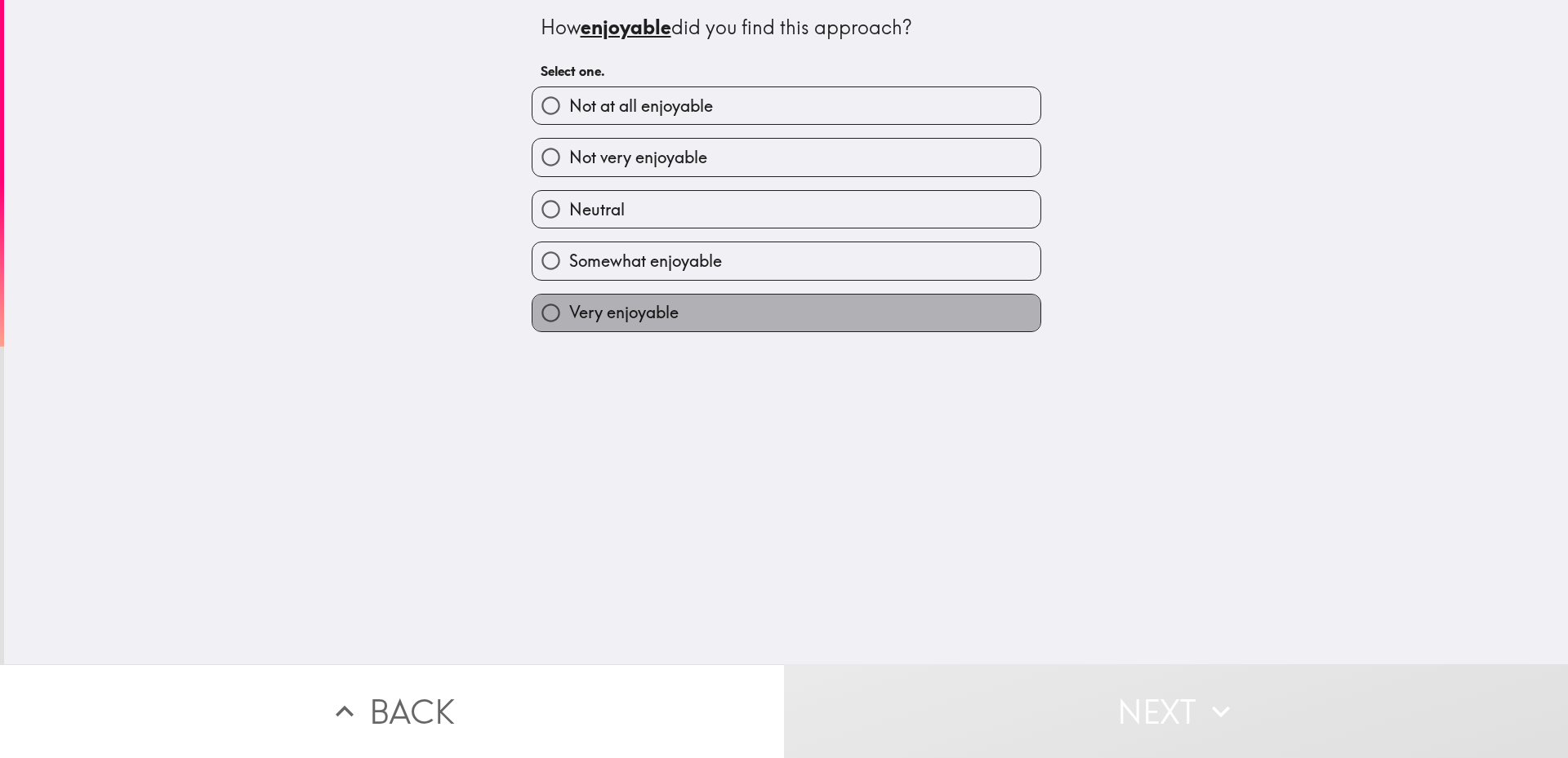
click at [563, 329] on label "Very enjoyable" at bounding box center [786, 313] width 508 height 36
click at [563, 329] on input "Very enjoyable" at bounding box center [551, 313] width 37 height 36
radio input "true"
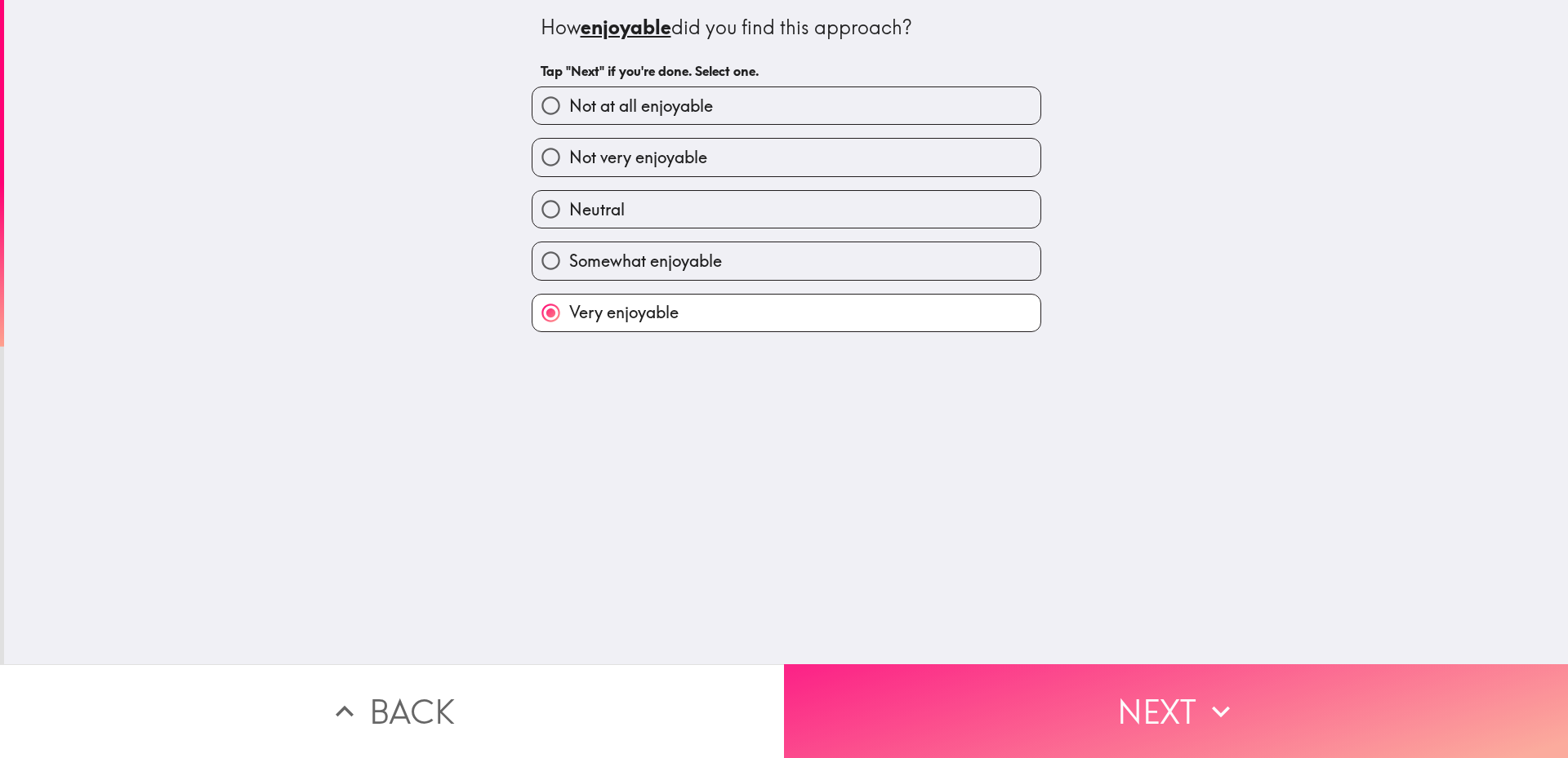
click at [899, 678] on button "Next" at bounding box center [1176, 711] width 784 height 94
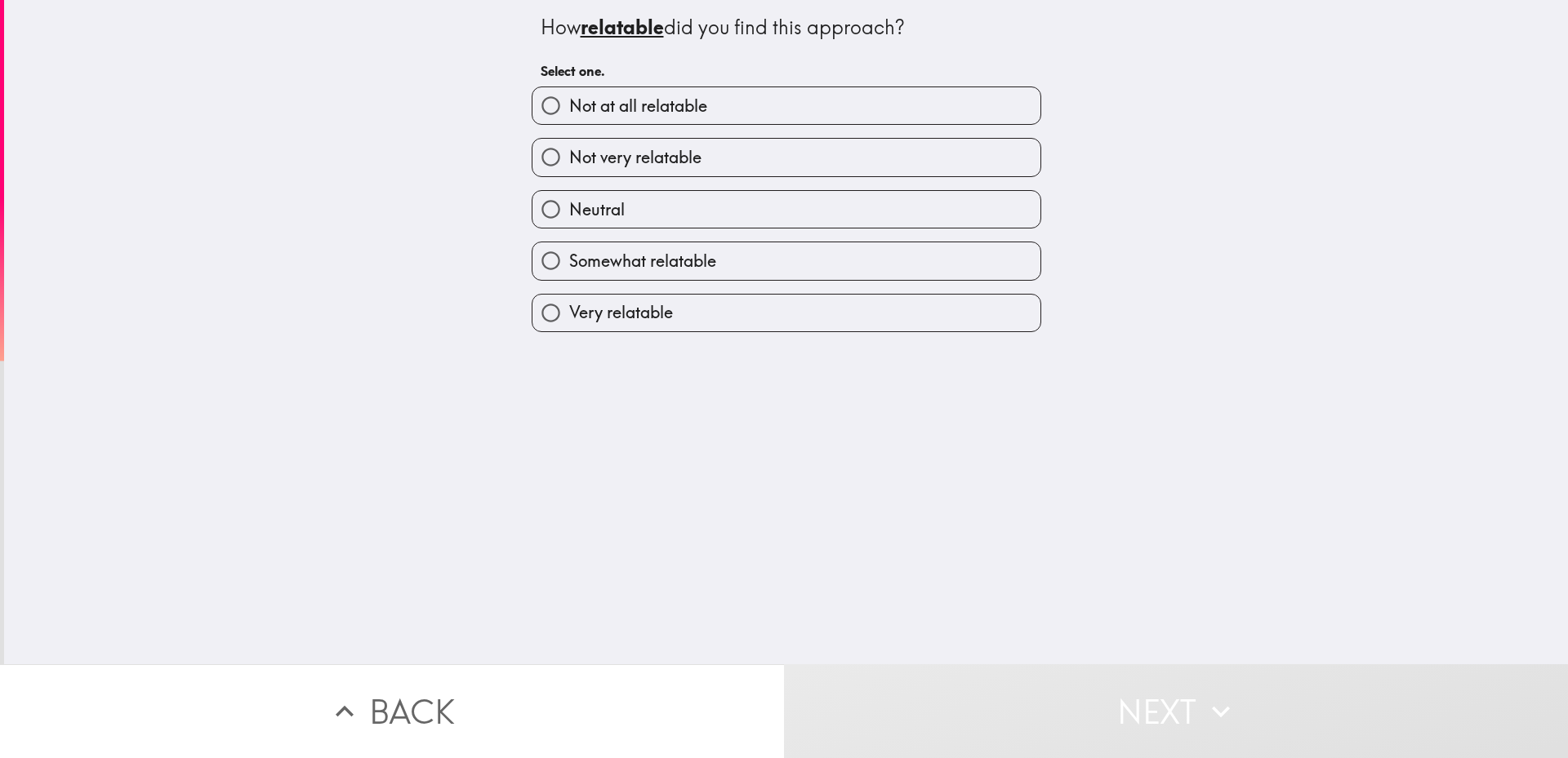
click at [588, 310] on span "Very relatable" at bounding box center [621, 313] width 104 height 23
click at [569, 310] on input "Very relatable" at bounding box center [551, 313] width 37 height 36
radio input "true"
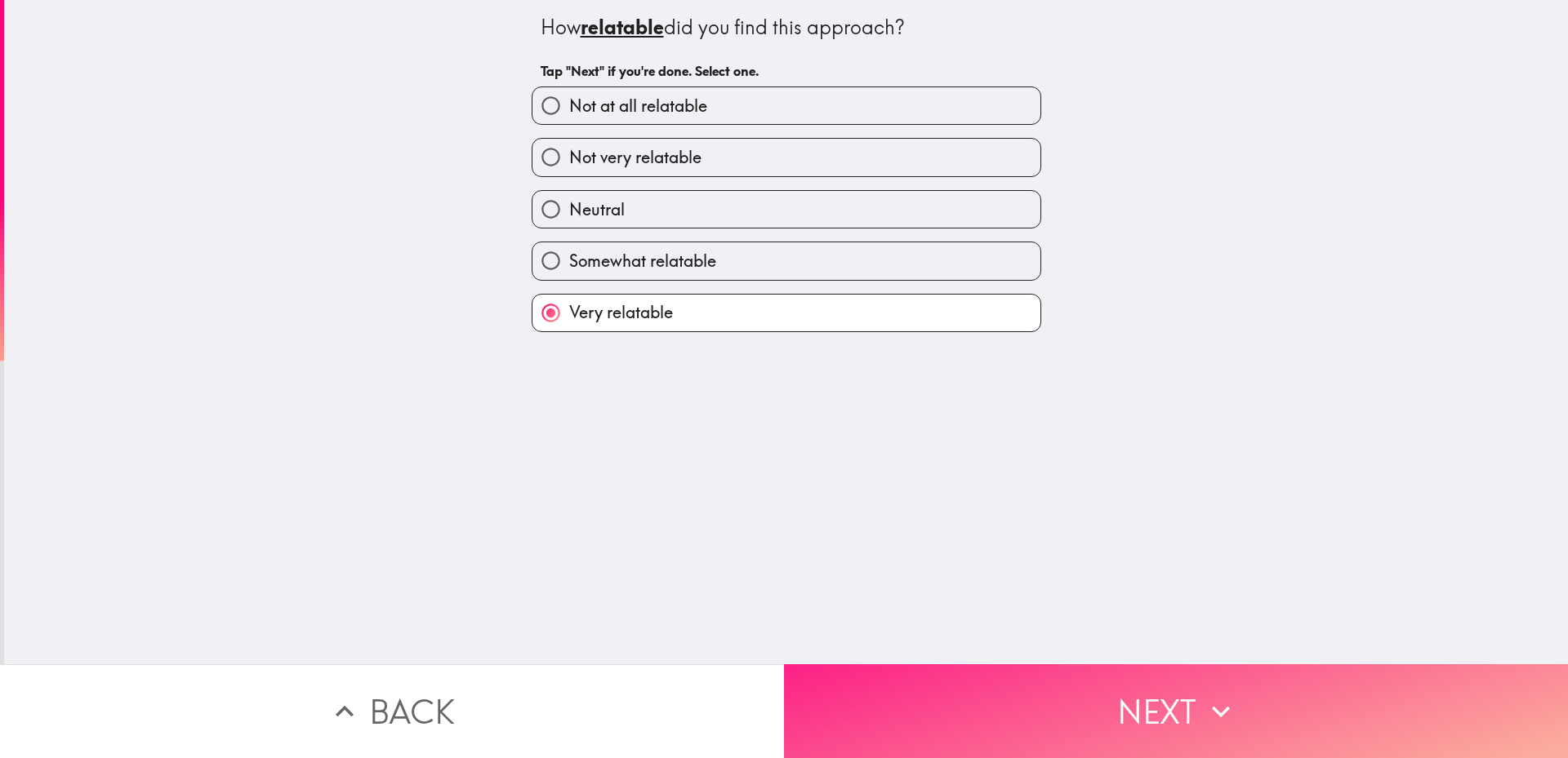
click at [953, 700] on button "Next" at bounding box center [1176, 711] width 784 height 94
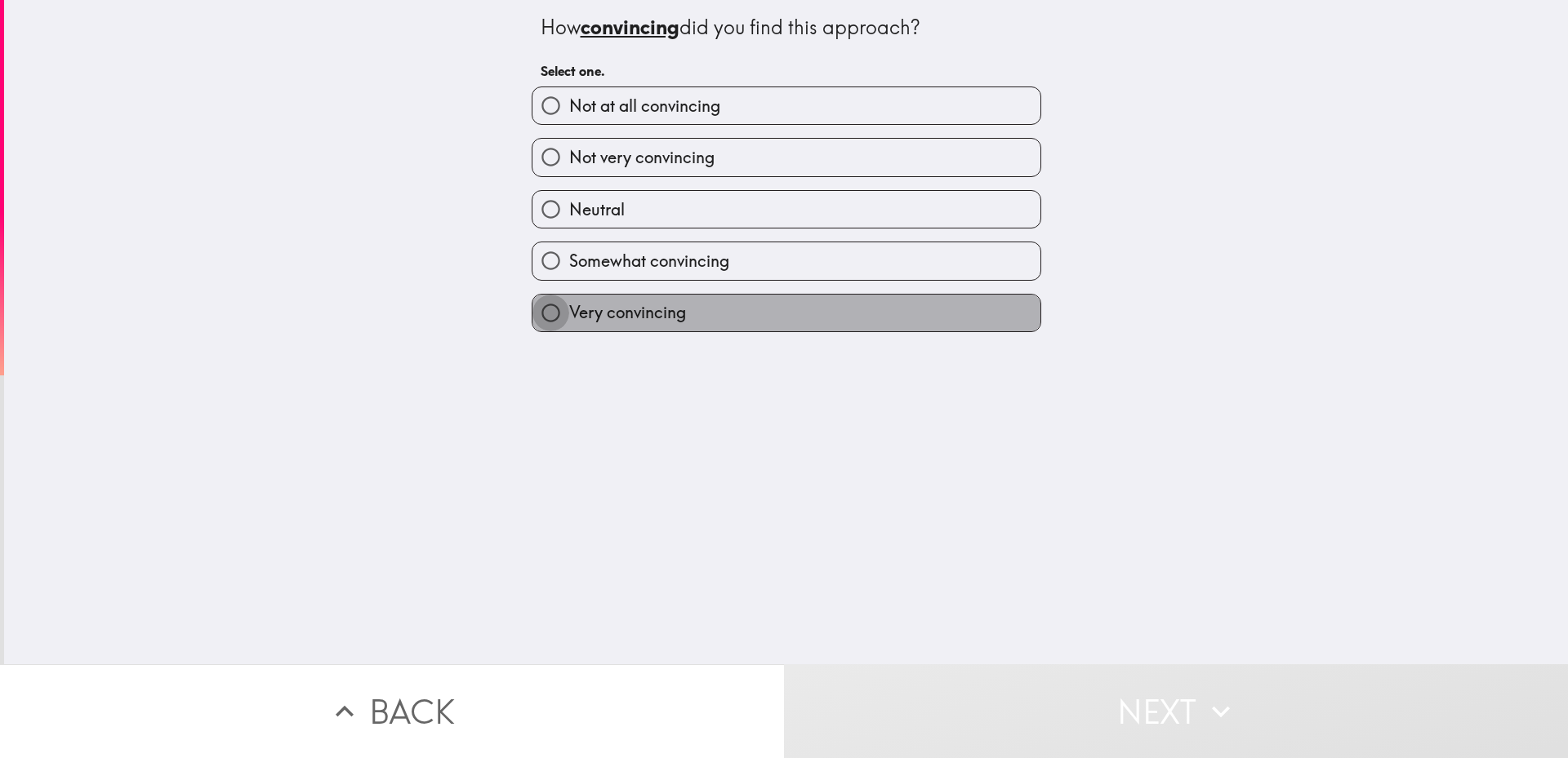
click at [543, 323] on input "Very convincing" at bounding box center [551, 313] width 37 height 36
radio input "true"
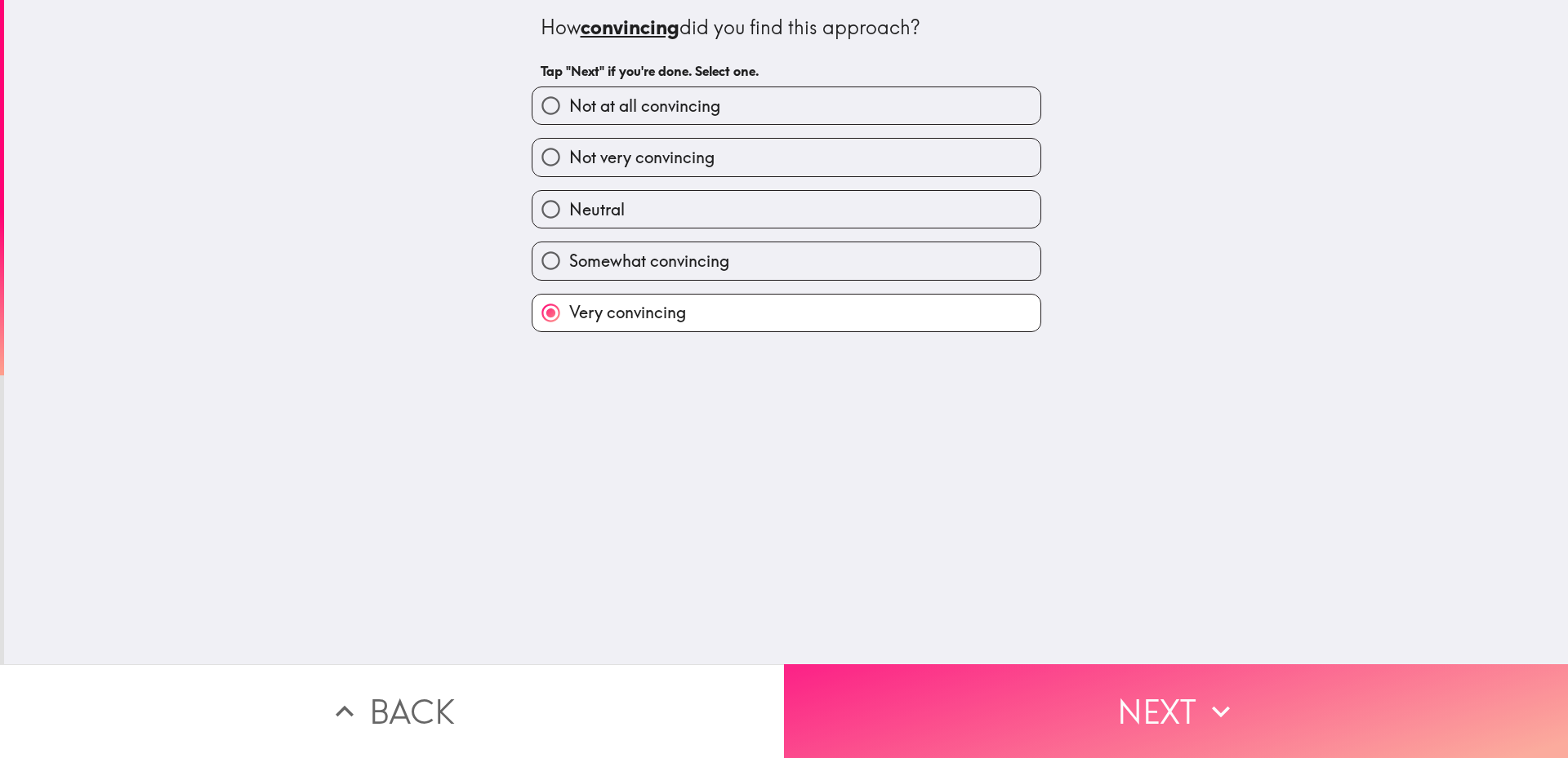
click at [1031, 681] on button "Next" at bounding box center [1176, 711] width 784 height 94
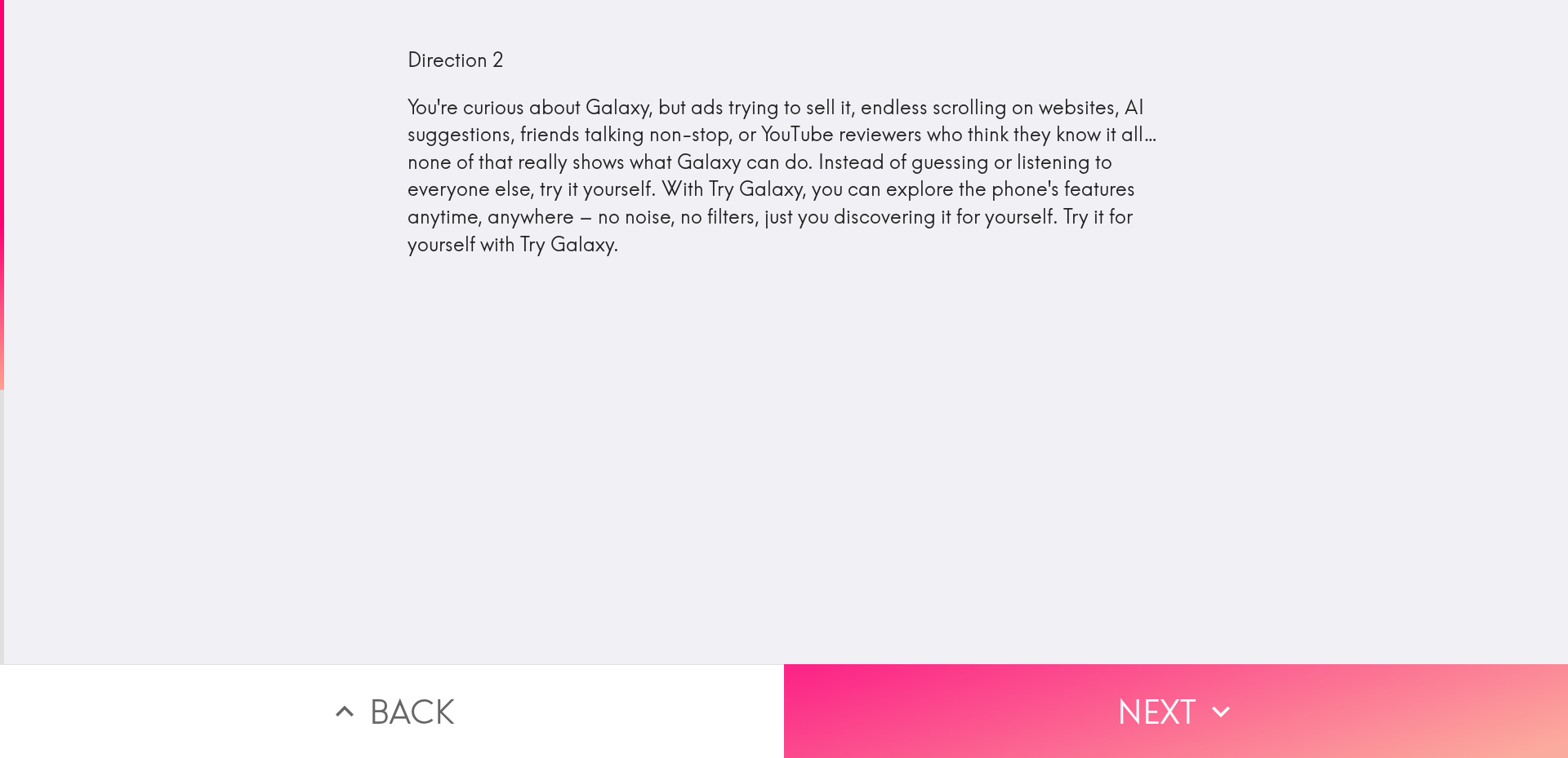
click at [1144, 693] on button "Next" at bounding box center [1176, 711] width 784 height 94
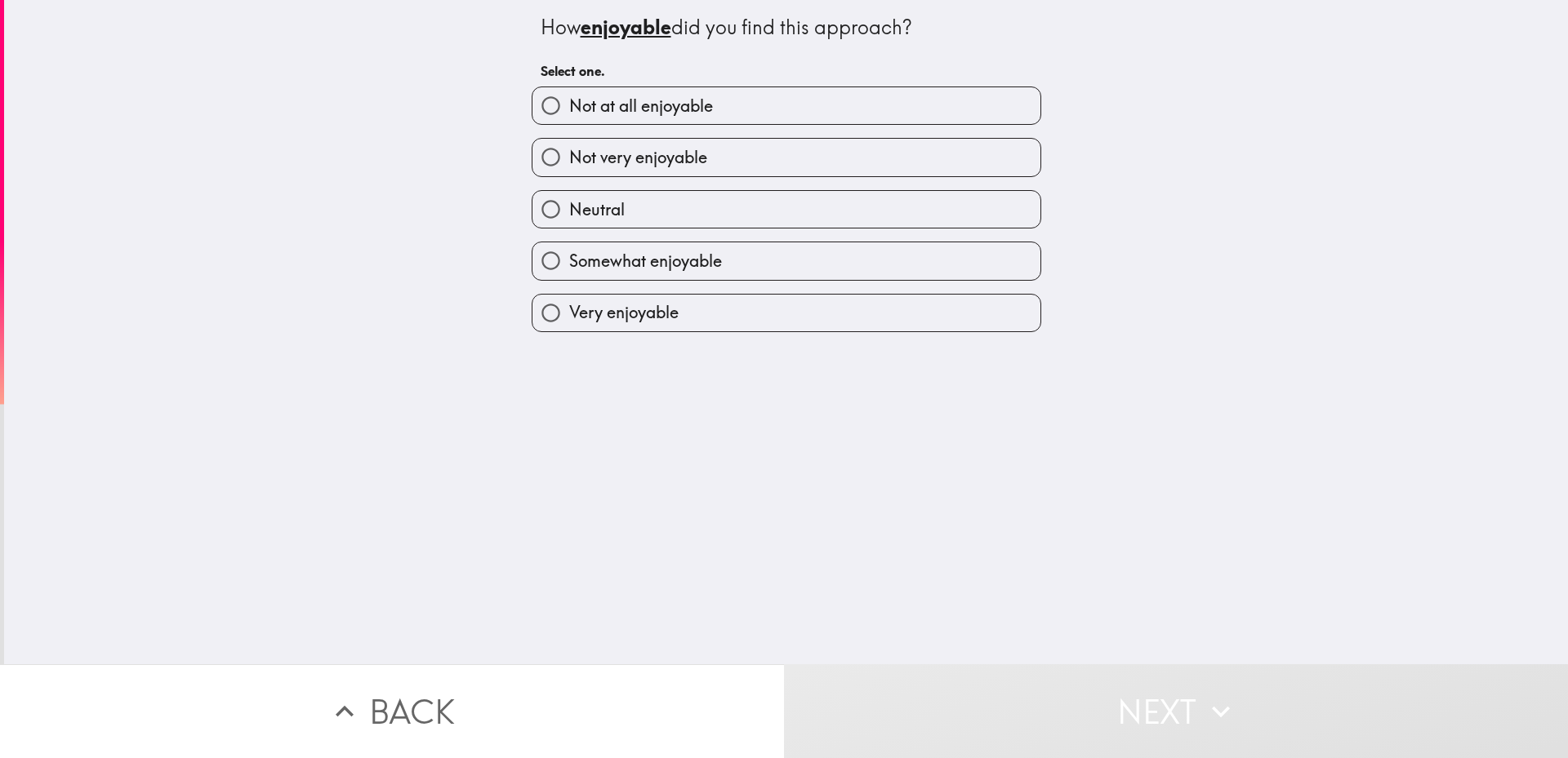
click at [604, 323] on span "Very enjoyable" at bounding box center [624, 313] width 110 height 23
click at [569, 323] on input "Very enjoyable" at bounding box center [551, 313] width 37 height 36
radio input "true"
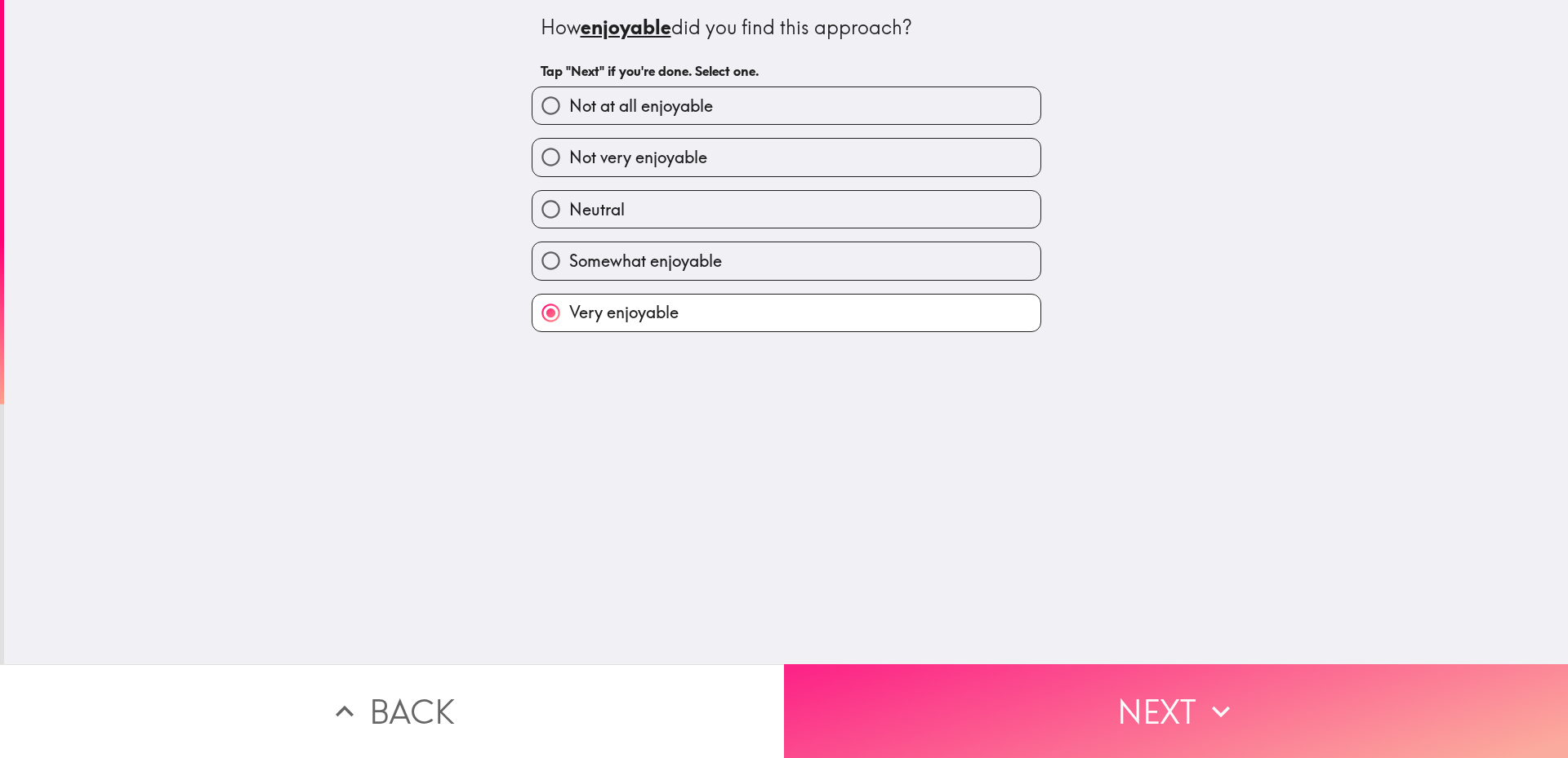
click at [1112, 698] on button "Next" at bounding box center [1176, 711] width 784 height 94
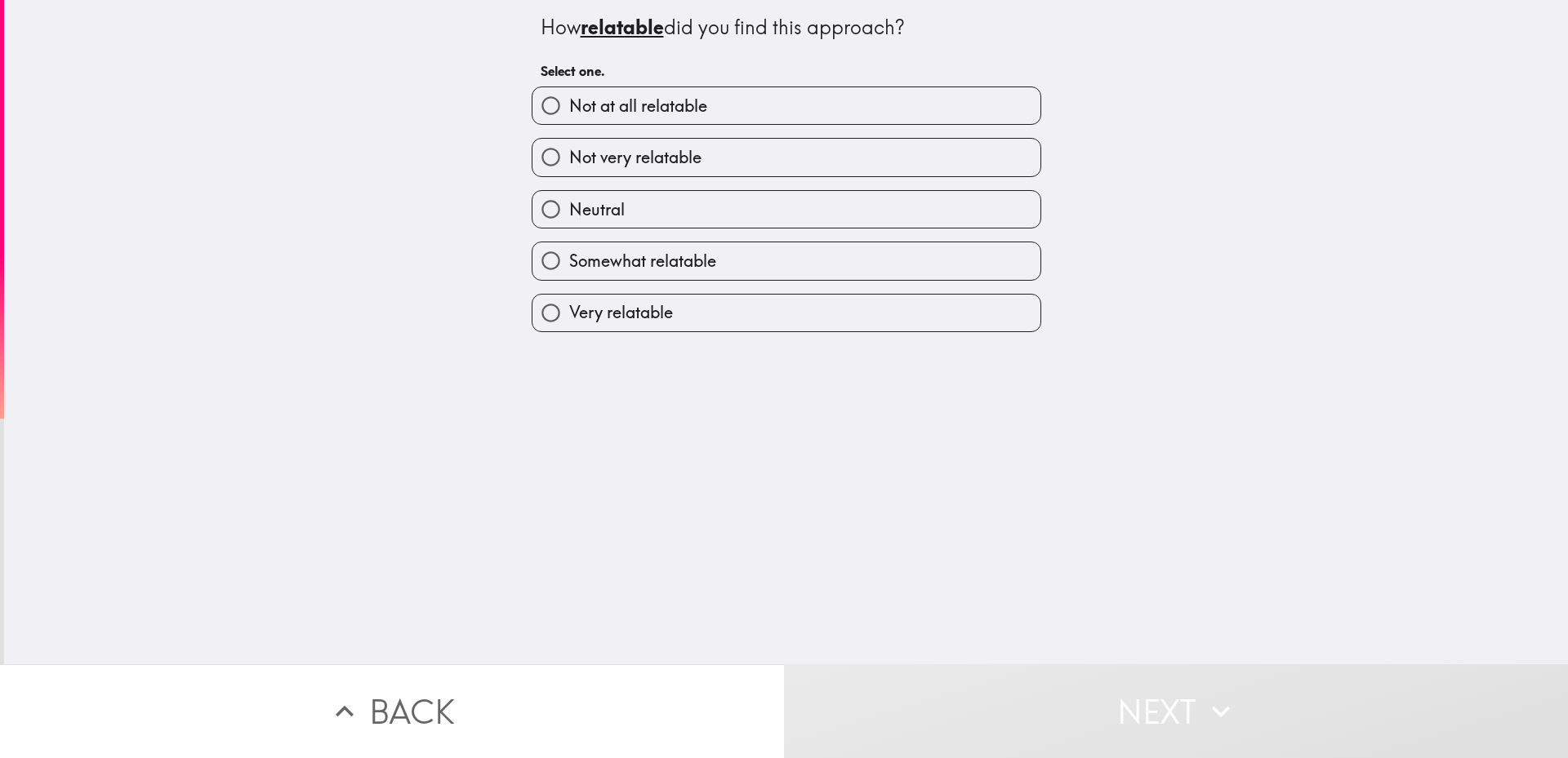
click at [649, 302] on span "Very relatable" at bounding box center [621, 313] width 104 height 23
click at [569, 302] on input "Very relatable" at bounding box center [551, 313] width 37 height 36
radio input "true"
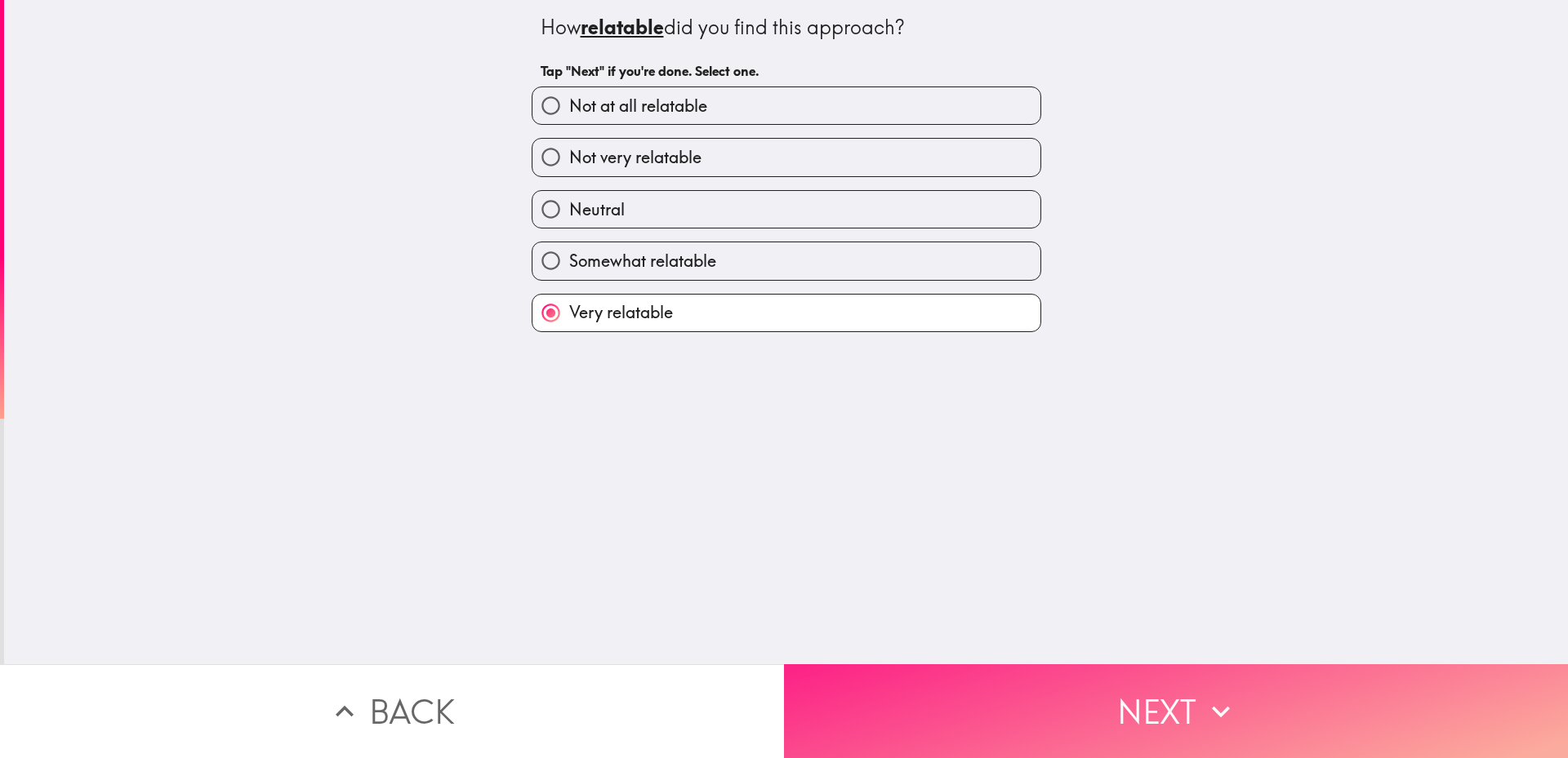
click at [1058, 688] on button "Next" at bounding box center [1176, 711] width 784 height 94
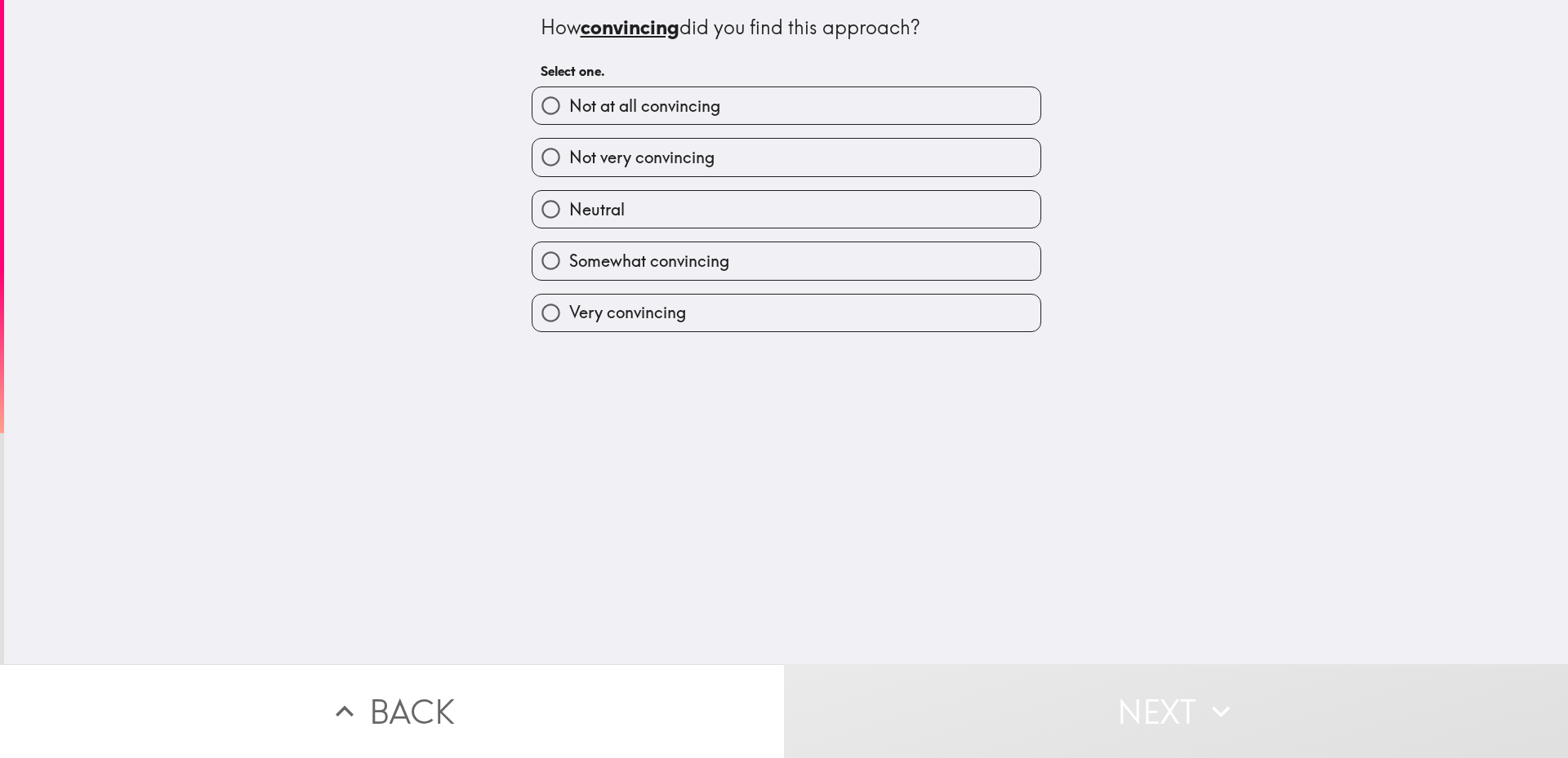
click at [601, 318] on span "Very convincing" at bounding box center [627, 313] width 117 height 23
click at [569, 318] on input "Very convincing" at bounding box center [551, 313] width 37 height 36
radio input "true"
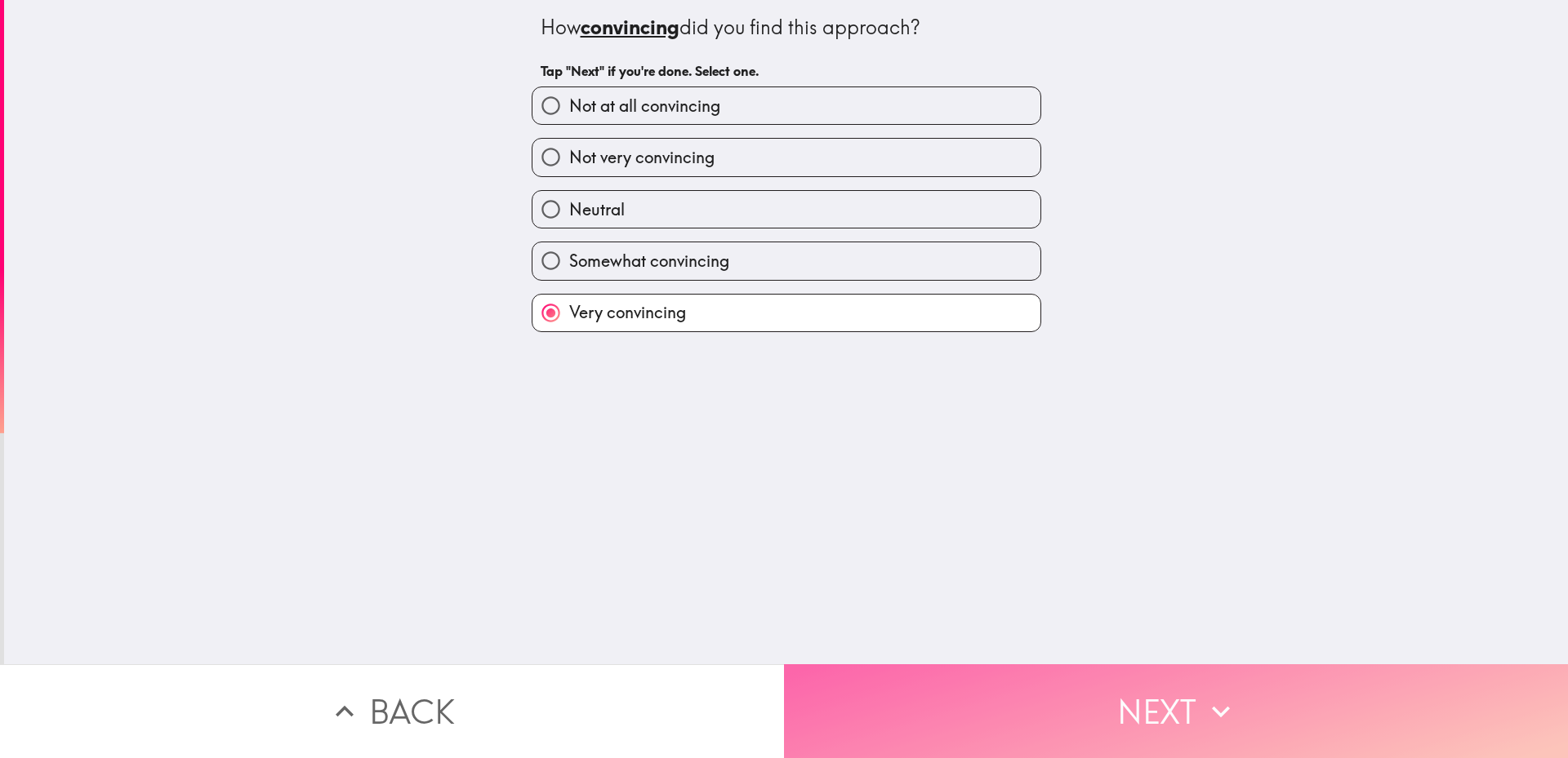
click at [1055, 703] on button "Next" at bounding box center [1176, 711] width 784 height 94
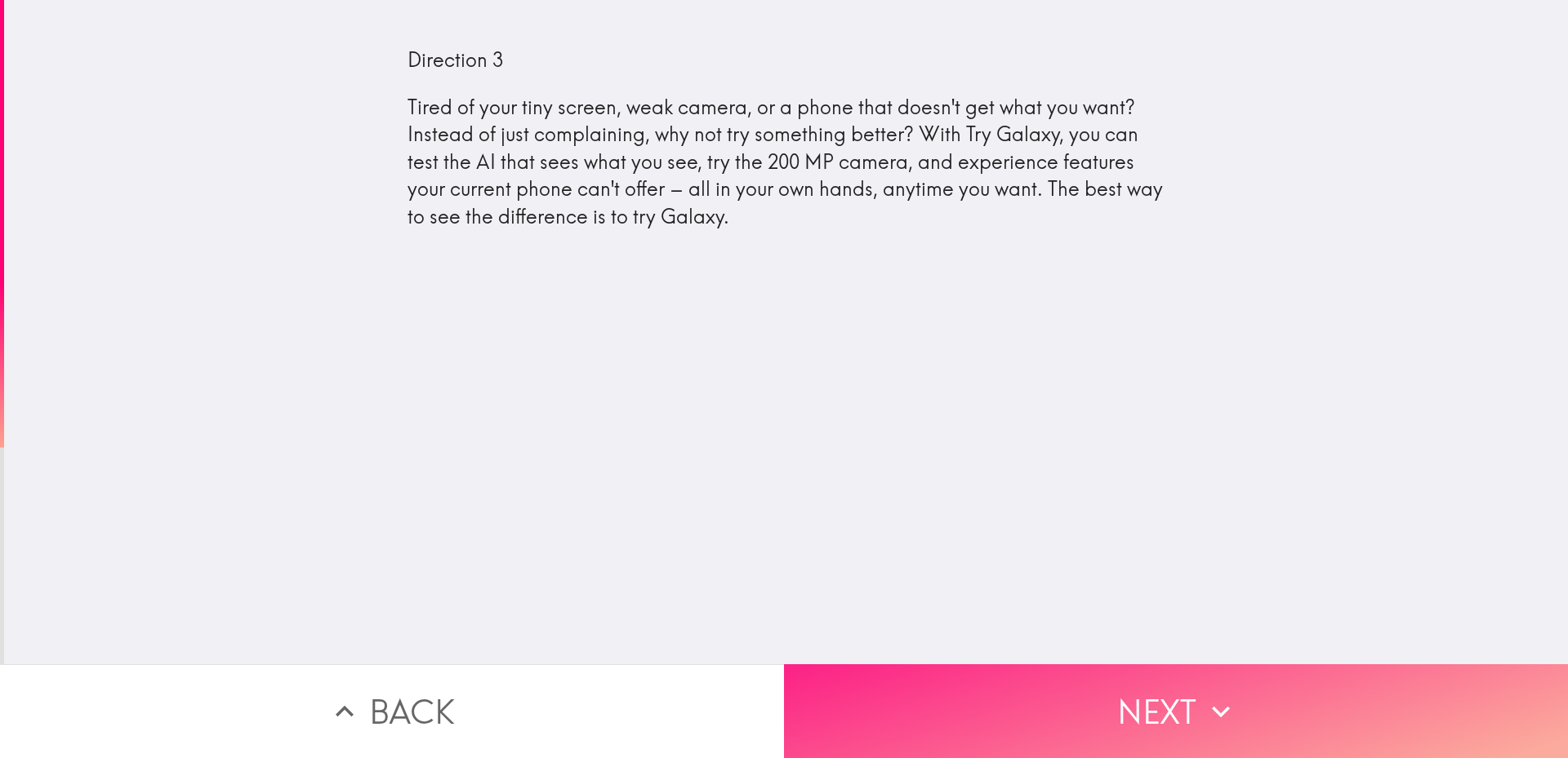
click at [1026, 687] on button "Next" at bounding box center [1176, 711] width 784 height 94
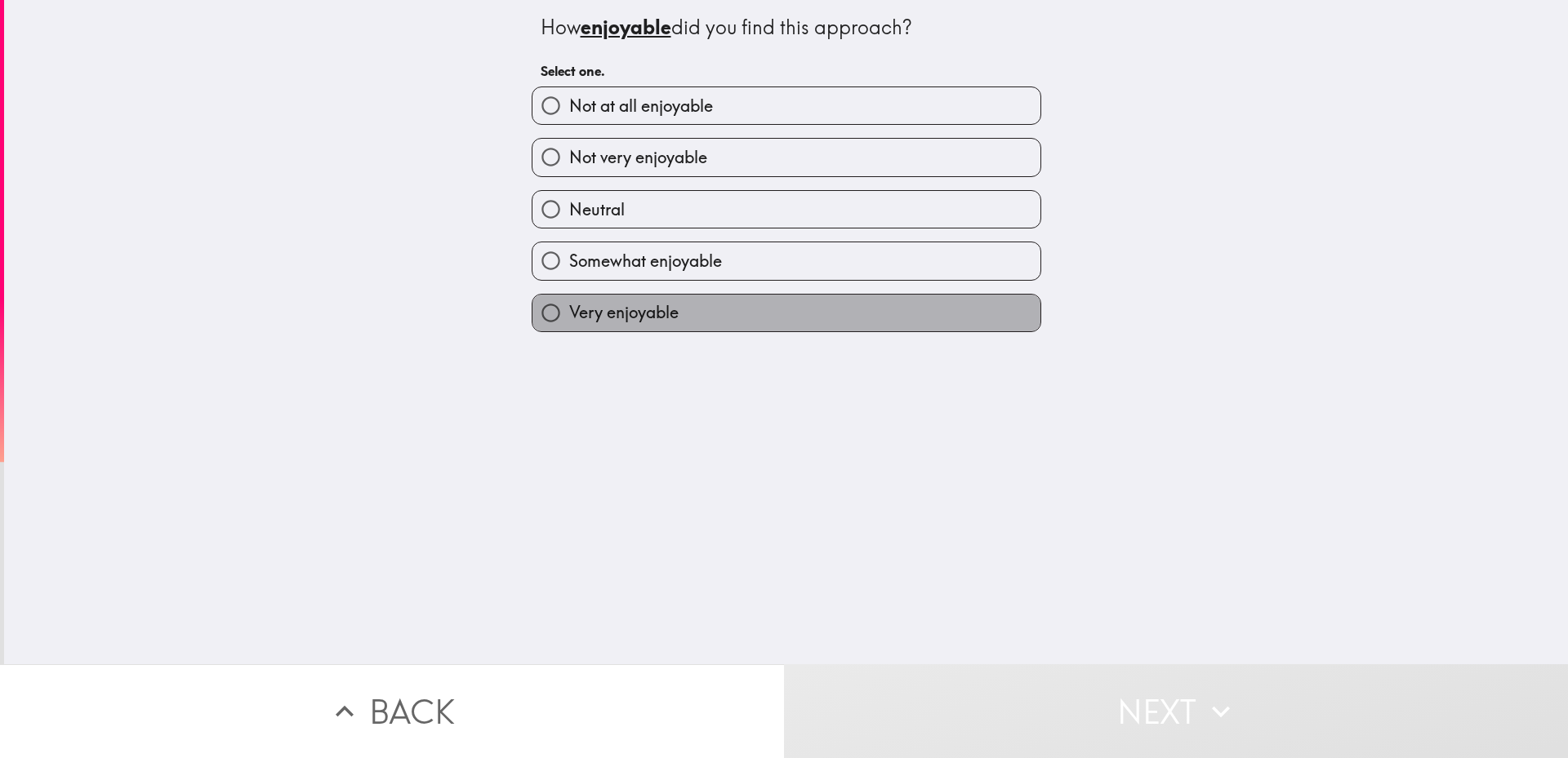
click at [677, 322] on label "Very enjoyable" at bounding box center [786, 313] width 508 height 36
click at [569, 322] on input "Very enjoyable" at bounding box center [551, 313] width 37 height 36
radio input "true"
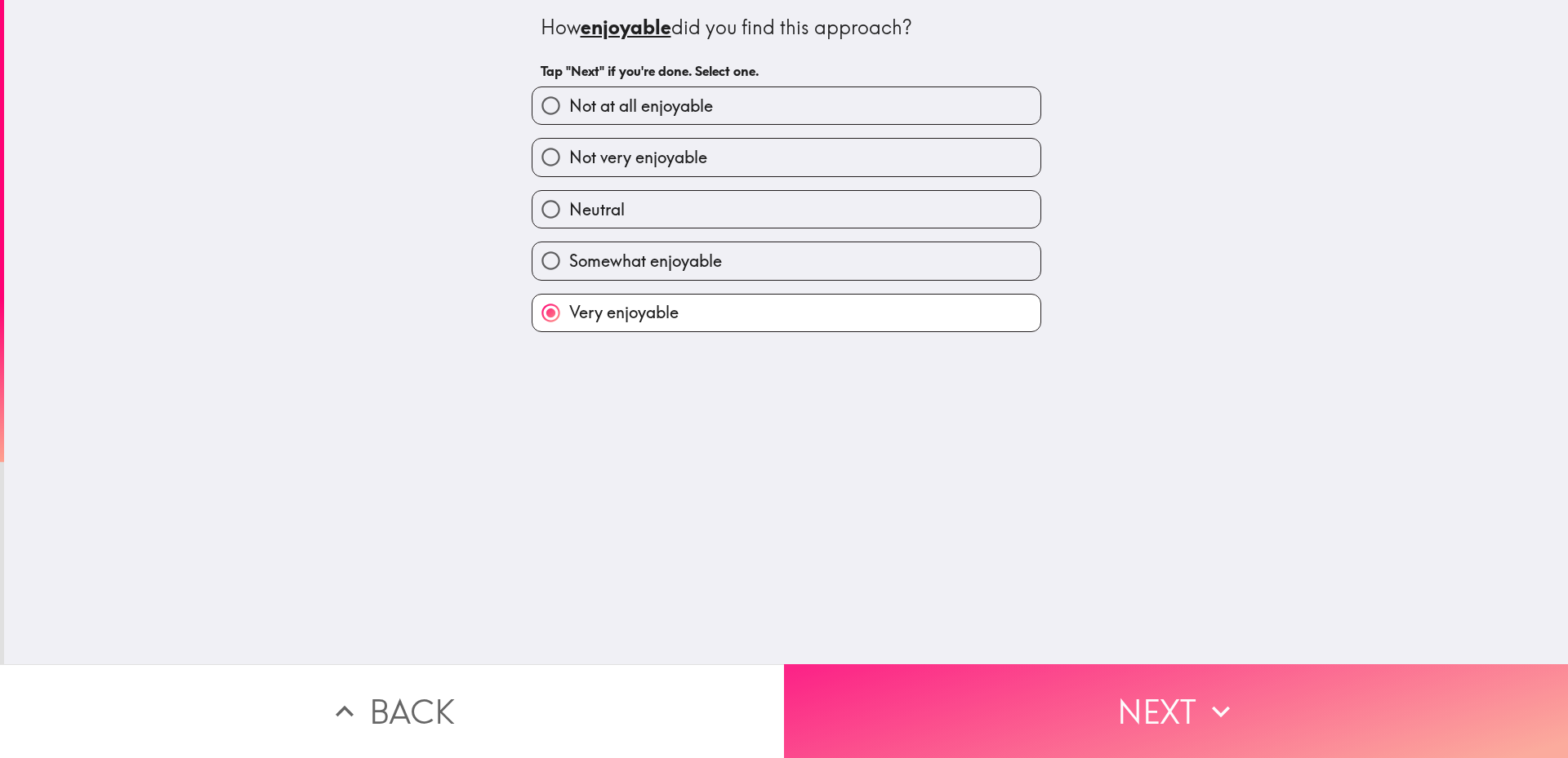
click at [944, 711] on button "Next" at bounding box center [1176, 711] width 784 height 94
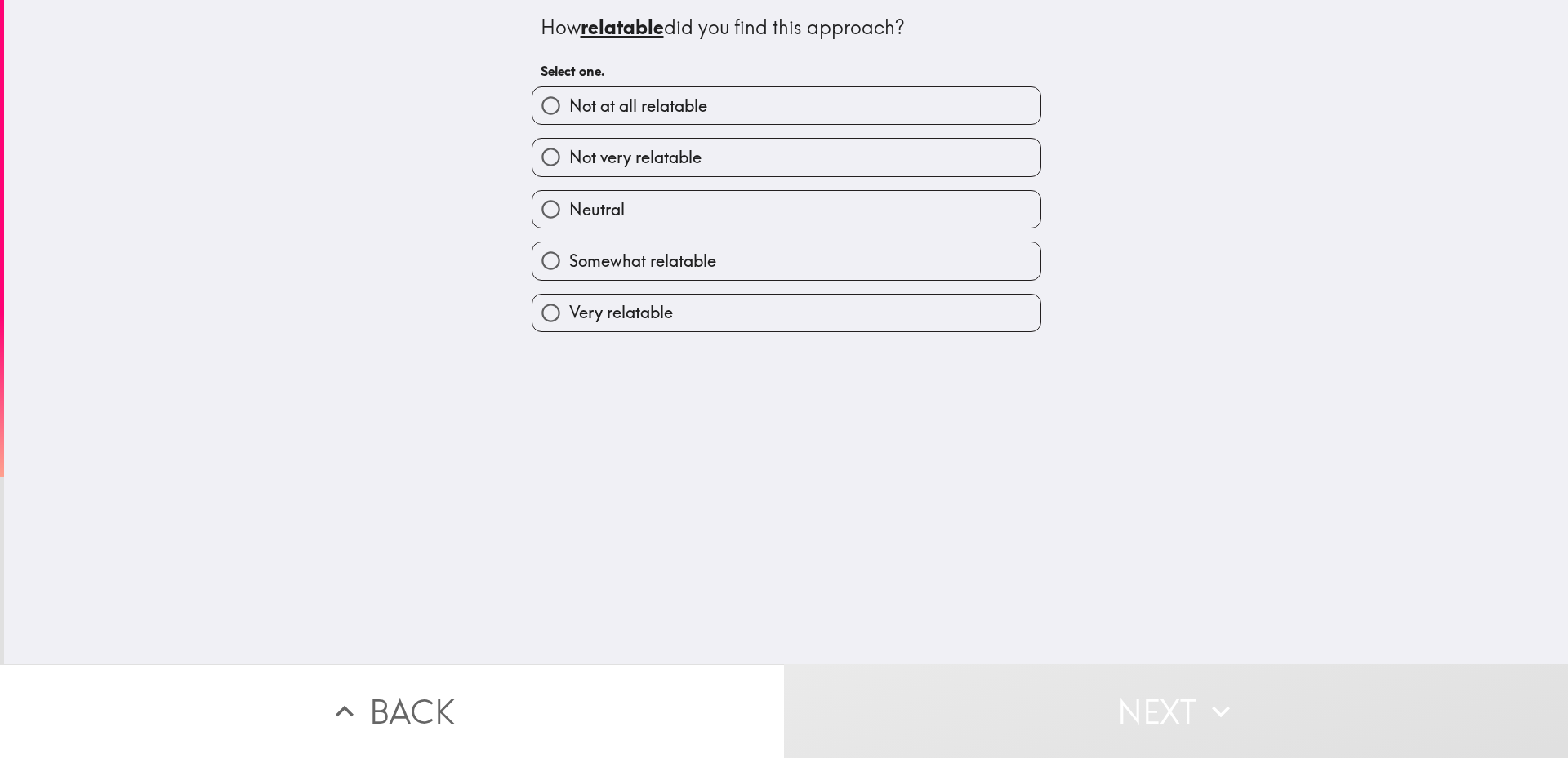
click at [631, 309] on span "Very relatable" at bounding box center [621, 313] width 104 height 23
click at [569, 309] on input "Very relatable" at bounding box center [551, 313] width 37 height 36
radio input "true"
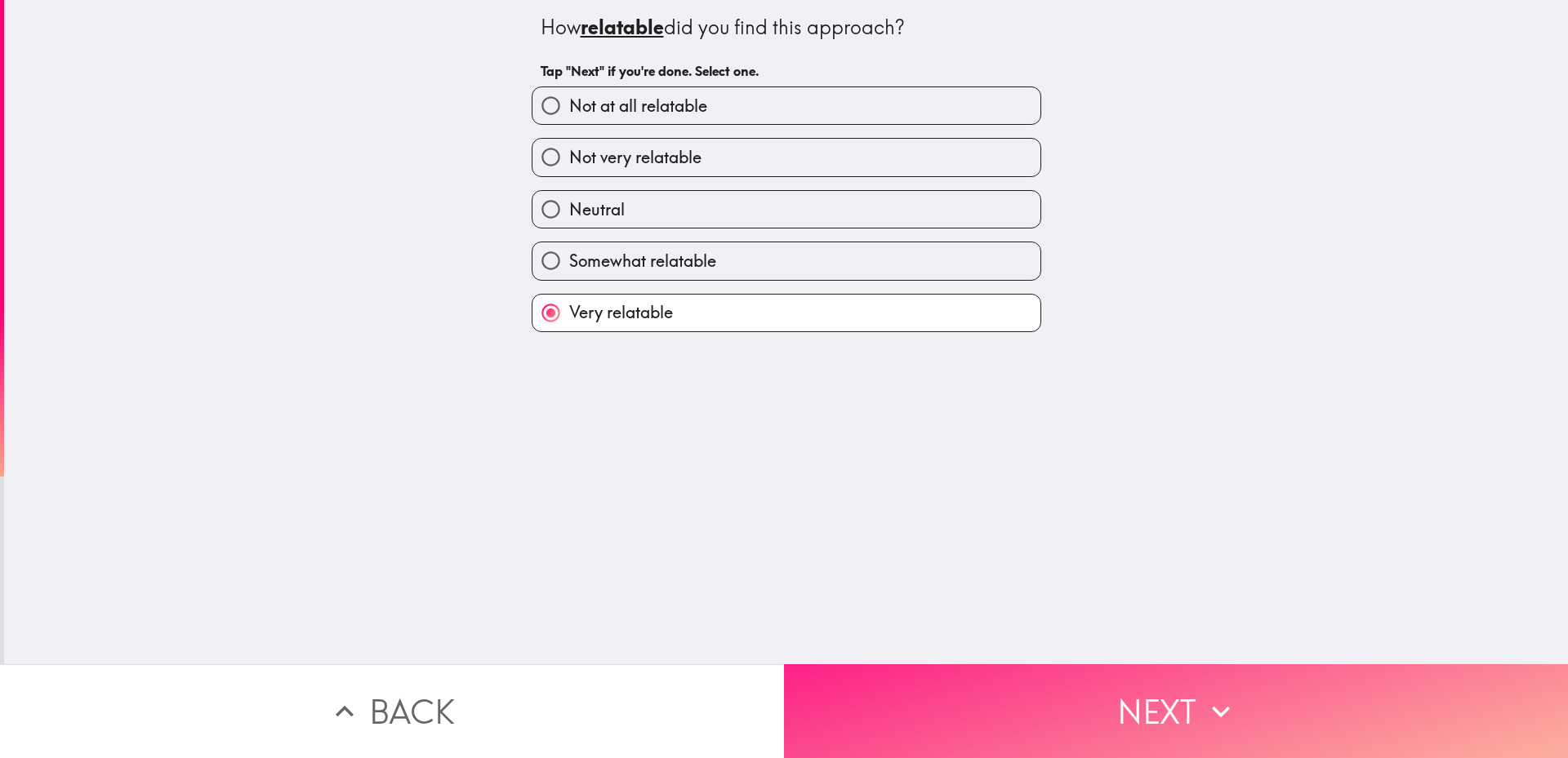
click at [875, 704] on button "Next" at bounding box center [1176, 711] width 784 height 94
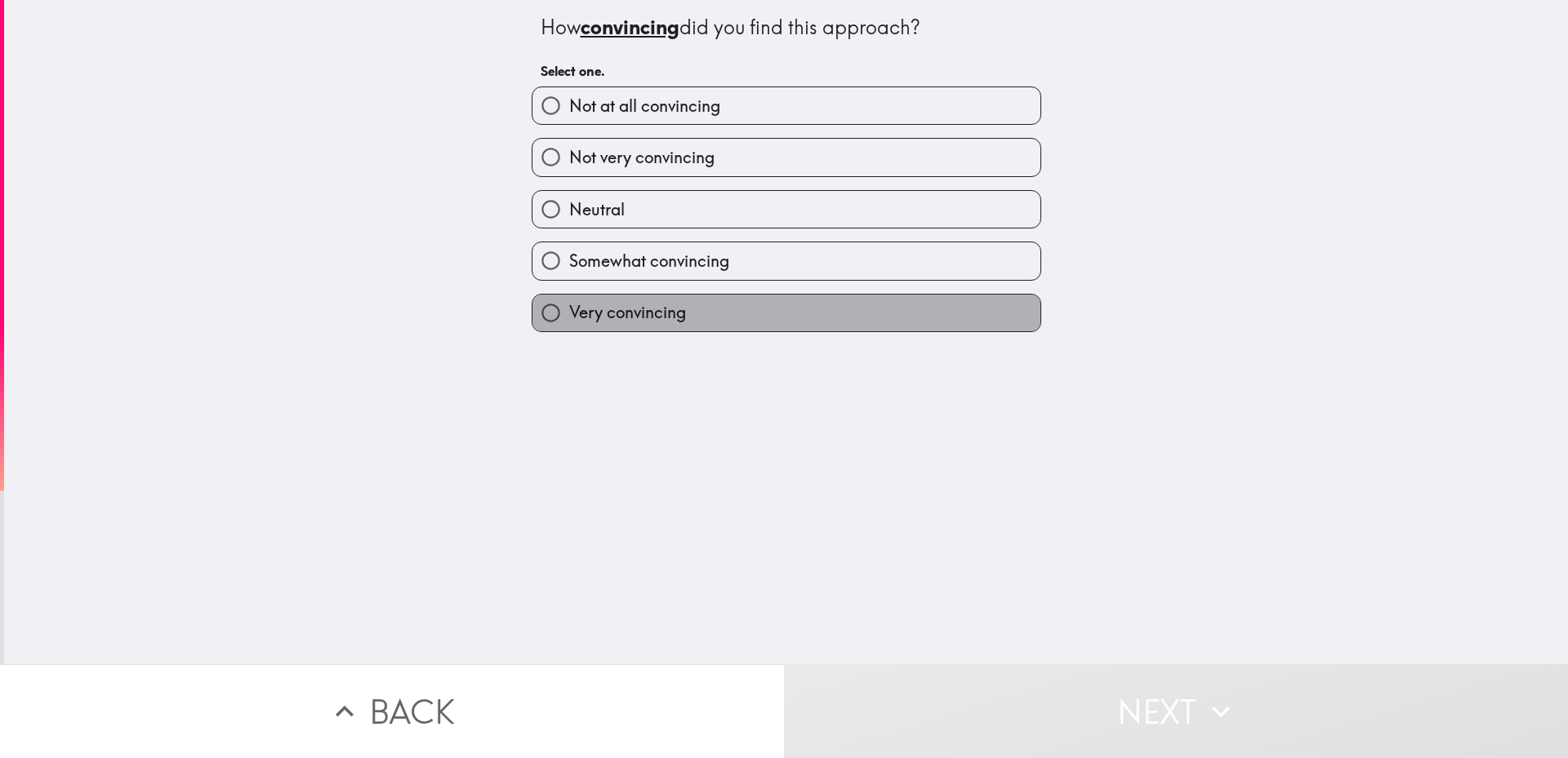
click at [600, 328] on label "Very convincing" at bounding box center [786, 313] width 508 height 36
click at [569, 328] on input "Very convincing" at bounding box center [551, 313] width 37 height 36
radio input "true"
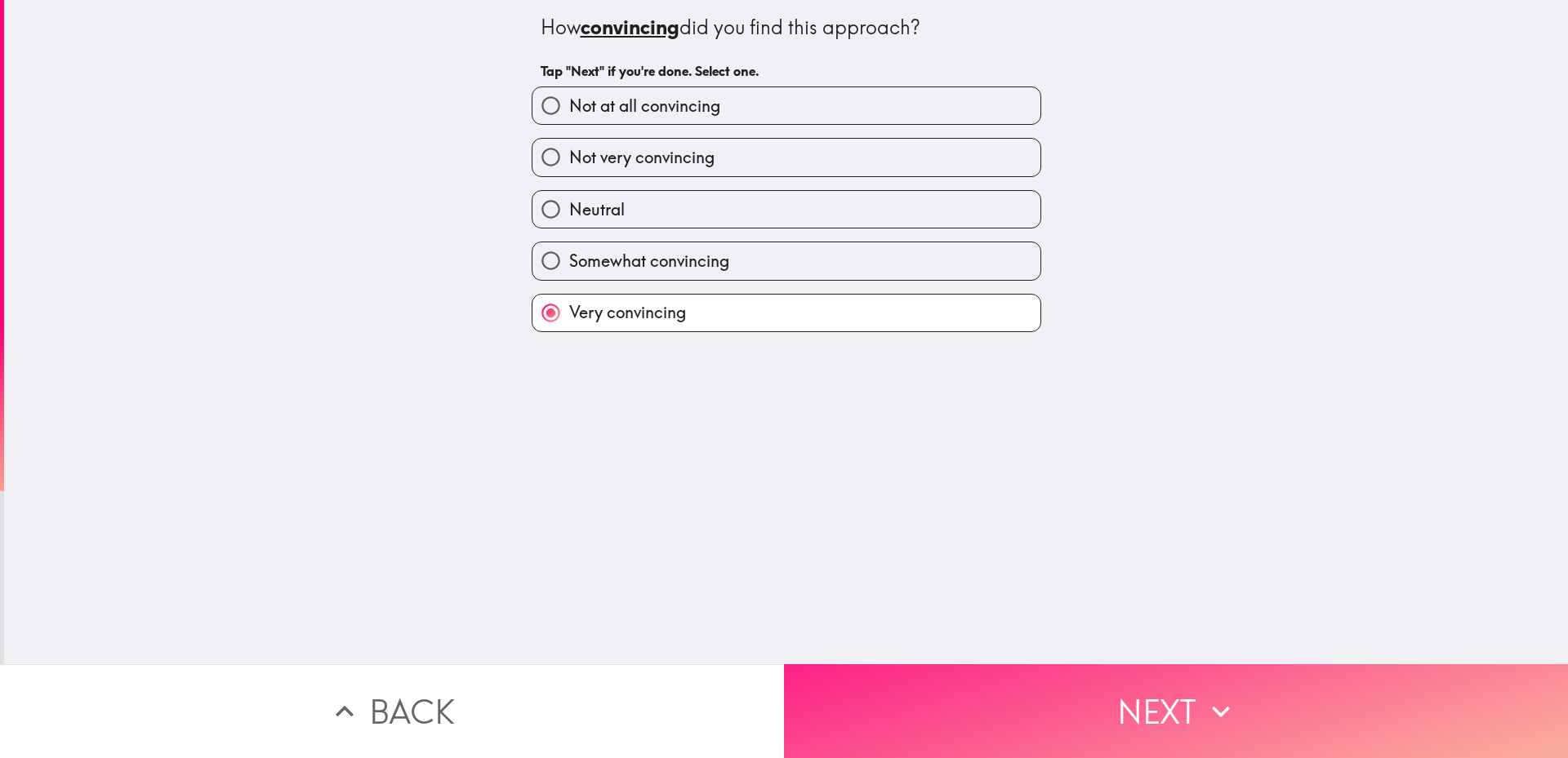
click at [886, 696] on button "Next" at bounding box center [1176, 711] width 784 height 94
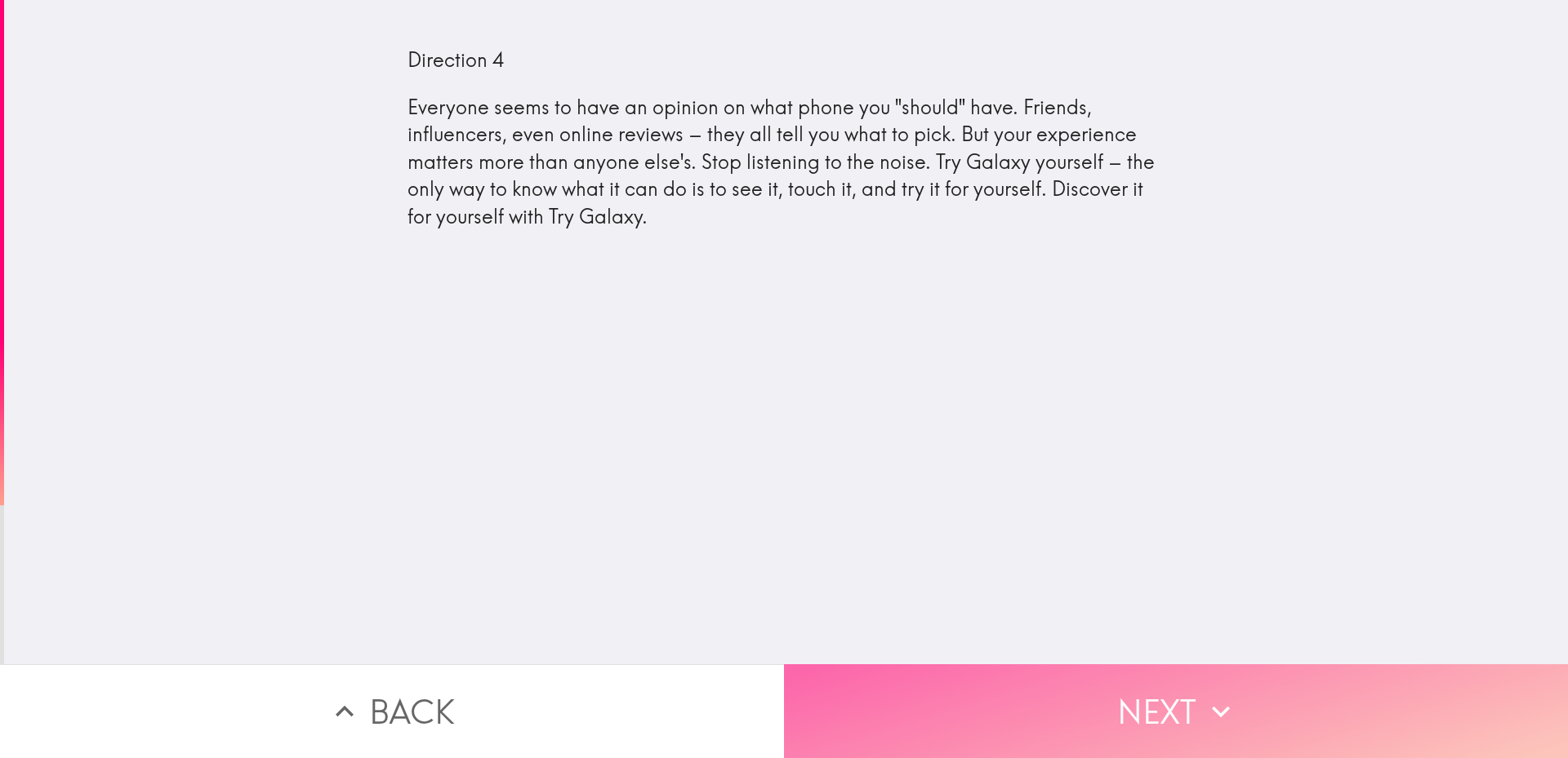
click at [1044, 678] on button "Next" at bounding box center [1176, 711] width 784 height 94
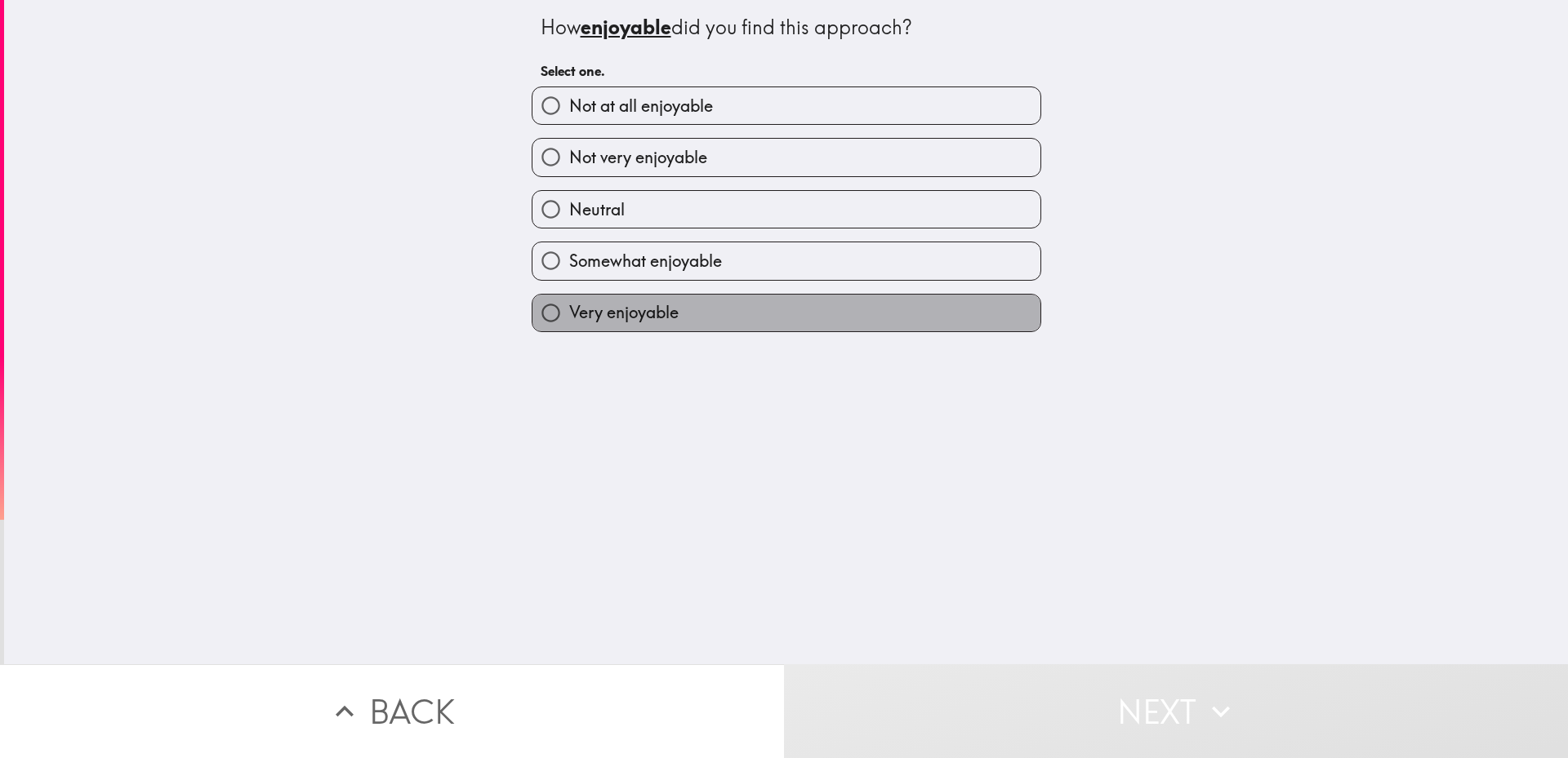
click at [569, 325] on label "Very enjoyable" at bounding box center [786, 313] width 508 height 36
click at [569, 325] on input "Very enjoyable" at bounding box center [551, 313] width 37 height 36
radio input "true"
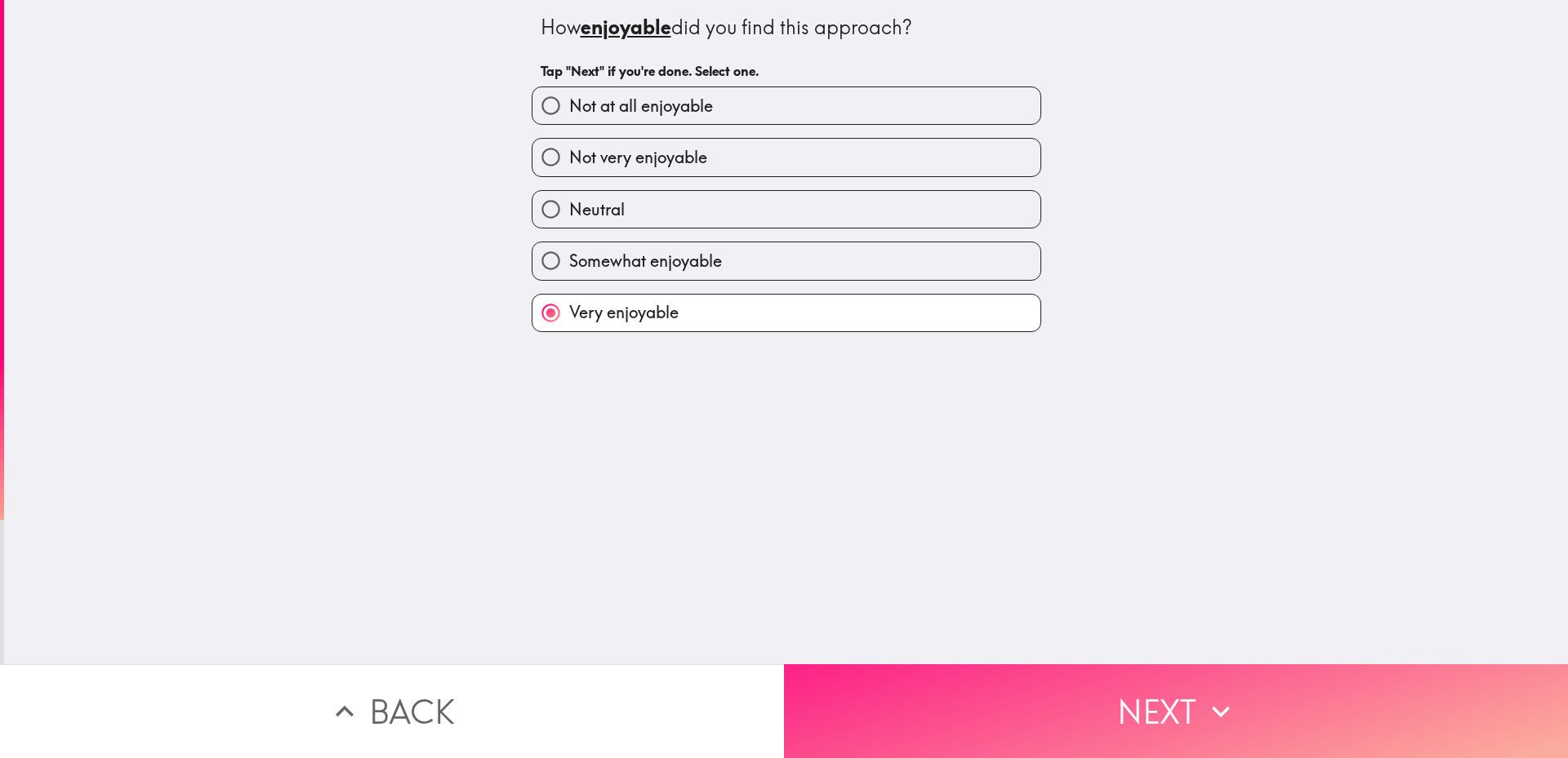
click at [901, 668] on button "Next" at bounding box center [1176, 711] width 784 height 94
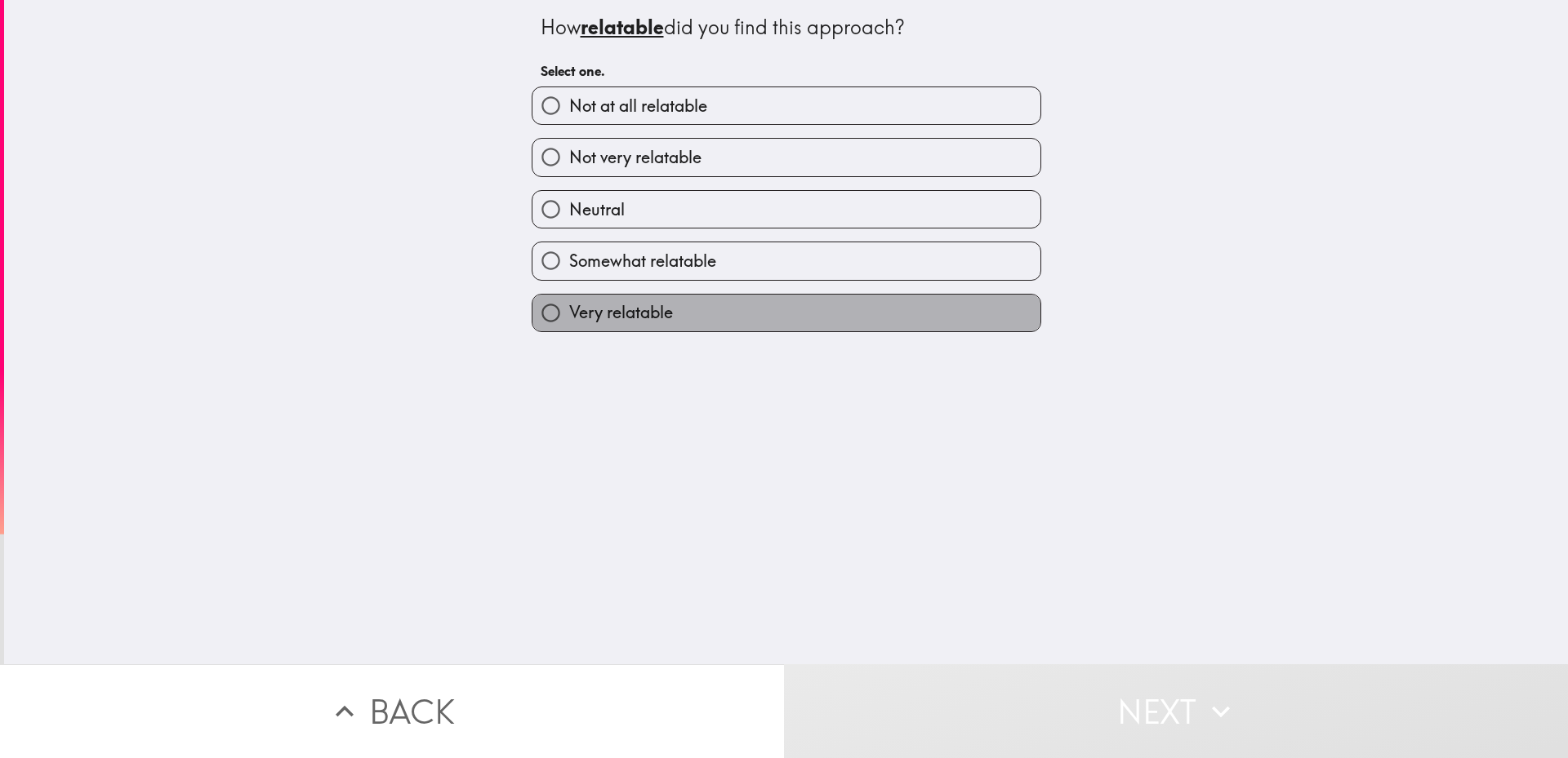
click at [601, 312] on span "Very relatable" at bounding box center [621, 313] width 104 height 23
click at [569, 312] on input "Very relatable" at bounding box center [551, 313] width 37 height 36
radio input "true"
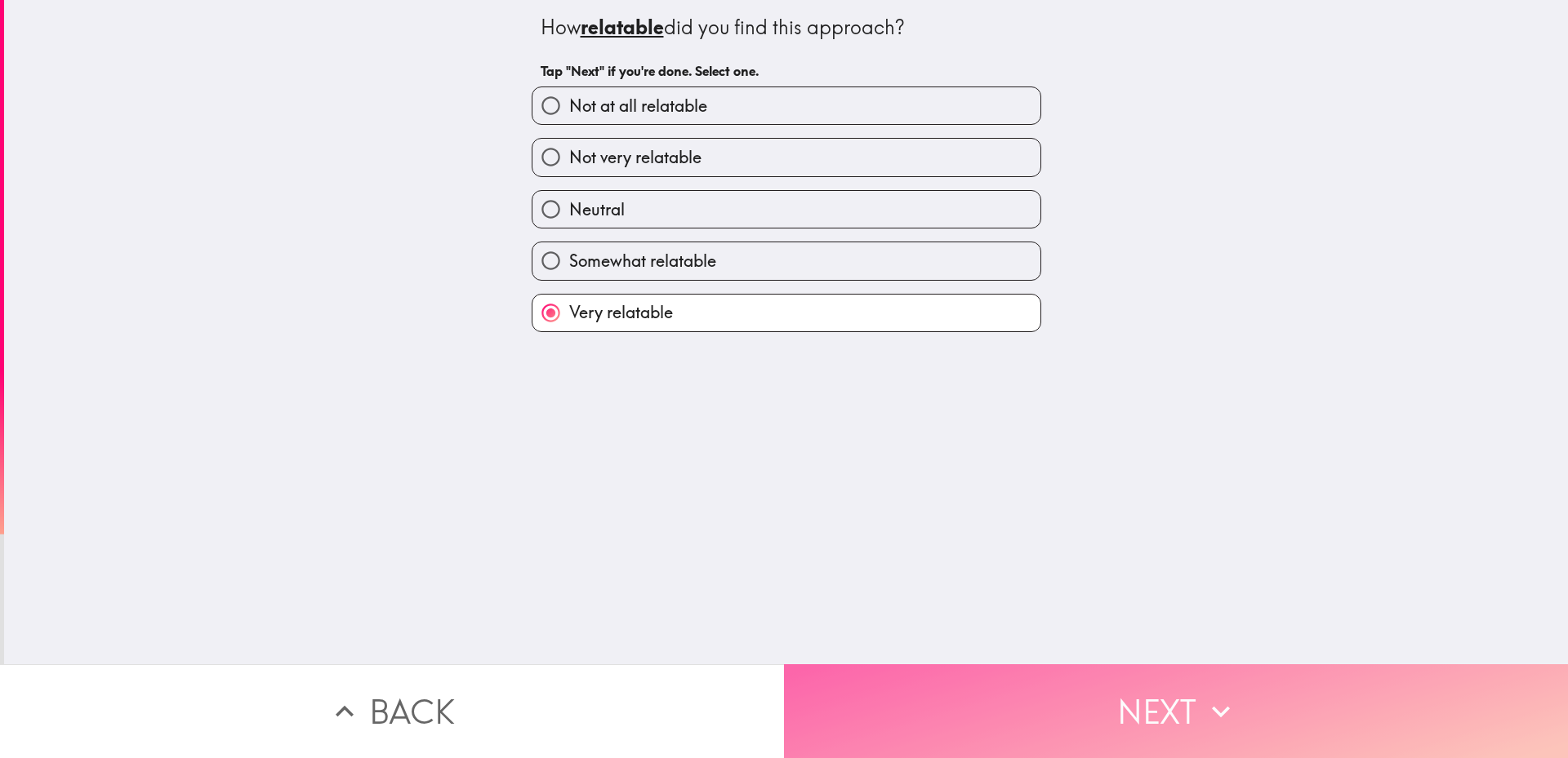
click at [908, 696] on button "Next" at bounding box center [1176, 711] width 784 height 94
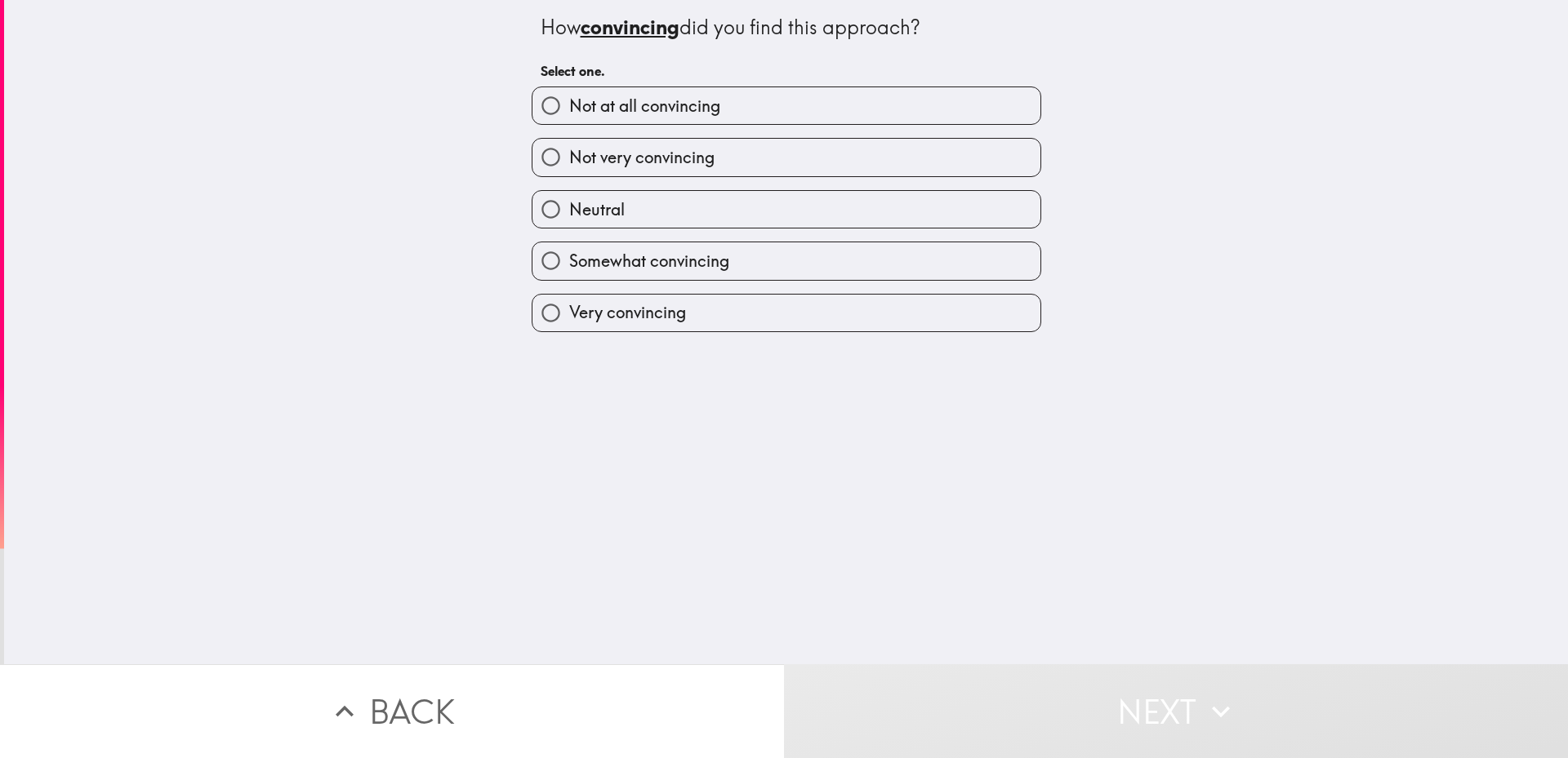
click at [622, 323] on span "Very convincing" at bounding box center [627, 313] width 117 height 23
click at [569, 323] on input "Very convincing" at bounding box center [551, 313] width 37 height 36
radio input "true"
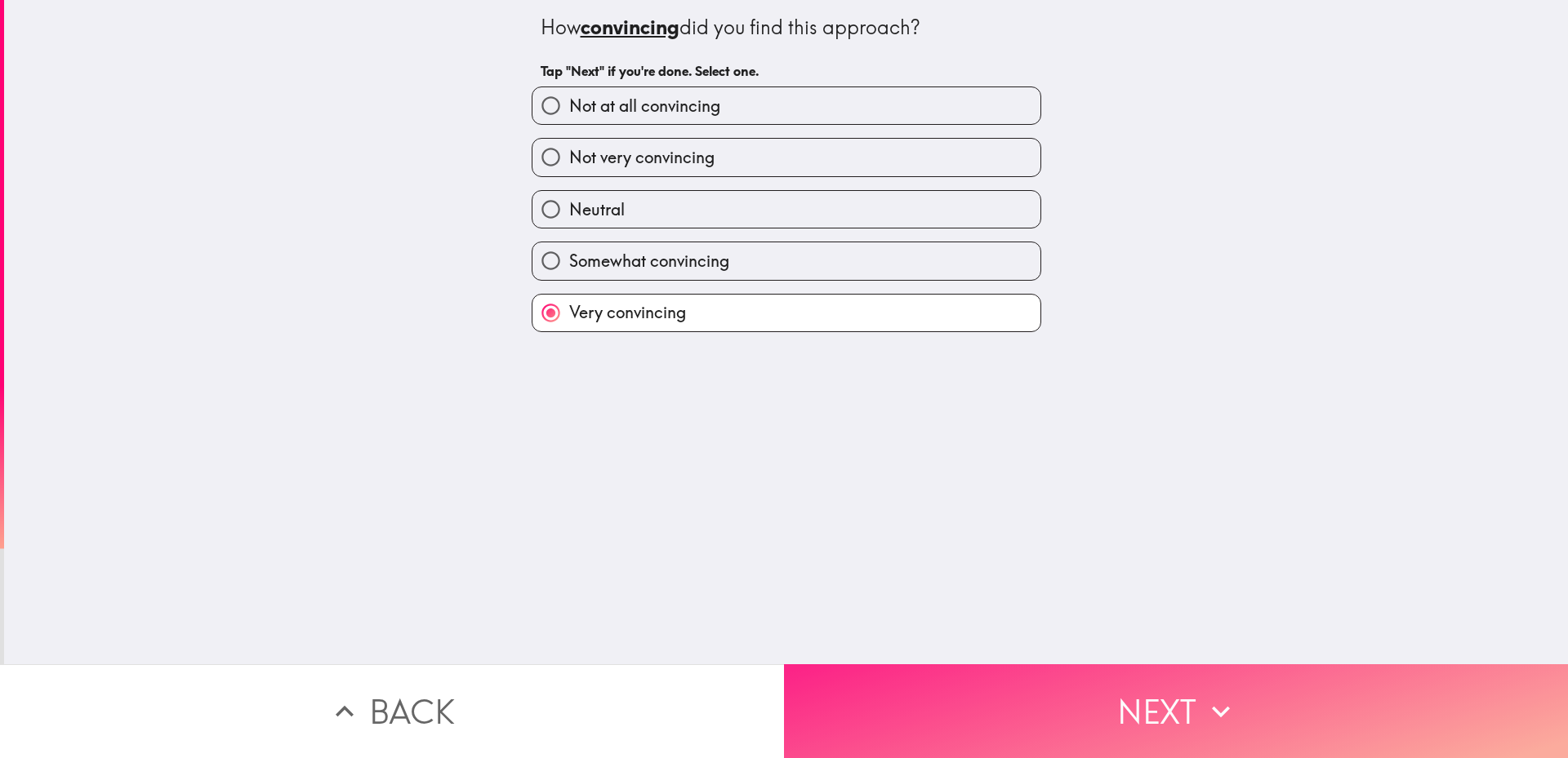
click at [910, 669] on button "Next" at bounding box center [1176, 711] width 784 height 94
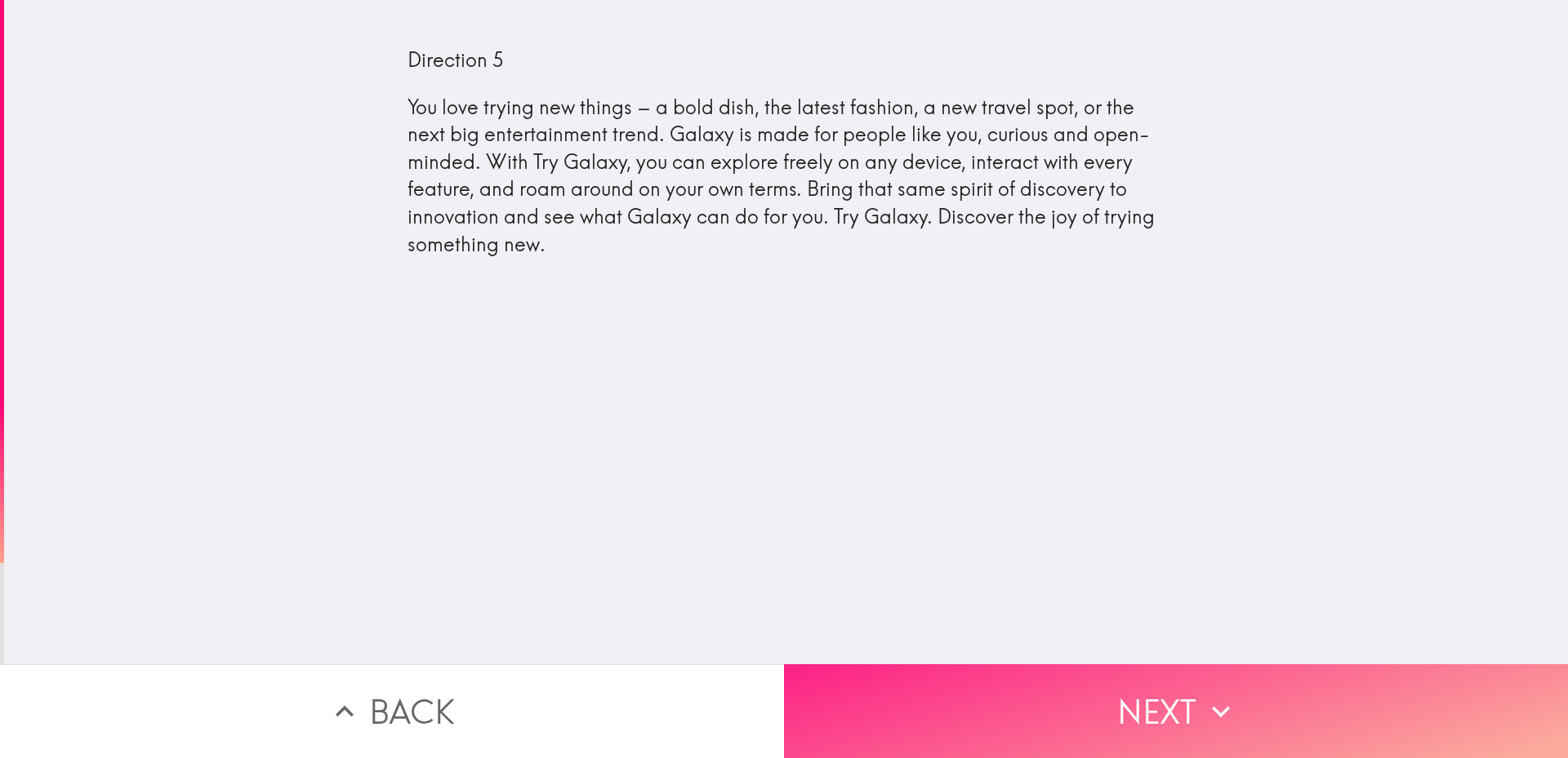
click at [1041, 681] on button "Next" at bounding box center [1176, 711] width 784 height 94
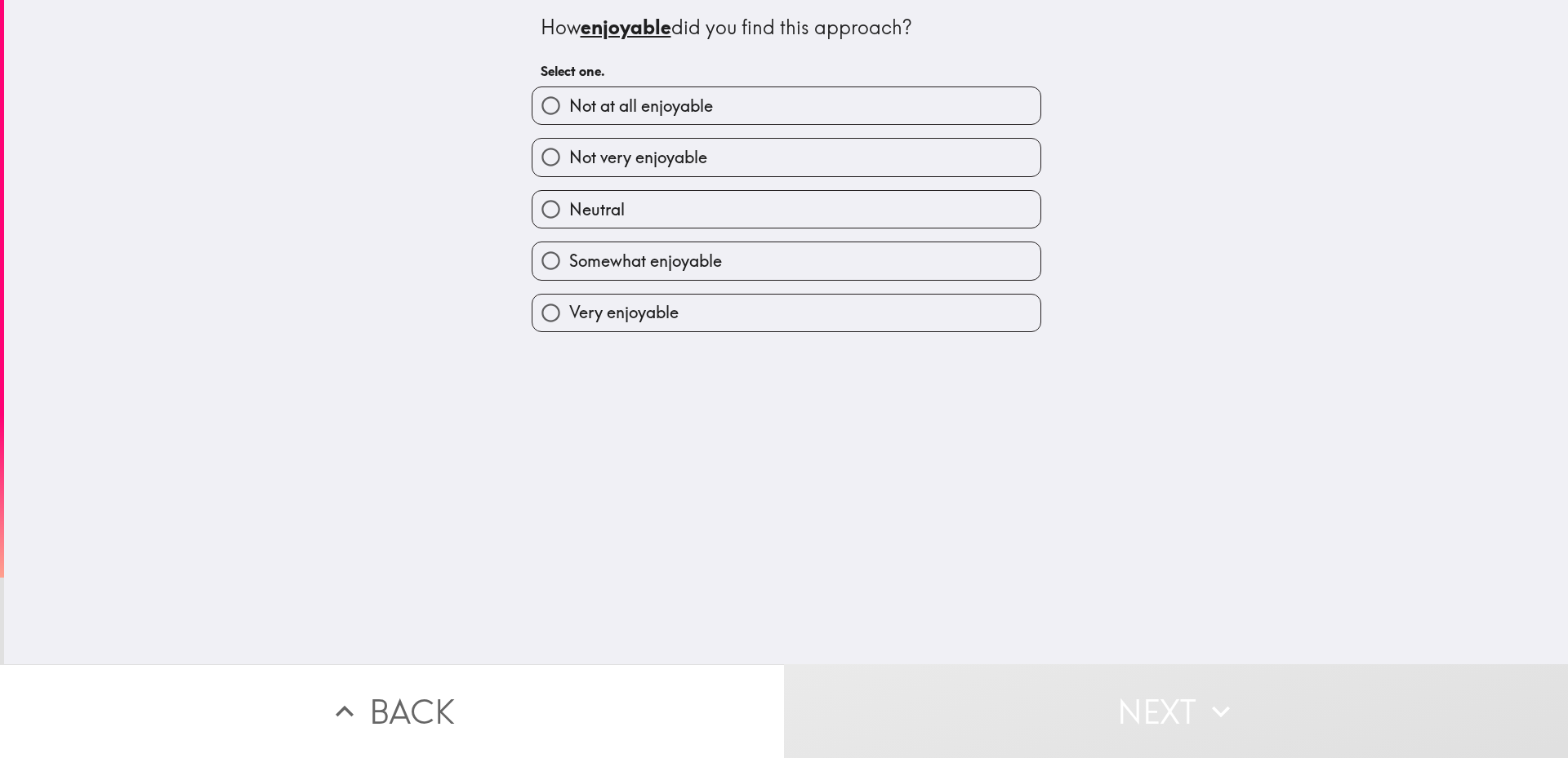
click at [674, 313] on label "Very enjoyable" at bounding box center [786, 313] width 508 height 36
click at [569, 313] on input "Very enjoyable" at bounding box center [551, 313] width 37 height 36
radio input "true"
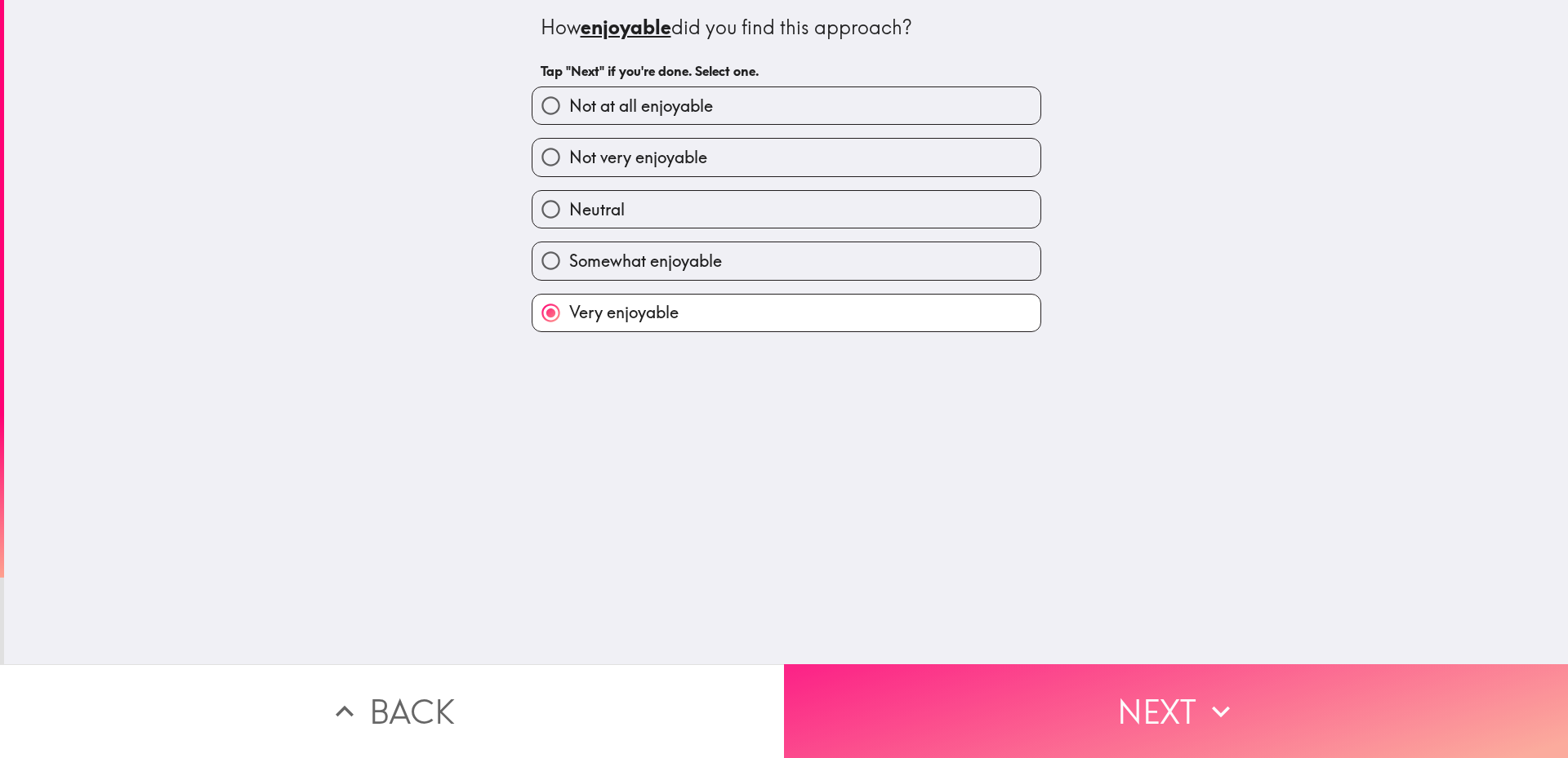
click at [923, 700] on button "Next" at bounding box center [1176, 711] width 784 height 94
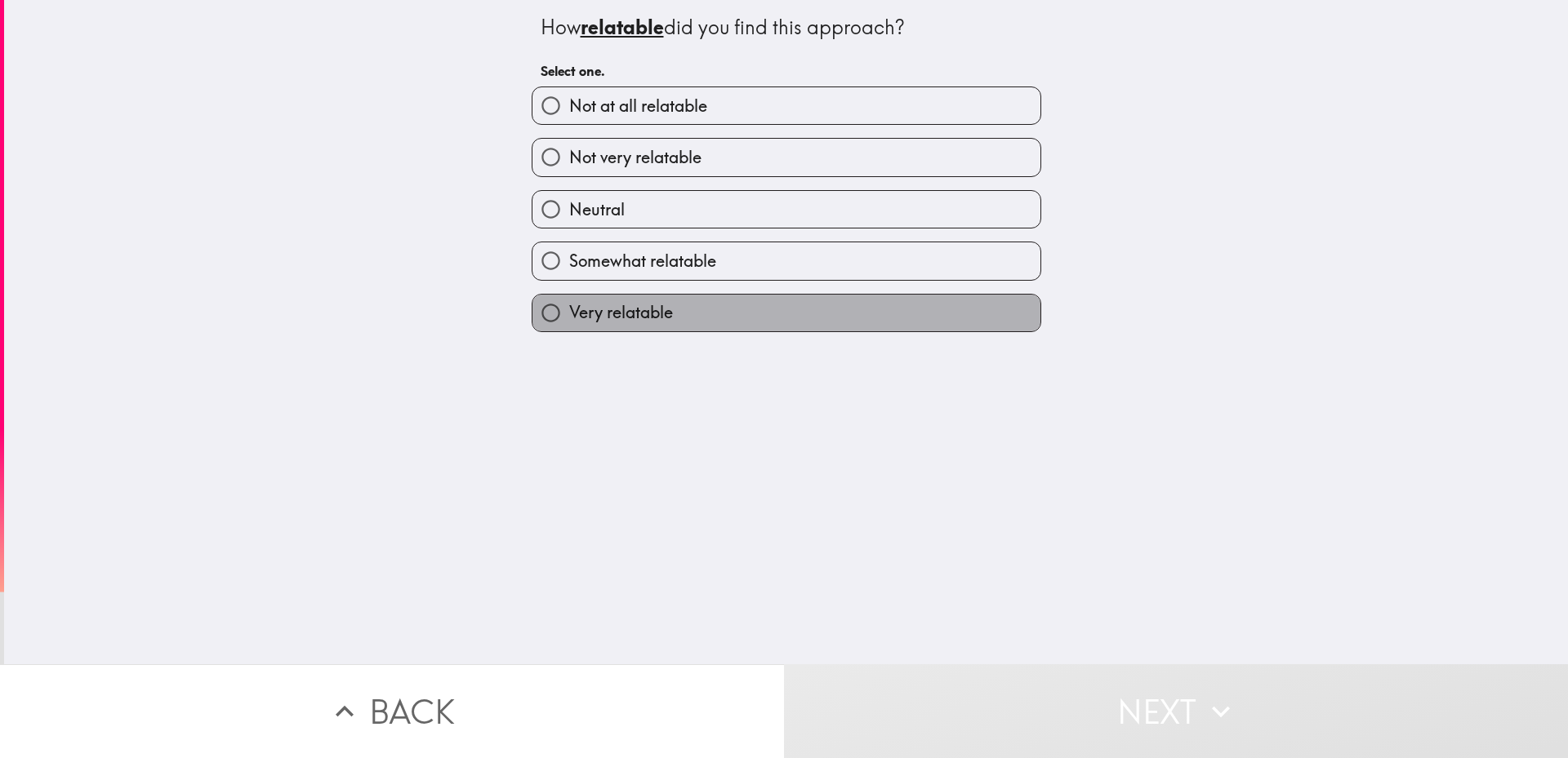
click at [635, 318] on span "Very relatable" at bounding box center [621, 313] width 104 height 23
click at [569, 318] on input "Very relatable" at bounding box center [551, 313] width 37 height 36
radio input "true"
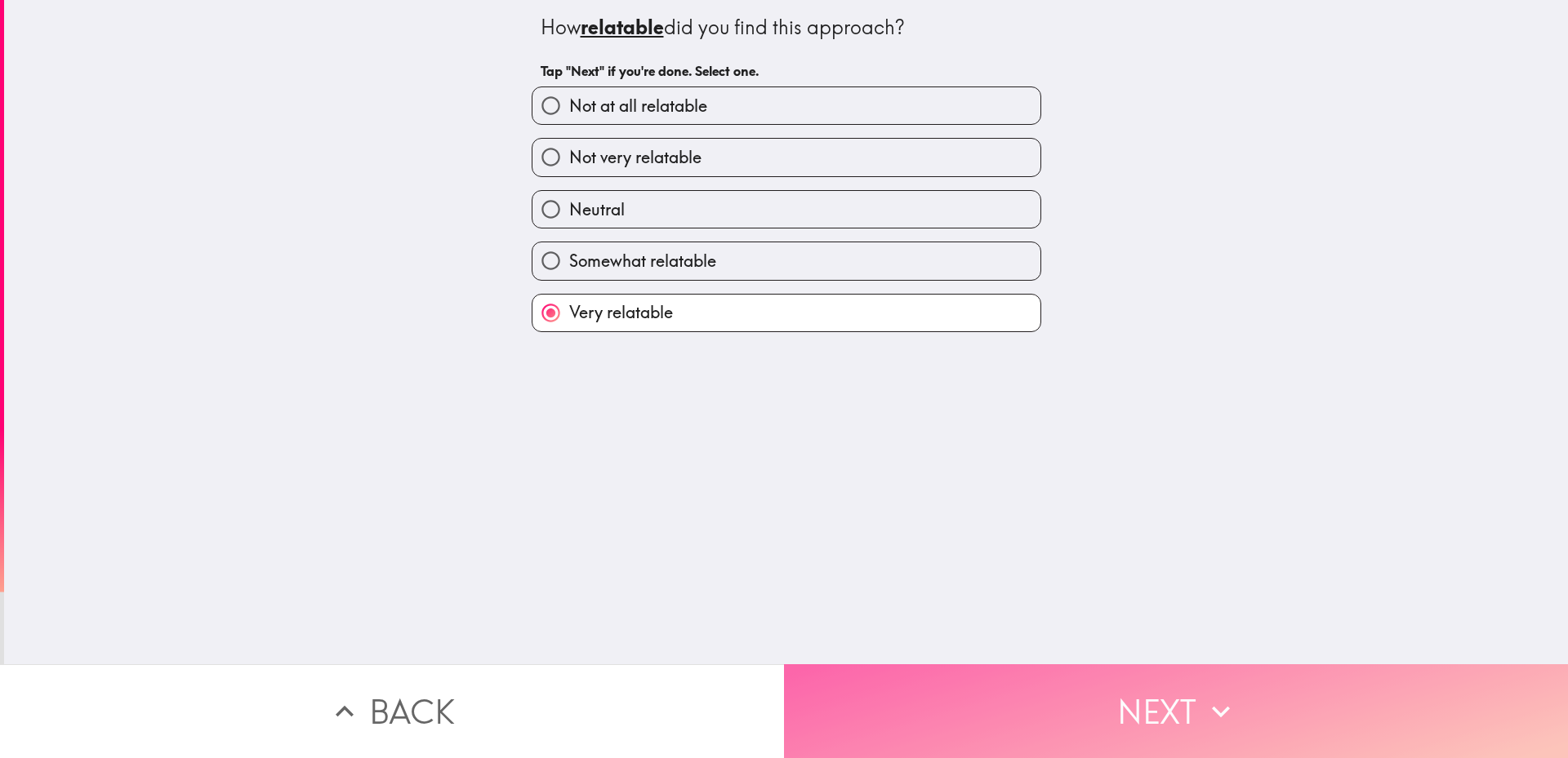
click at [921, 664] on button "Next" at bounding box center [1176, 711] width 784 height 94
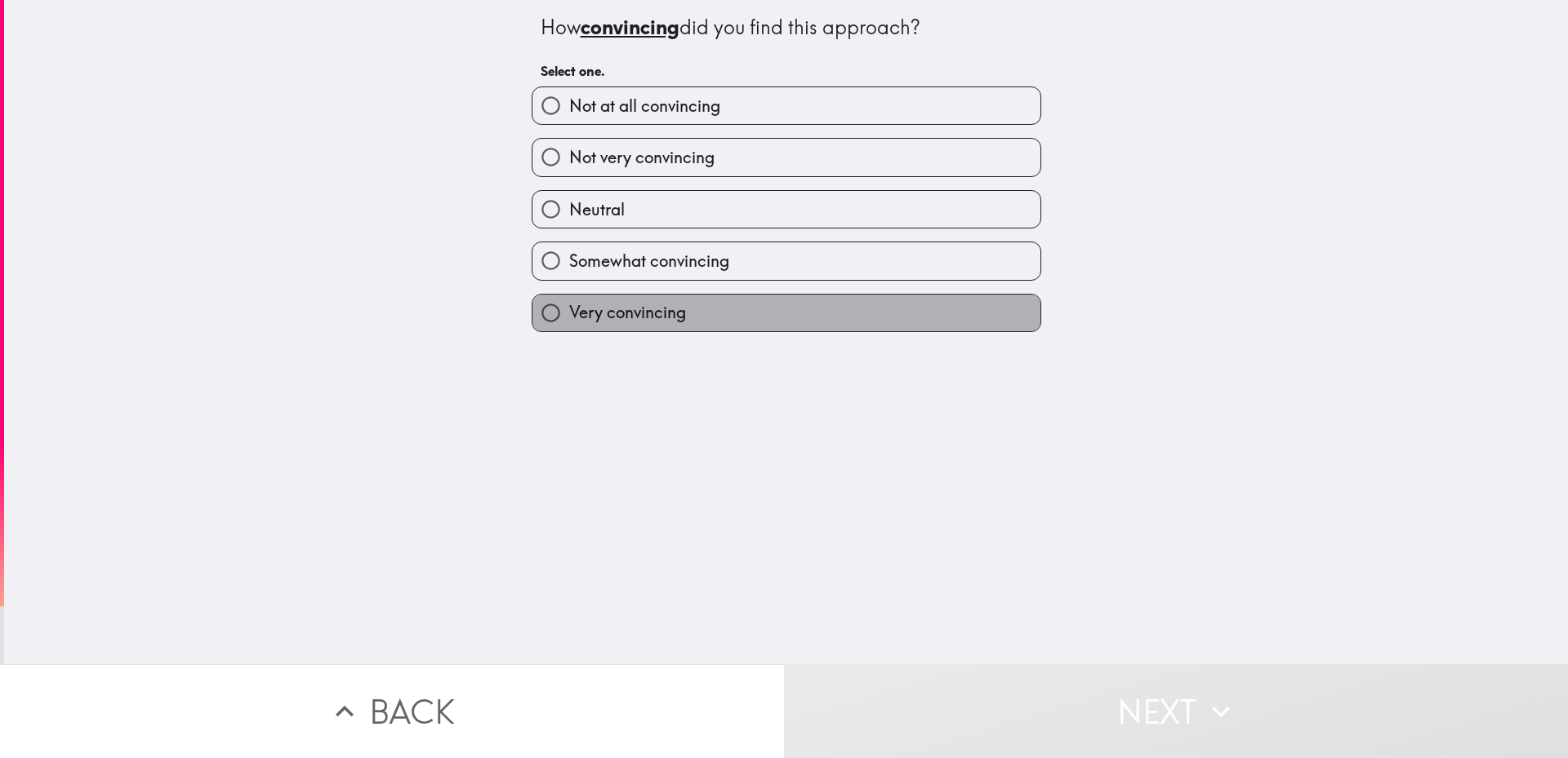
click at [661, 324] on span "Very convincing" at bounding box center [627, 313] width 117 height 23
click at [569, 324] on input "Very convincing" at bounding box center [551, 313] width 37 height 36
radio input "true"
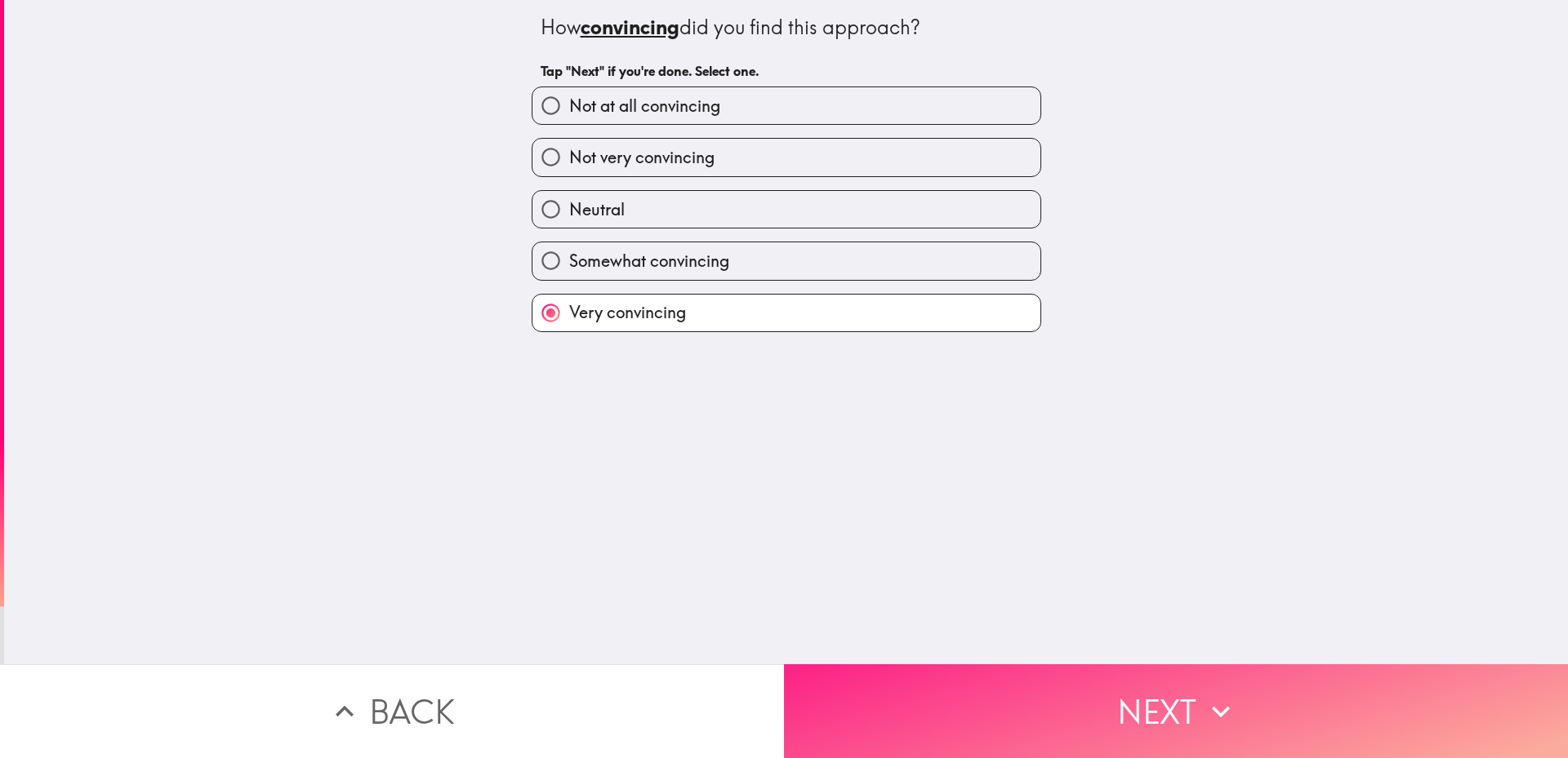
click at [923, 691] on button "Next" at bounding box center [1176, 711] width 784 height 94
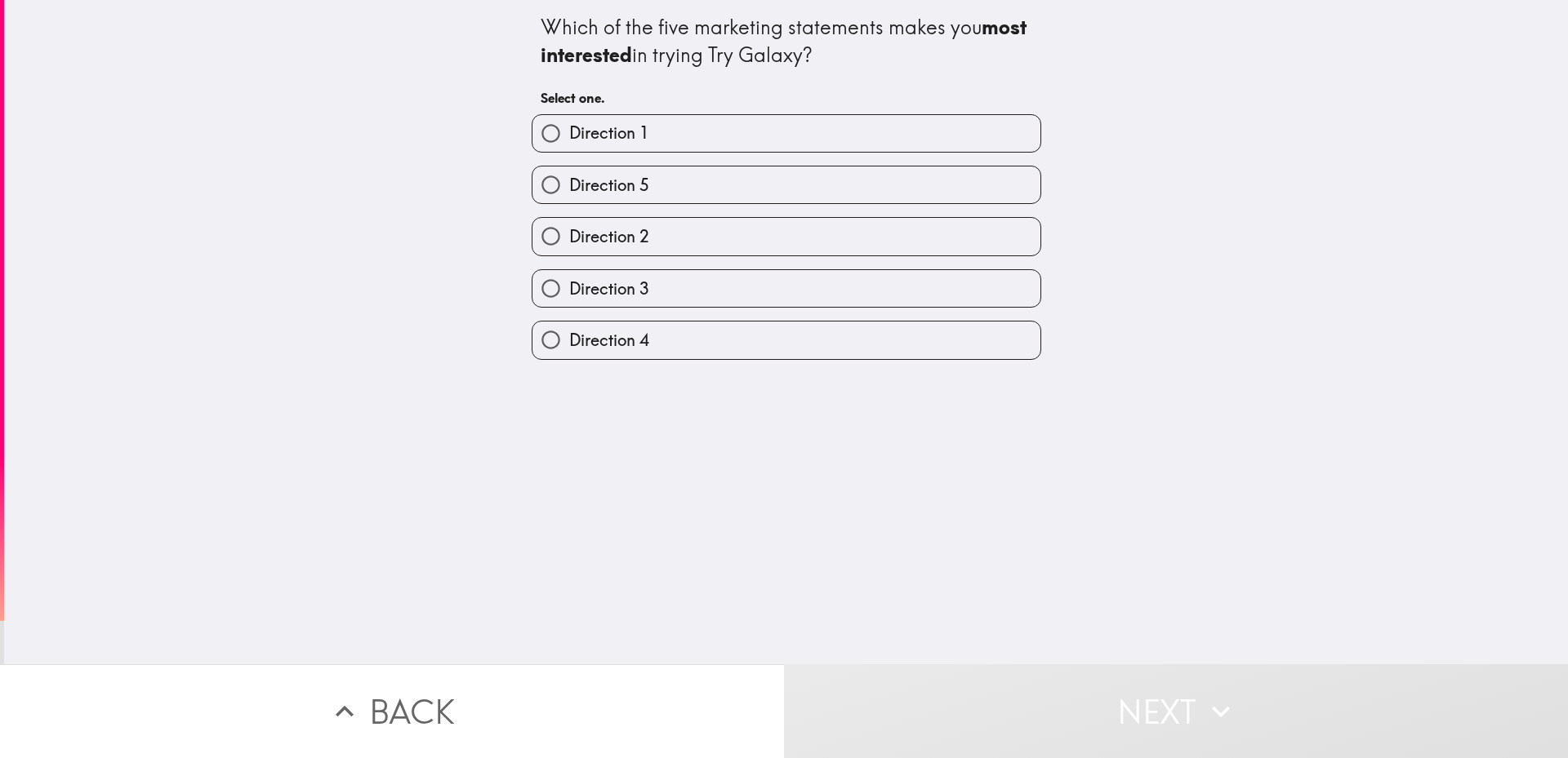
click at [578, 187] on span "Direction 5" at bounding box center [609, 186] width 80 height 23
click at [569, 187] on input "Direction 5" at bounding box center [551, 185] width 37 height 36
radio input "true"
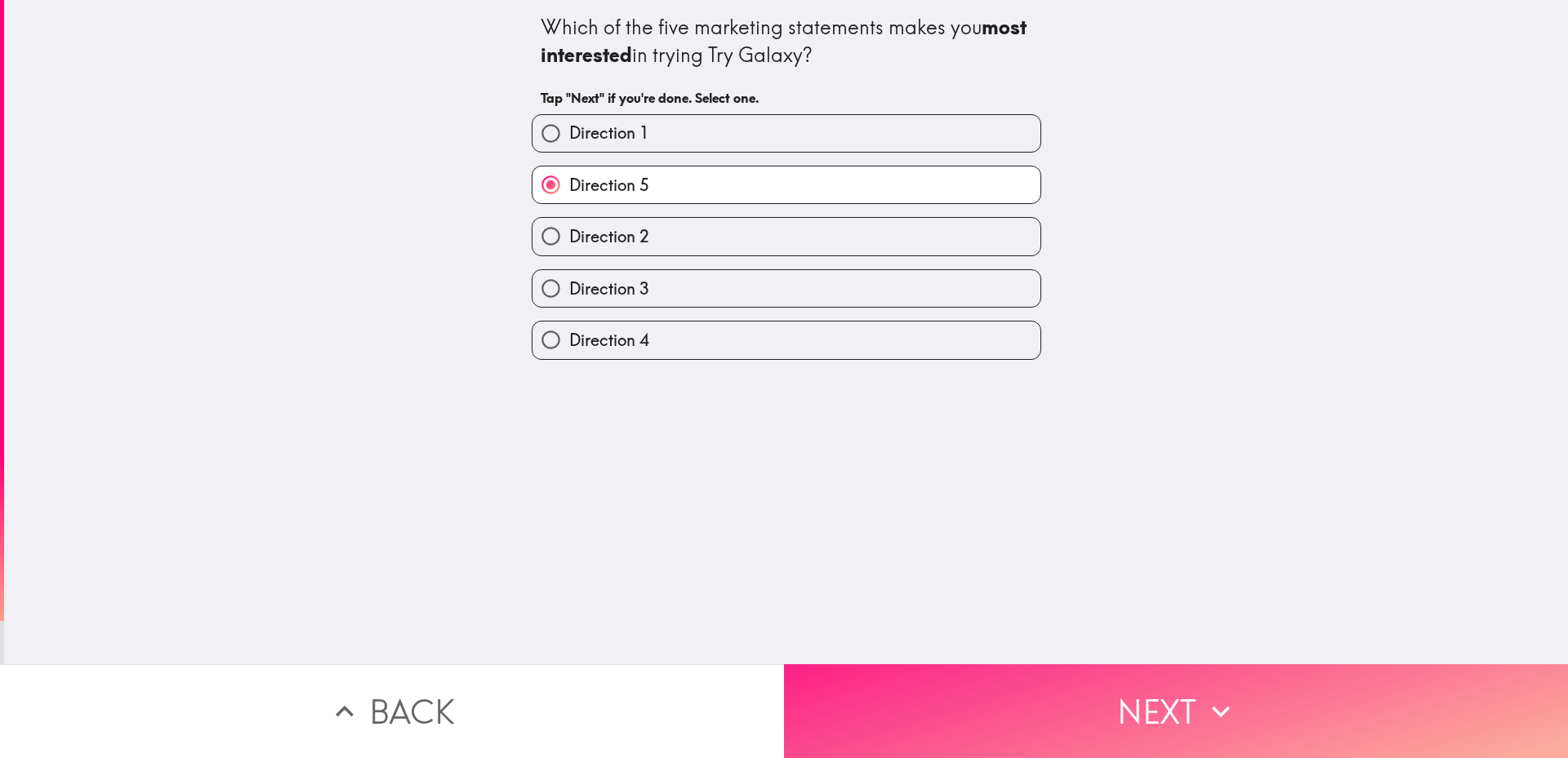
click at [1093, 698] on button "Next" at bounding box center [1176, 711] width 784 height 94
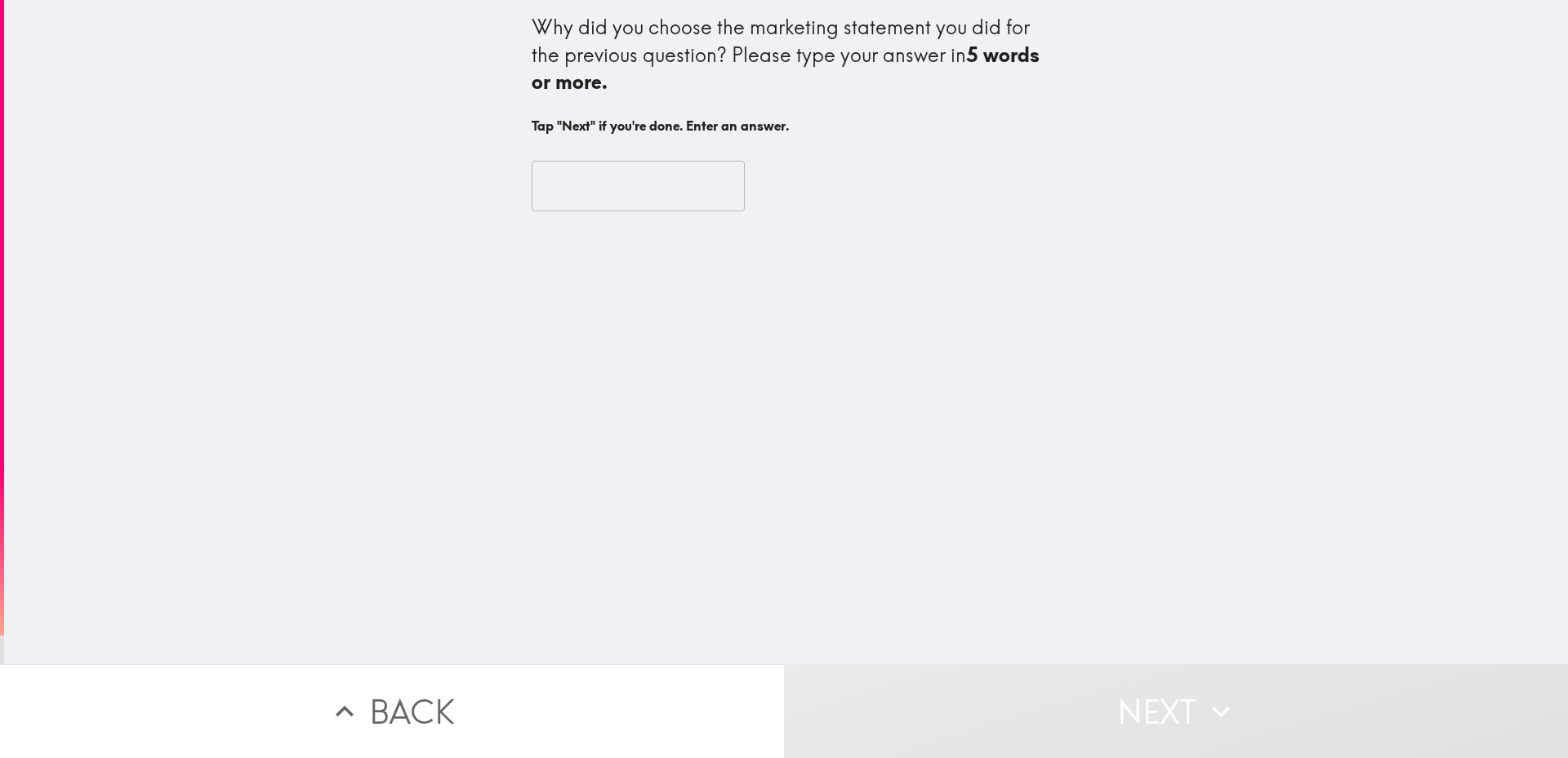
click at [562, 182] on input "text" at bounding box center [638, 186] width 213 height 51
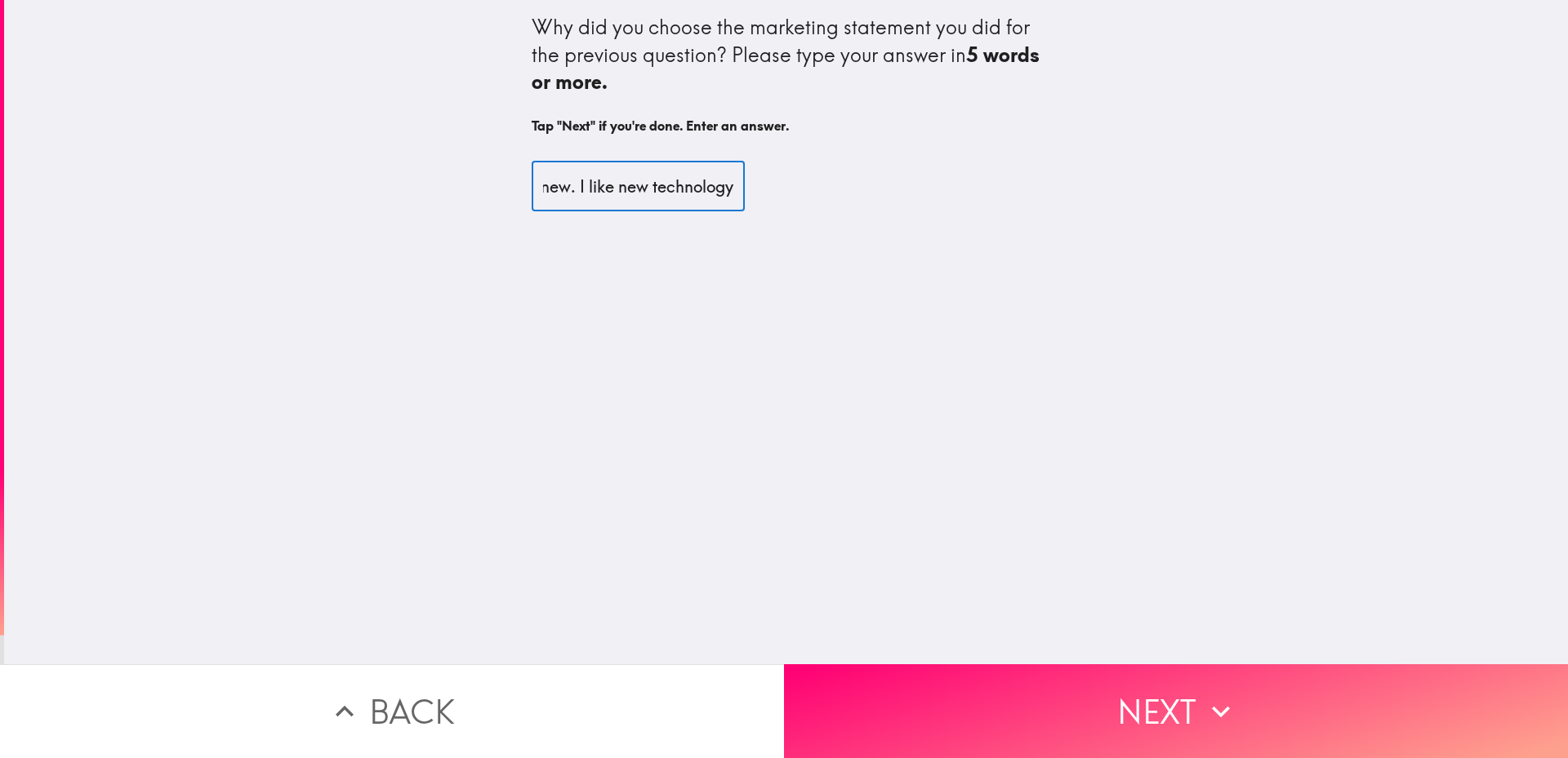
scroll to position [0, 185]
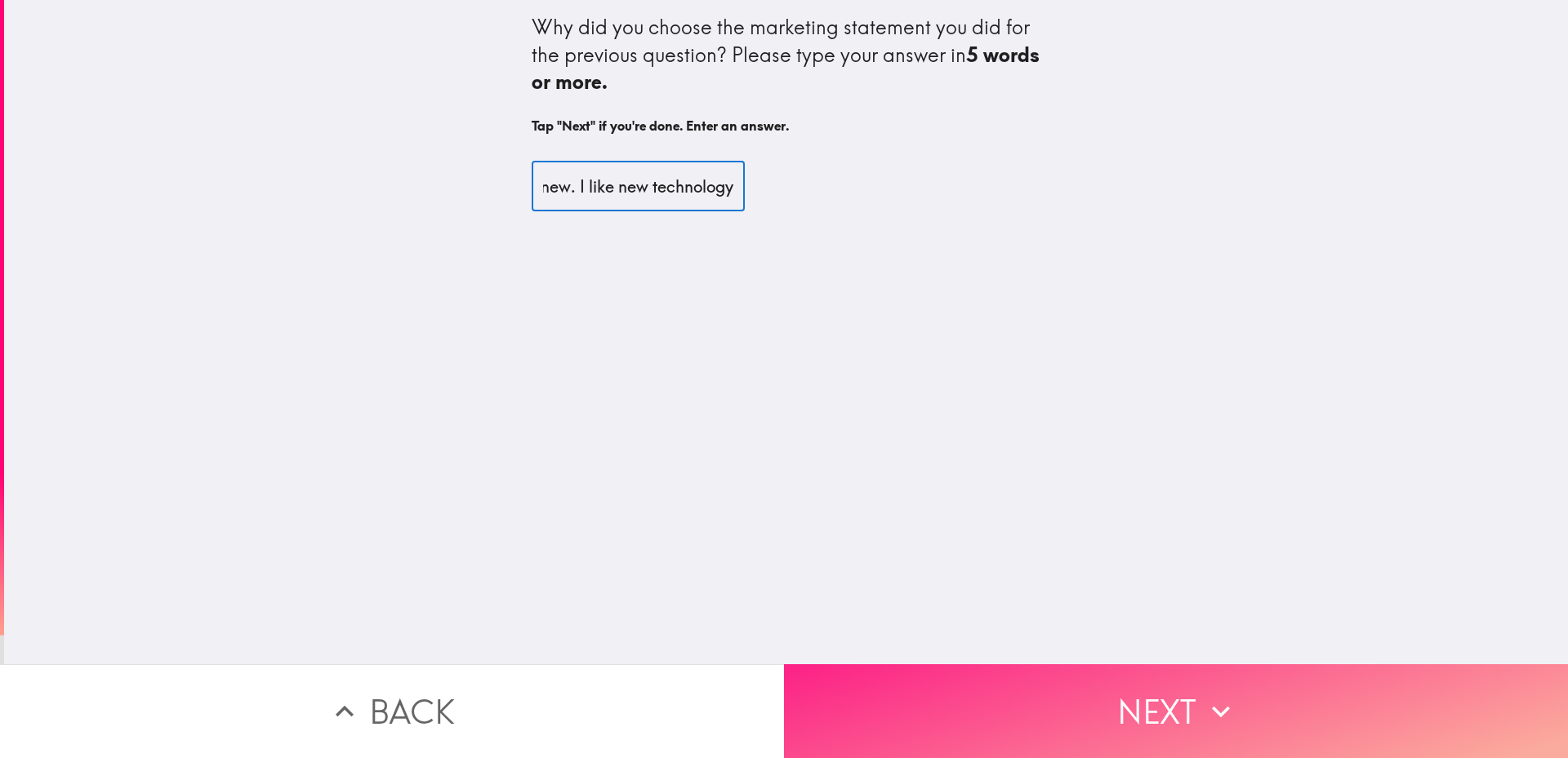
type input "I like trying something new. I like new technology"
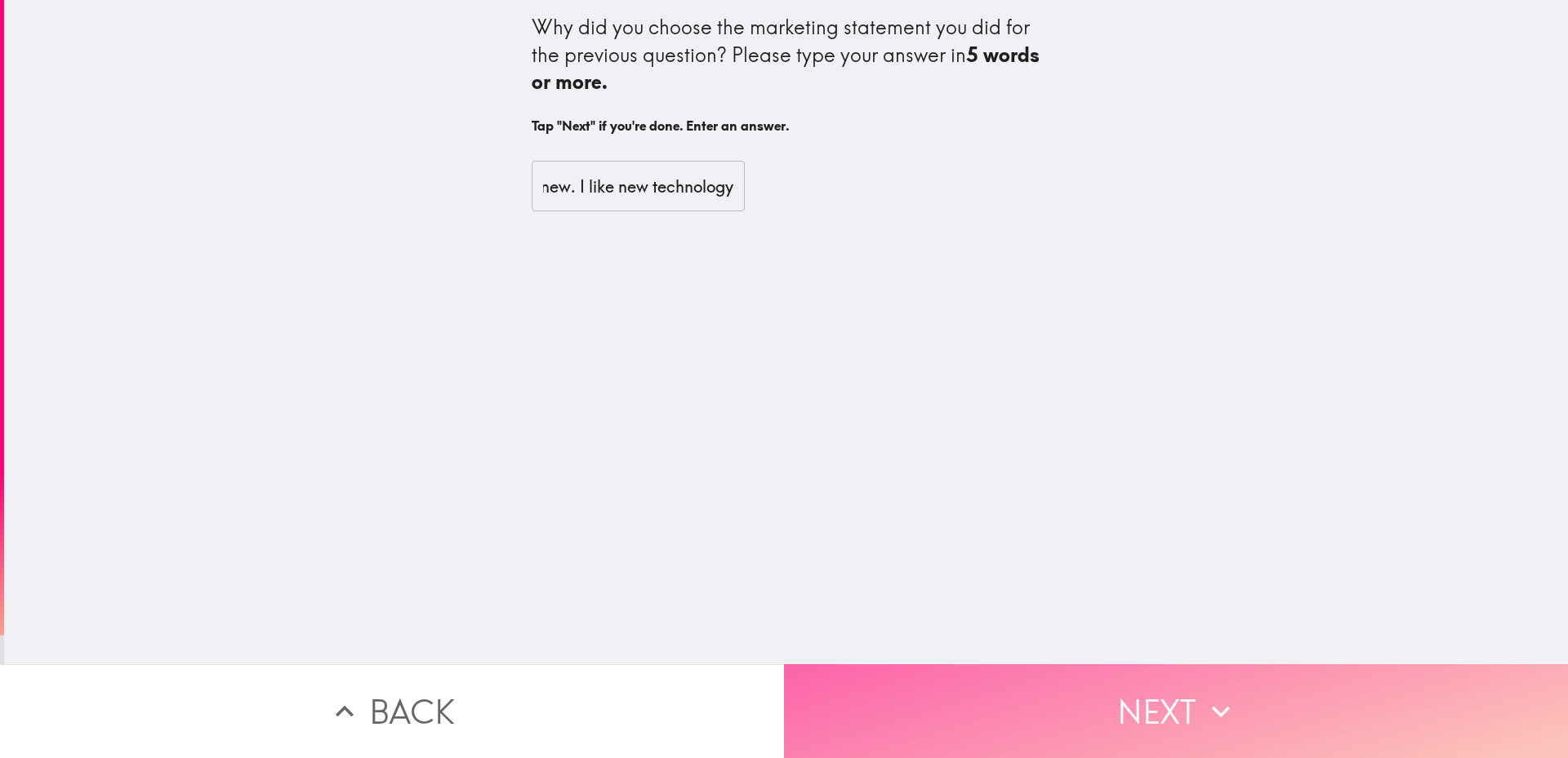
scroll to position [0, 0]
click at [1203, 703] on icon "button" at bounding box center [1220, 712] width 36 height 36
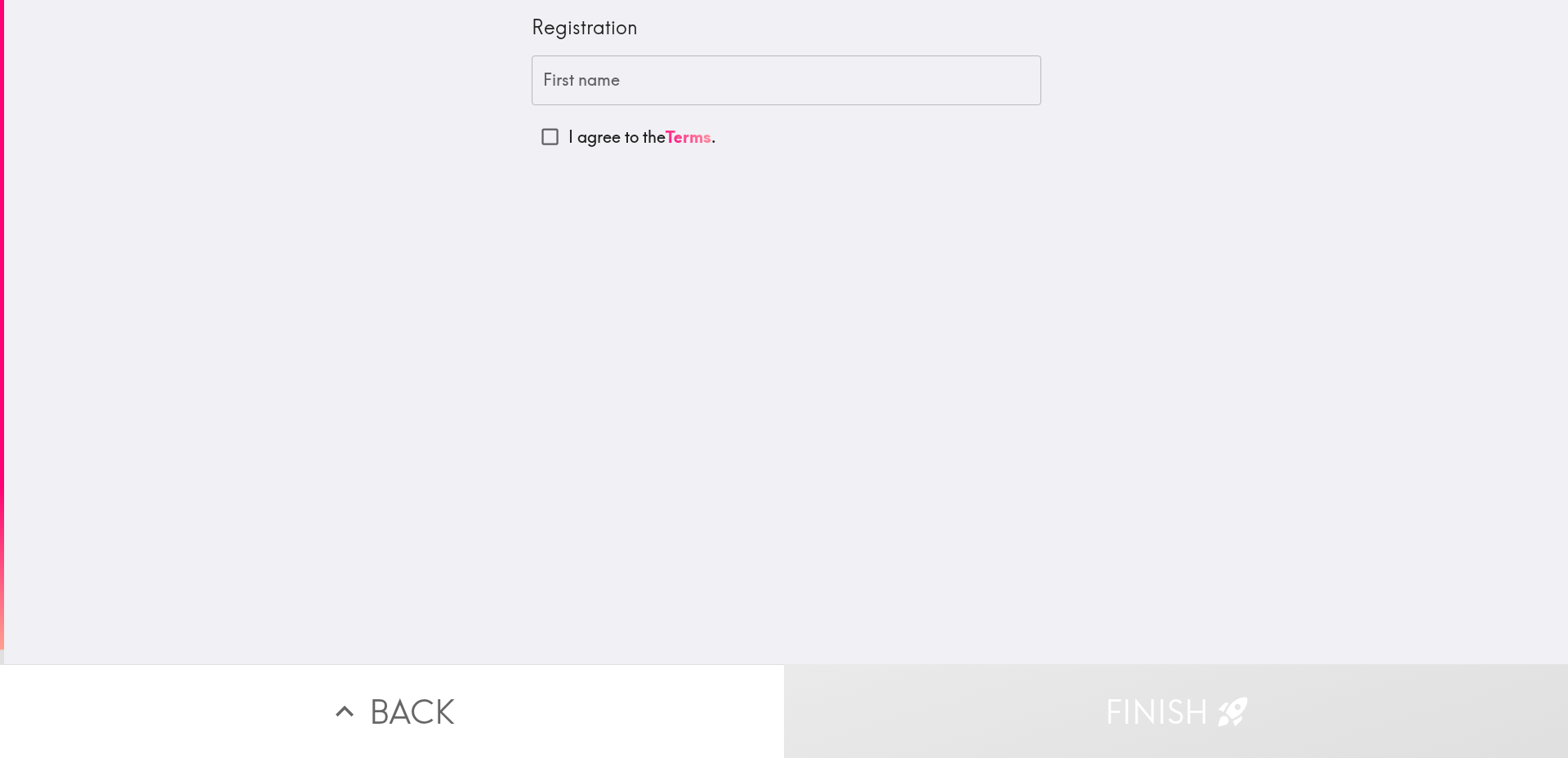
click at [579, 75] on input "First name" at bounding box center [786, 80] width 509 height 51
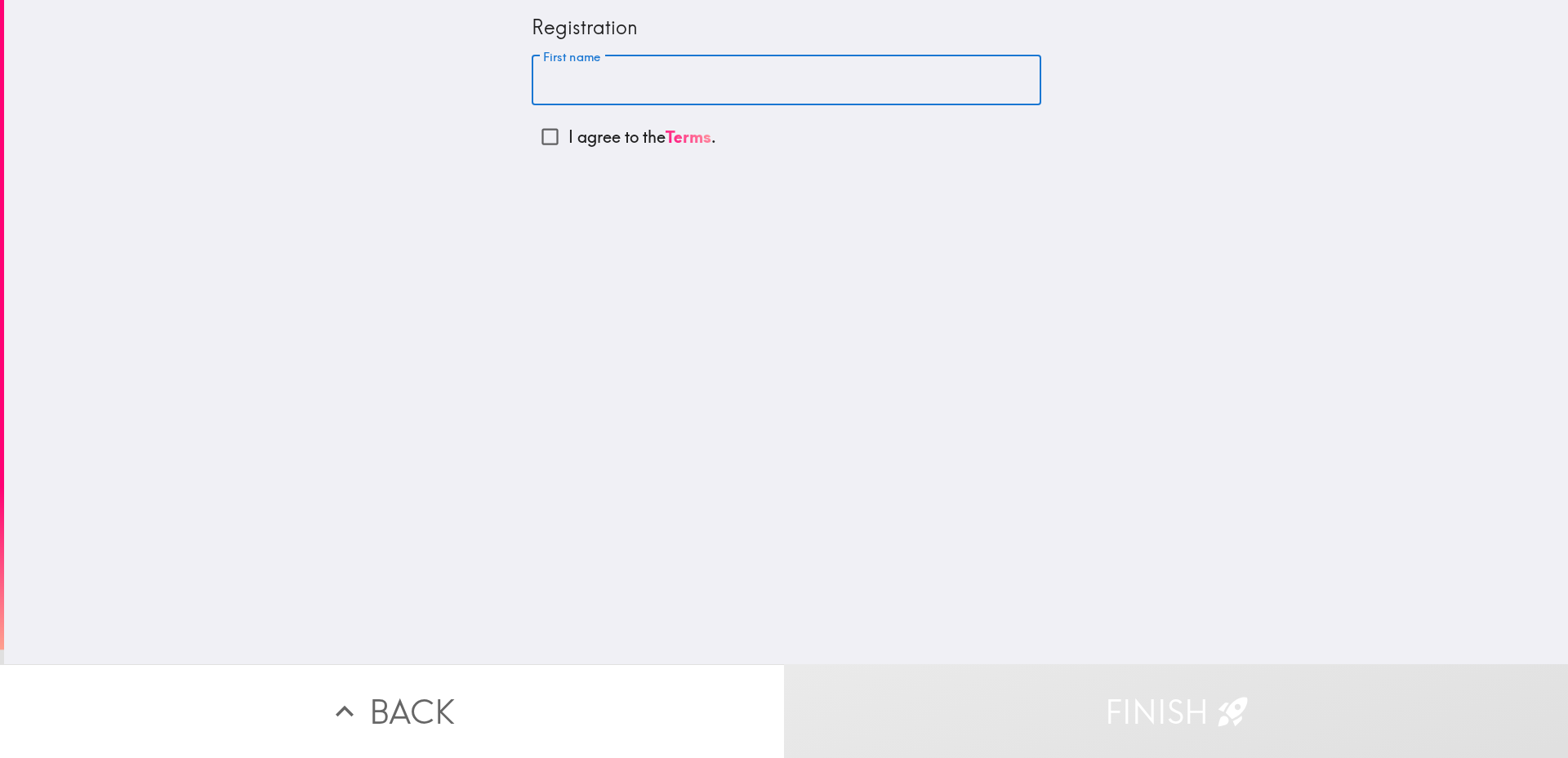
type input "[PERSON_NAME]"
click at [539, 140] on input "I agree to the Terms ." at bounding box center [550, 137] width 37 height 36
checkbox input "true"
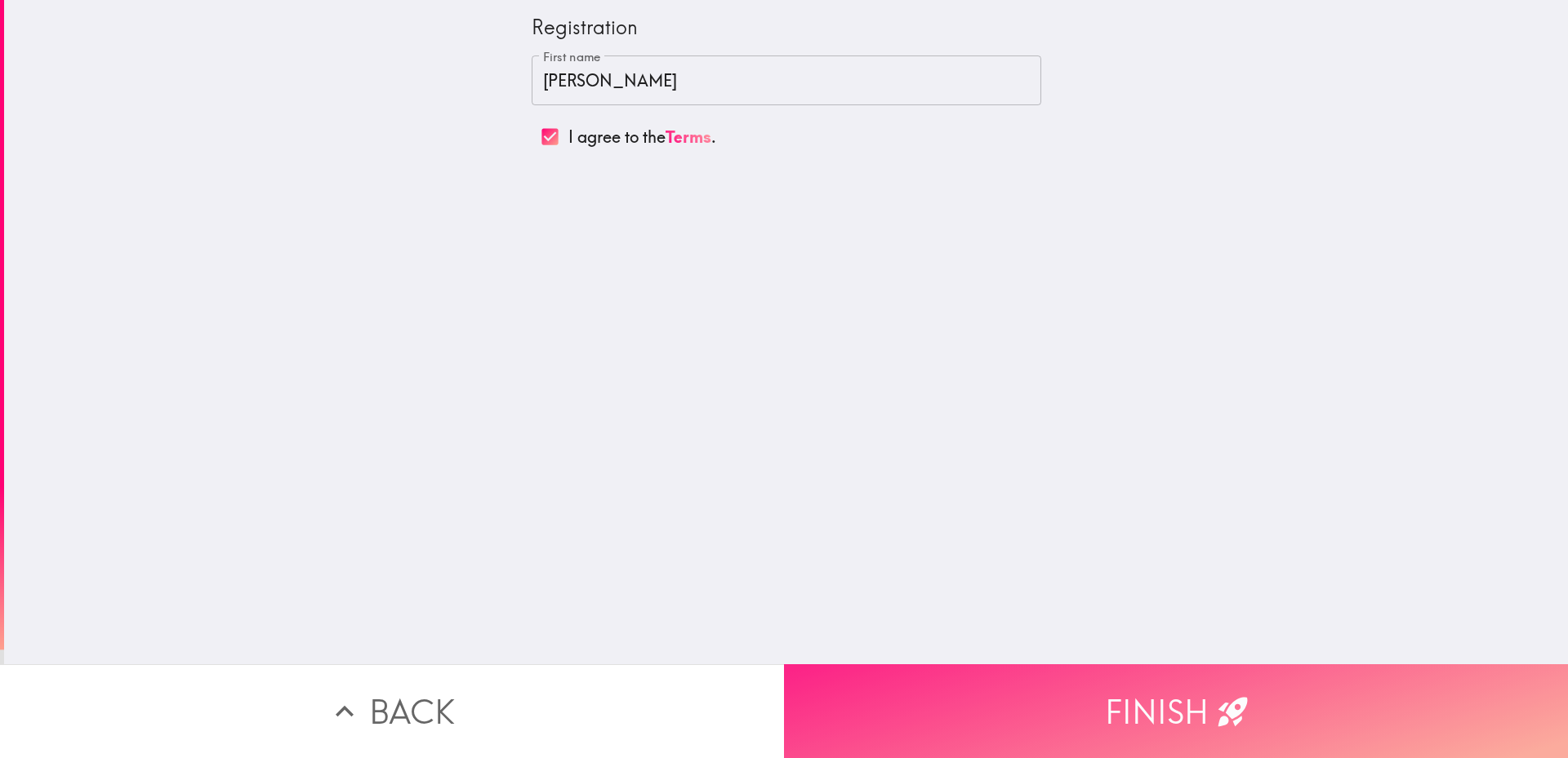
click at [1089, 692] on button "Finish" at bounding box center [1176, 711] width 784 height 94
